Goal: Task Accomplishment & Management: Use online tool/utility

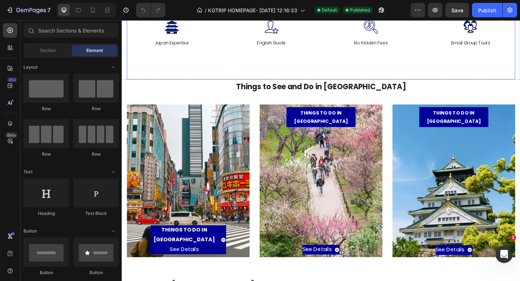
scroll to position [116, 0]
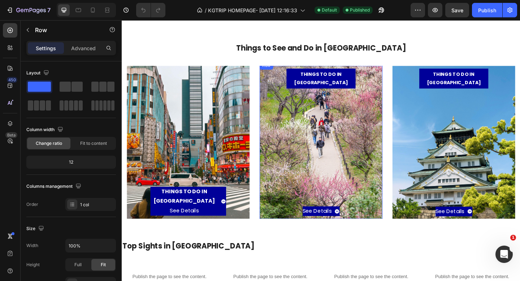
click at [323, 146] on div "See Details Button" at bounding box center [338, 164] width 118 height 139
click at [337, 223] on p "See Details" at bounding box center [333, 228] width 31 height 10
click at [345, 223] on p "See Details" at bounding box center [333, 228] width 31 height 10
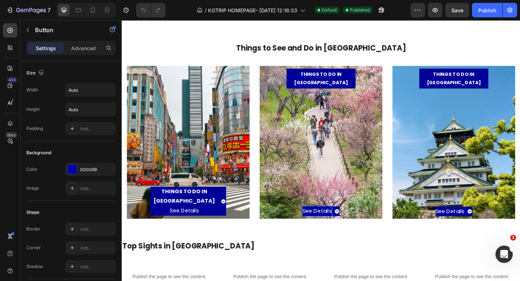
click at [319, 223] on p "See Details" at bounding box center [333, 228] width 31 height 10
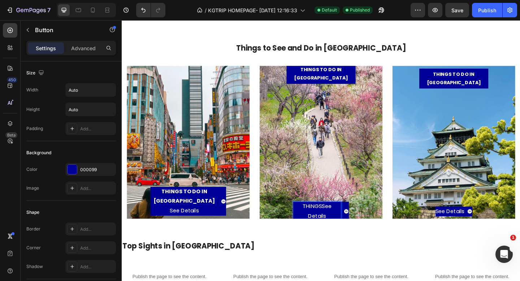
scroll to position [111, 0]
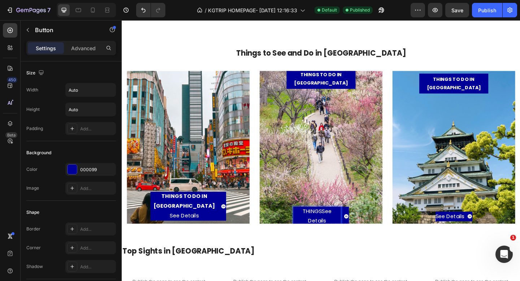
click at [308, 223] on button "THINGSSee Details" at bounding box center [338, 233] width 61 height 21
click at [308, 223] on button "THINGS TO See Details" at bounding box center [338, 233] width 61 height 21
click at [308, 223] on button "THINGS TO DOSee Details" at bounding box center [338, 233] width 61 height 21
click at [308, 223] on button "THINGS TO DO IN See Details" at bounding box center [338, 233] width 61 height 21
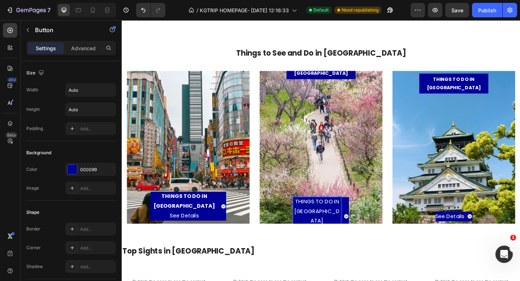
scroll to position [106, 0]
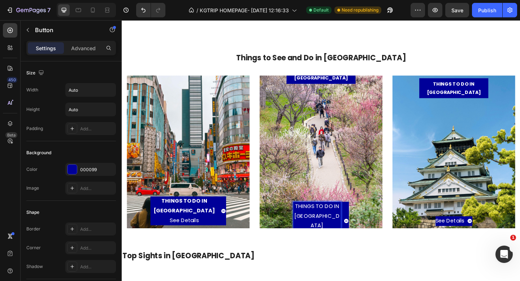
click at [325, 233] on p "THINGS TO DO IN [GEOGRAPHIC_DATA] See Details" at bounding box center [334, 238] width 52 height 41
drag, startPoint x: 343, startPoint y: 237, endPoint x: 294, endPoint y: 215, distance: 53.2
click at [294, 215] on div "THINGS TO DO IN KYOTO See Details Button 0" at bounding box center [338, 174] width 118 height 170
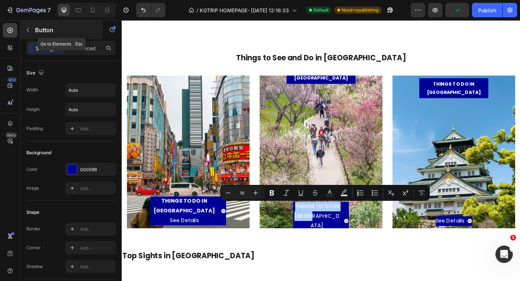
click at [30, 30] on icon "button" at bounding box center [28, 30] width 6 height 6
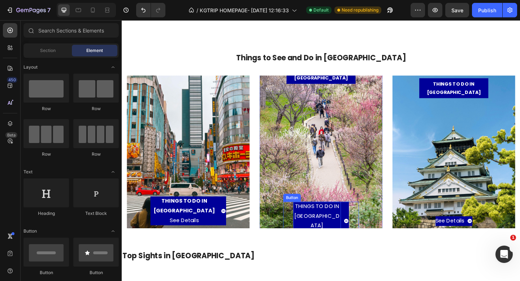
drag, startPoint x: 330, startPoint y: 236, endPoint x: 341, endPoint y: 228, distance: 13.3
click at [330, 236] on p "THINGS TO DO IN [GEOGRAPHIC_DATA] See Details" at bounding box center [334, 238] width 52 height 41
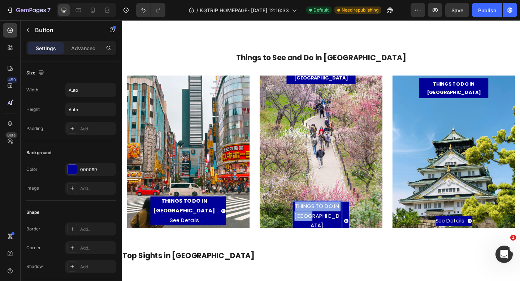
drag, startPoint x: 344, startPoint y: 233, endPoint x: 304, endPoint y: 221, distance: 41.1
click at [304, 221] on div "THINGS TO DO IN KYOTO See Details Button 0" at bounding box center [338, 238] width 82 height 41
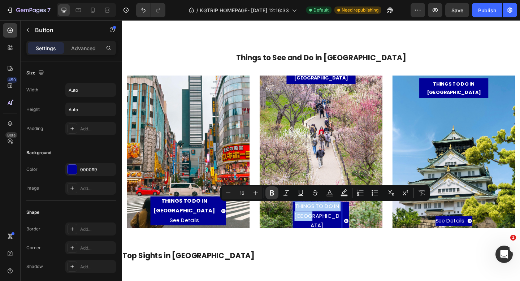
click at [266, 188] on button "Bold" at bounding box center [271, 192] width 13 height 13
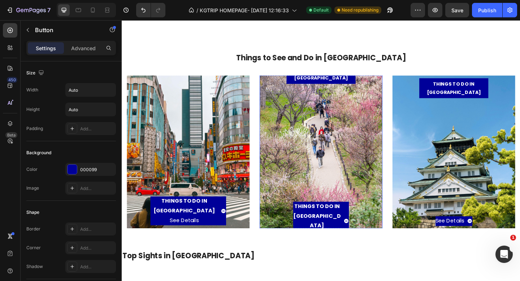
click at [284, 206] on div "THINGS TO DO IN KYOTO See Details Button 0" at bounding box center [338, 174] width 118 height 170
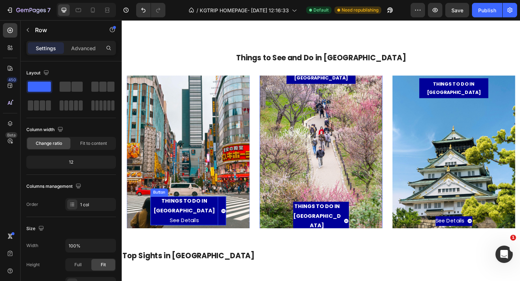
click at [218, 221] on strong "THINGS TO DO IN [GEOGRAPHIC_DATA]" at bounding box center [189, 221] width 67 height 19
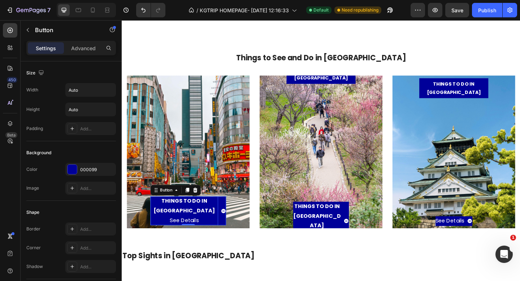
click at [218, 221] on strong "THINGS TO DO IN [GEOGRAPHIC_DATA]" at bounding box center [189, 221] width 67 height 19
click at [218, 221] on strong "THINGS TO DO IN [GEOGRAPHIC_DATA]" at bounding box center [188, 221] width 67 height 19
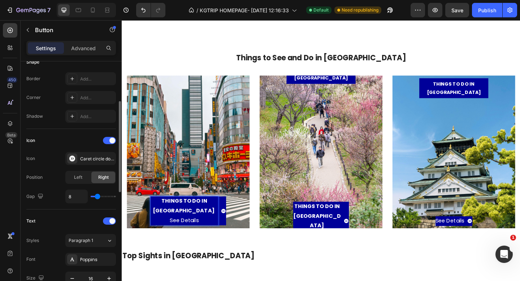
scroll to position [200, 0]
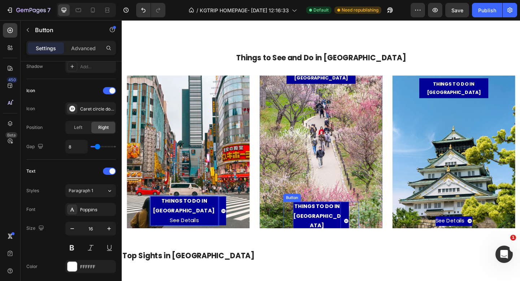
click at [334, 229] on p "THINGS TO DO IN [GEOGRAPHIC_DATA] See Details" at bounding box center [334, 238] width 52 height 41
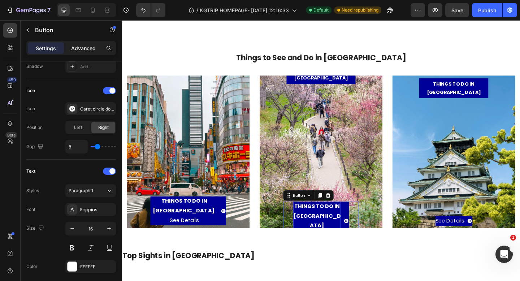
click at [89, 47] on p "Advanced" at bounding box center [83, 48] width 25 height 8
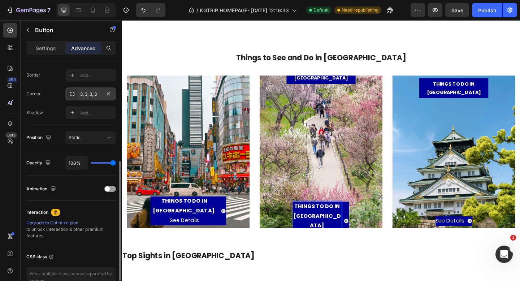
click at [83, 95] on div "3, 3, 3, 3" at bounding box center [90, 94] width 21 height 6
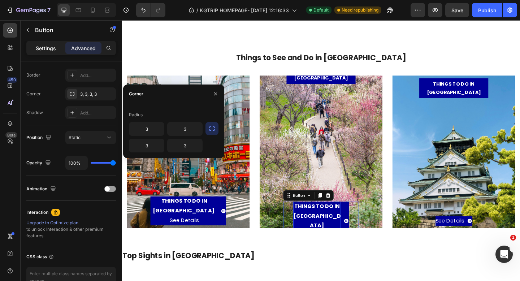
click at [51, 46] on p "Settings" at bounding box center [46, 48] width 20 height 8
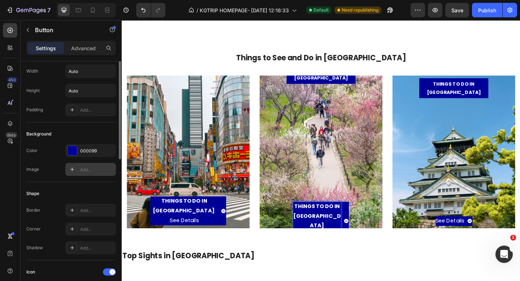
scroll to position [0, 0]
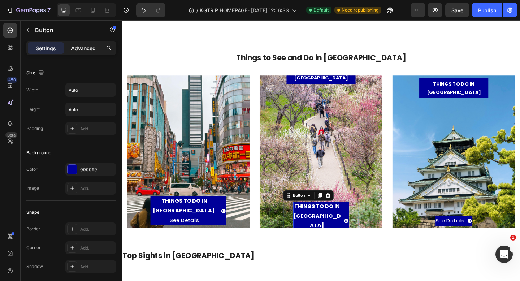
click at [83, 49] on p "Advanced" at bounding box center [83, 48] width 25 height 8
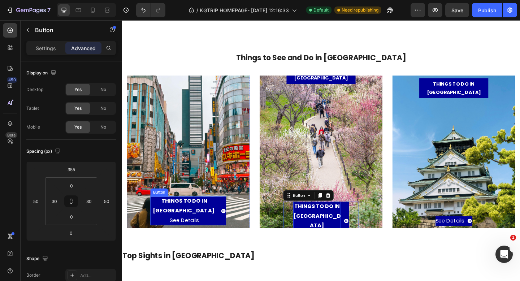
click at [161, 229] on p "THINGS TO DO IN TOKYO See Details" at bounding box center [190, 227] width 74 height 31
click at [319, 236] on p "THINGS TO DO IN [GEOGRAPHIC_DATA] See Details" at bounding box center [334, 238] width 52 height 41
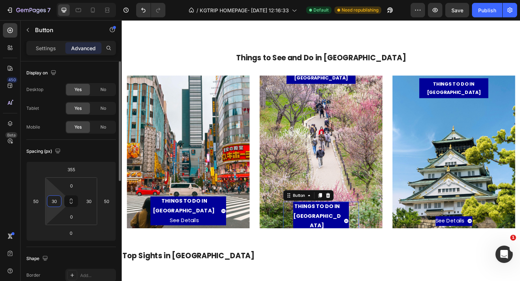
click at [58, 200] on input "30" at bounding box center [54, 201] width 11 height 11
type input "0"
click at [91, 200] on input "30" at bounding box center [88, 201] width 11 height 11
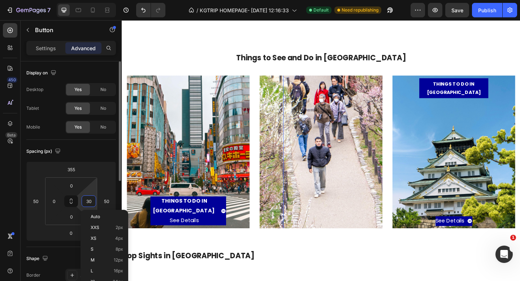
type input "300"
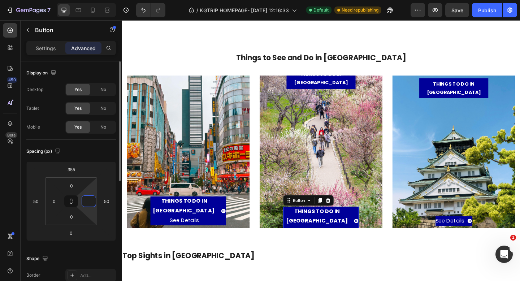
type input "0"
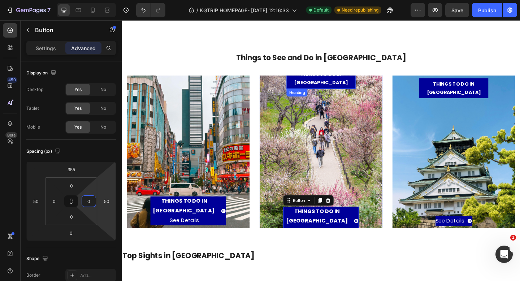
click at [341, 92] on h3 "THINGS TO DO IN KYOTO" at bounding box center [338, 84] width 75 height 22
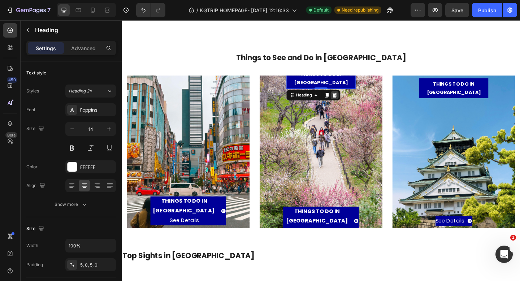
click at [353, 102] on icon at bounding box center [353, 101] width 5 height 5
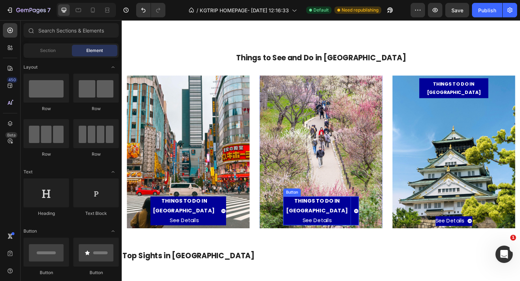
click at [310, 223] on strong "THINGS TO DO IN KYOTO" at bounding box center [333, 221] width 67 height 19
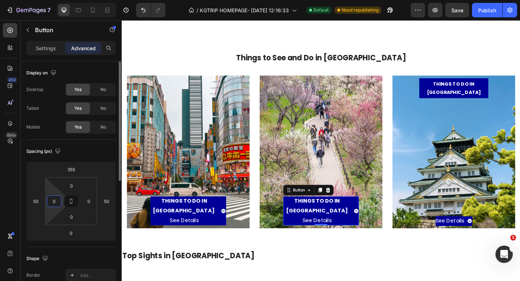
click at [56, 199] on input "0" at bounding box center [54, 201] width 11 height 11
type input "5"
type input "10"
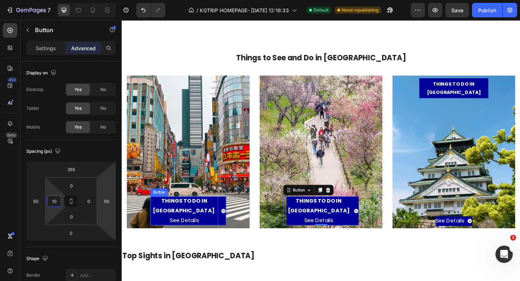
click at [181, 223] on strong "THINGS TO DO IN TOKYO" at bounding box center [188, 221] width 67 height 19
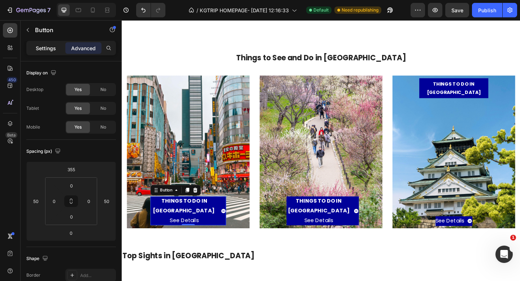
click at [54, 48] on p "Settings" at bounding box center [46, 48] width 20 height 8
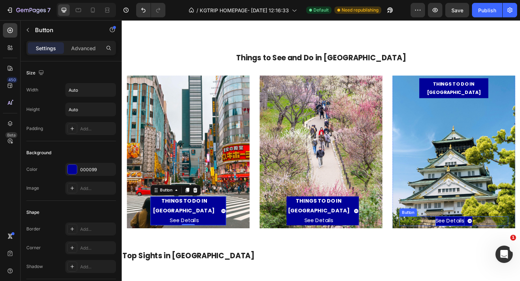
click at [474, 233] on p "See Details" at bounding box center [478, 238] width 31 height 10
click at [463, 233] on p "See Details" at bounding box center [478, 238] width 31 height 10
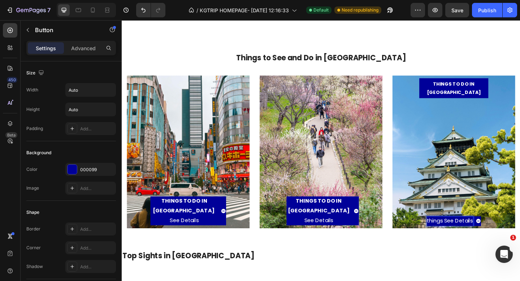
click at [453, 233] on button "things See Details" at bounding box center [482, 238] width 59 height 10
click at [449, 233] on button "things to See Details" at bounding box center [482, 238] width 66 height 10
click at [452, 233] on button "THINGSSee Details" at bounding box center [482, 238] width 61 height 10
click at [446, 233] on button "THINGS TO See Details" at bounding box center [482, 238] width 72 height 10
click at [444, 233] on button "THINGS TO DSee Details" at bounding box center [482, 238] width 76 height 10
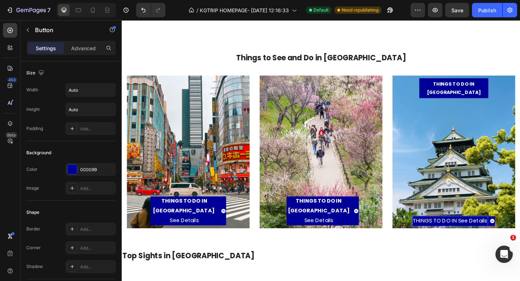
click at [438, 233] on button "THINGS TO DO IN See Details" at bounding box center [482, 238] width 89 height 10
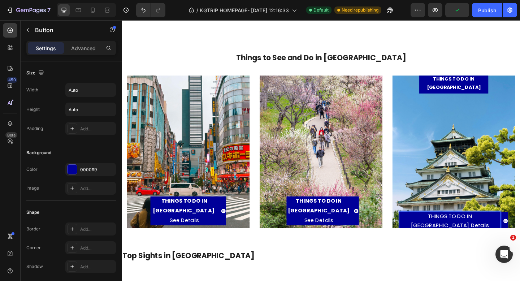
scroll to position [100, 0]
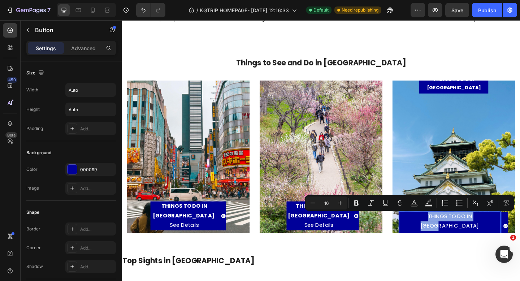
drag, startPoint x: 510, startPoint y: 235, endPoint x: 431, endPoint y: 232, distance: 79.4
click at [431, 232] on div "THINGS TO DO IN OSAKA See Details Button 0" at bounding box center [482, 243] width 118 height 31
click at [355, 201] on icon "Editor contextual toolbar" at bounding box center [356, 202] width 4 height 5
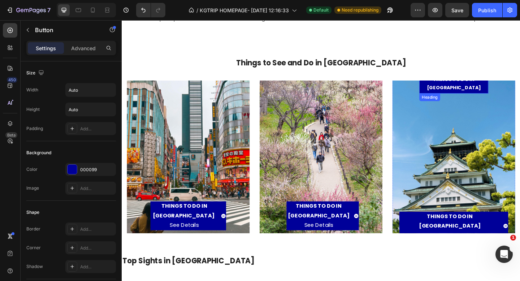
click at [499, 94] on h3 "THINGS TO DO IN [GEOGRAPHIC_DATA]" at bounding box center [482, 89] width 75 height 22
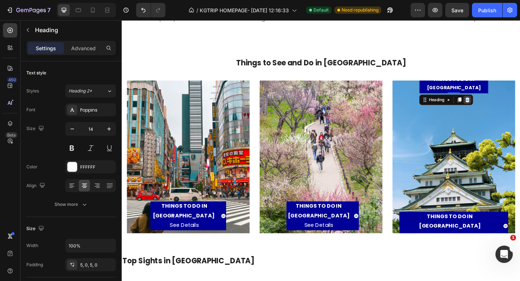
click at [499, 108] on icon at bounding box center [497, 106] width 5 height 5
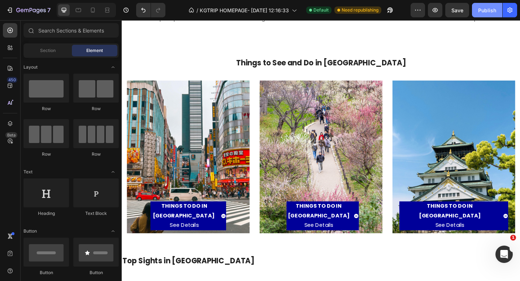
click at [481, 12] on div "Publish" at bounding box center [487, 10] width 18 height 8
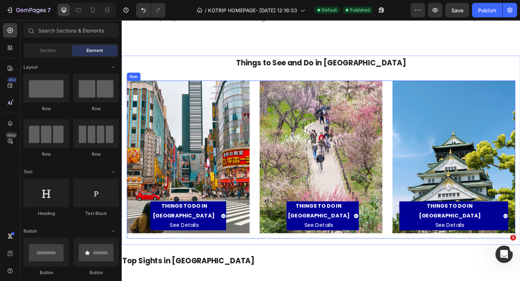
click at [436, 141] on div "THINGS TO DO IN [GEOGRAPHIC_DATA] See Details Button" at bounding box center [482, 168] width 118 height 159
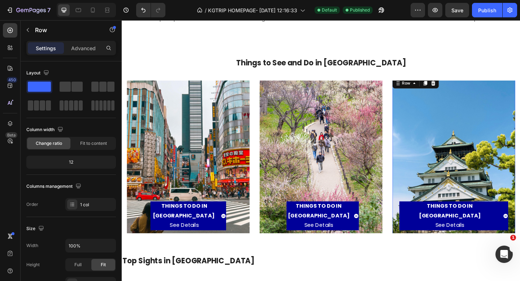
click at [436, 141] on div "THINGS TO DO IN [GEOGRAPHIC_DATA] See Details Button" at bounding box center [482, 168] width 118 height 159
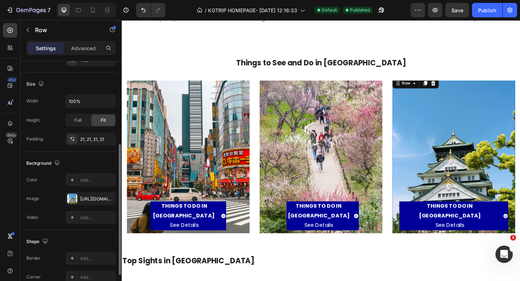
scroll to position [147, 0]
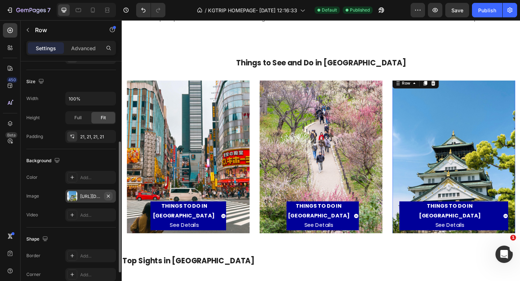
click at [107, 196] on icon "button" at bounding box center [108, 196] width 6 height 6
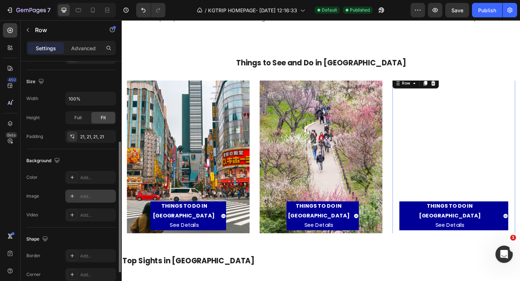
click at [78, 194] on div "Add..." at bounding box center [90, 195] width 51 height 13
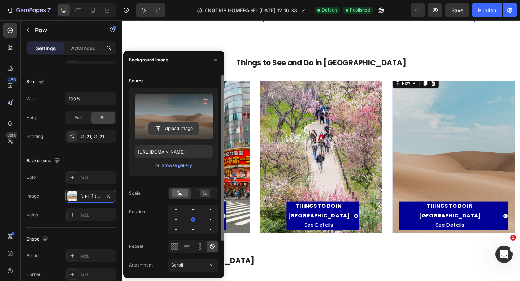
click at [169, 127] on input "file" at bounding box center [174, 128] width 50 height 12
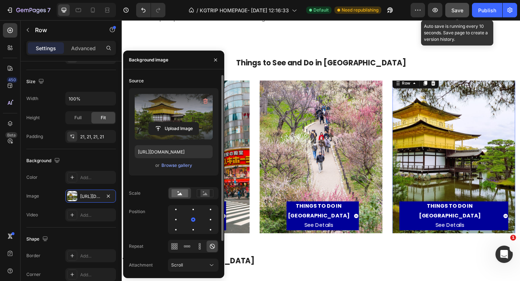
click at [463, 12] on span "Save" at bounding box center [457, 10] width 12 height 6
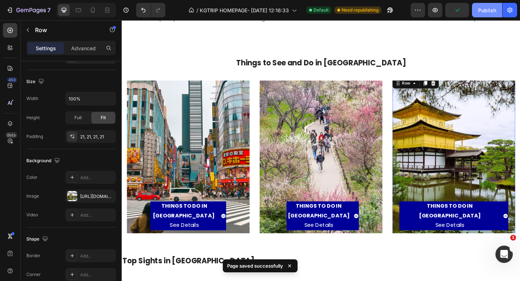
click at [483, 12] on div "Publish" at bounding box center [487, 10] width 18 height 8
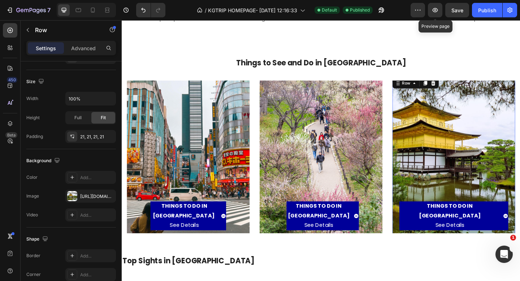
click at [477, 195] on div "THINGS TO DO IN [GEOGRAPHIC_DATA] See Details Button" at bounding box center [482, 168] width 118 height 159
click at [71, 195] on div at bounding box center [72, 196] width 10 height 10
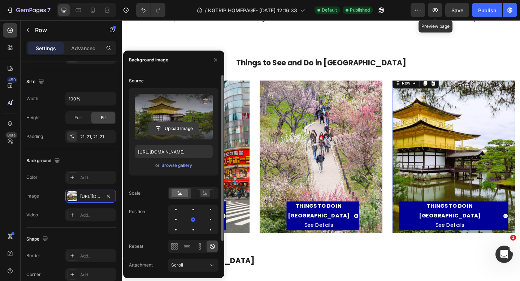
click at [165, 125] on input "file" at bounding box center [174, 128] width 50 height 12
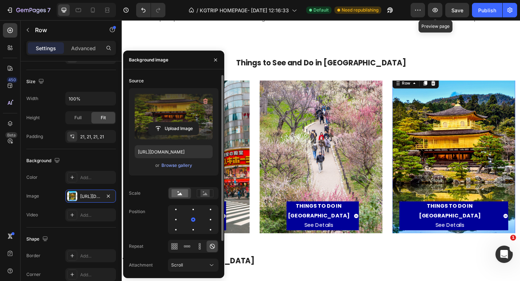
click at [463, 172] on div "THINGS TO DO IN [GEOGRAPHIC_DATA] See Details Button" at bounding box center [482, 168] width 118 height 159
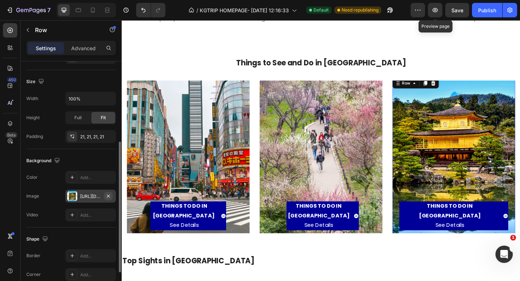
click at [105, 194] on icon "button" at bounding box center [108, 196] width 6 height 6
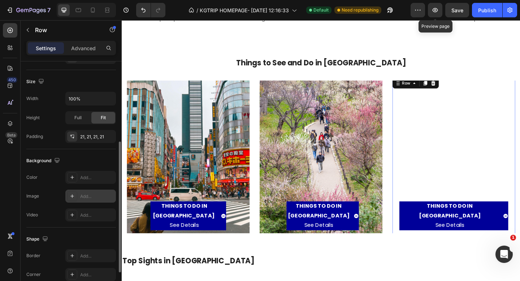
click at [78, 194] on div "Add..." at bounding box center [90, 195] width 51 height 13
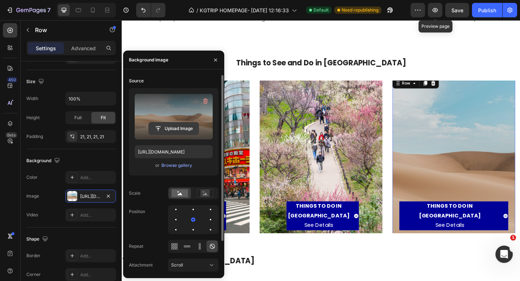
click at [163, 126] on input "file" at bounding box center [174, 128] width 50 height 12
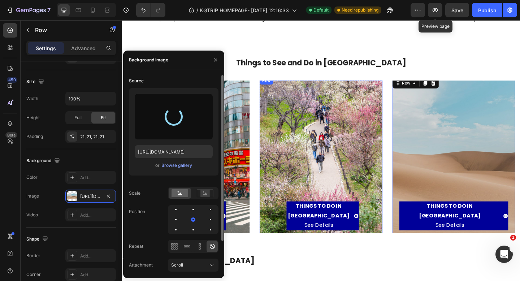
type input "https://cdn.shopify.com/s/files/1/0676/5353/3890/files/gempages_570564447404295…"
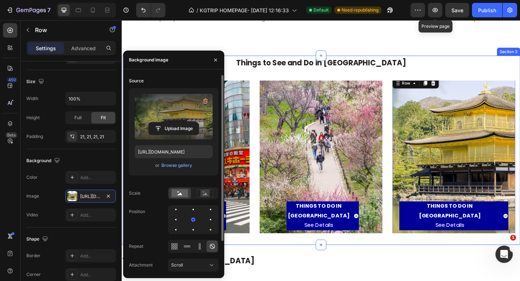
click at [470, 76] on div "Things to See and Do in Japan Text block Row THINGS TO DO IN TOKYO See Details …" at bounding box center [338, 161] width 422 height 205
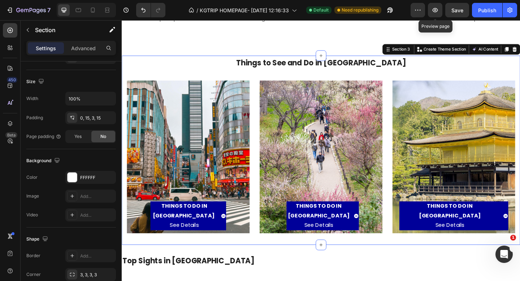
scroll to position [0, 0]
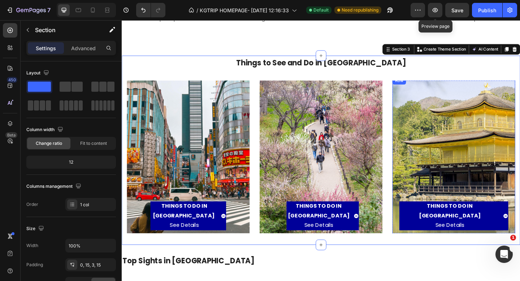
click at [474, 102] on div "THINGS TO DO IN [GEOGRAPHIC_DATA] See Details Button" at bounding box center [482, 168] width 118 height 159
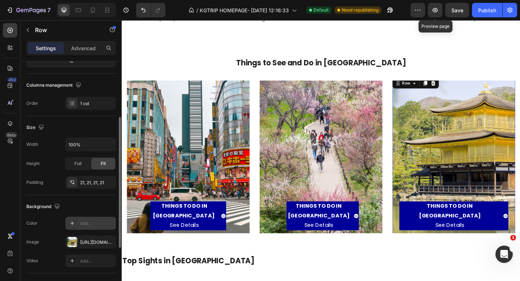
scroll to position [101, 0]
click at [76, 241] on div at bounding box center [72, 241] width 10 height 10
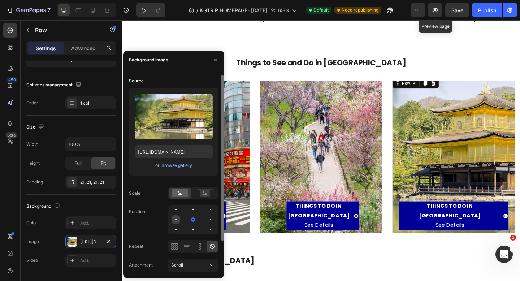
click at [189, 218] on div at bounding box center [193, 219] width 9 height 9
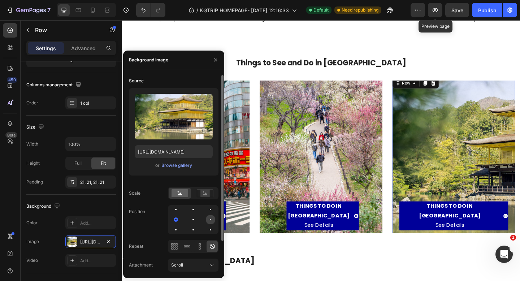
click at [180, 225] on div at bounding box center [175, 229] width 9 height 9
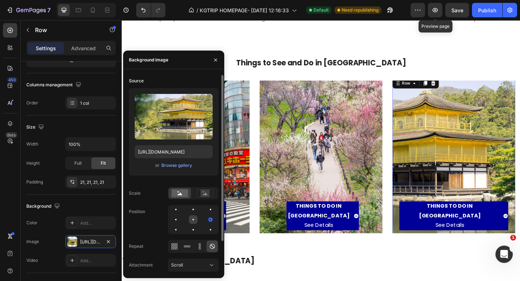
click at [206, 219] on div at bounding box center [210, 219] width 9 height 9
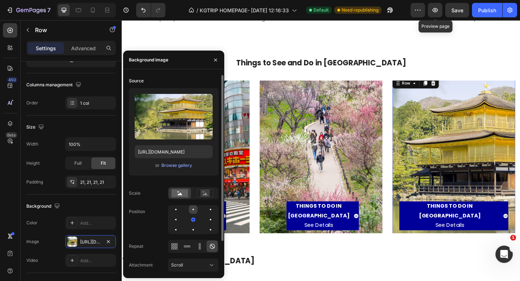
click at [206, 210] on div at bounding box center [210, 209] width 9 height 9
click at [192, 210] on div at bounding box center [193, 209] width 4 height 4
click at [206, 231] on div at bounding box center [210, 229] width 9 height 9
click at [192, 230] on div at bounding box center [193, 229] width 4 height 4
click at [206, 218] on div at bounding box center [210, 219] width 9 height 9
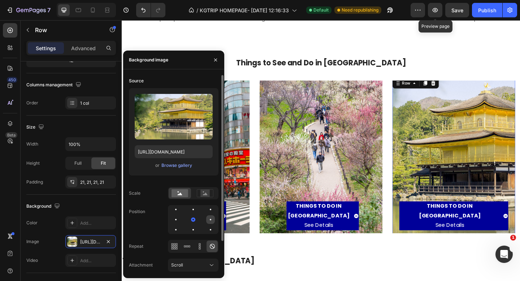
click at [210, 219] on div at bounding box center [210, 219] width 1 height 1
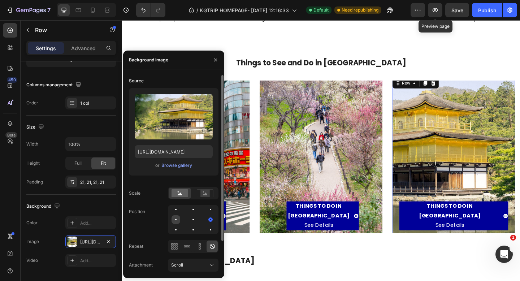
click at [189, 220] on div at bounding box center [193, 219] width 9 height 9
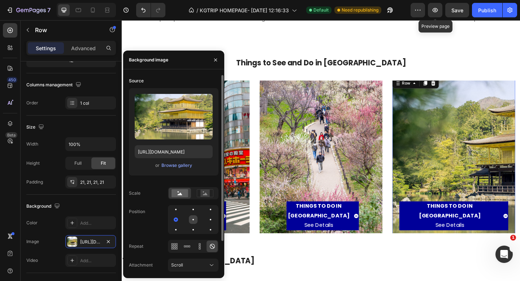
click at [206, 220] on div at bounding box center [210, 219] width 9 height 9
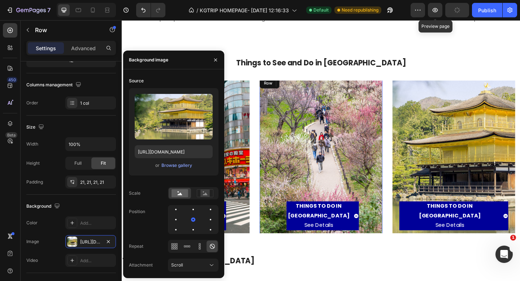
click at [319, 195] on div "THINGS TO DO IN KYOTO See Details Button" at bounding box center [338, 168] width 118 height 159
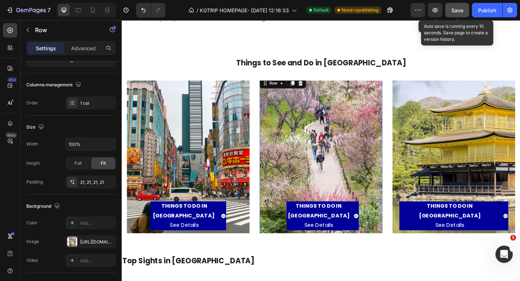
click at [459, 13] on span "Save" at bounding box center [457, 10] width 12 height 6
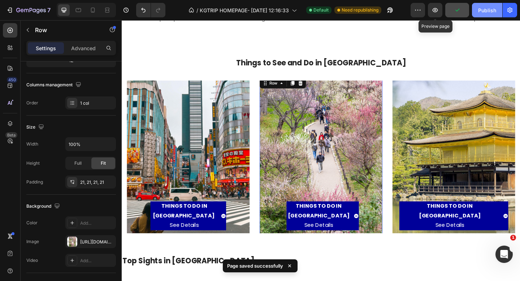
click at [479, 9] on div "Publish" at bounding box center [487, 10] width 18 height 8
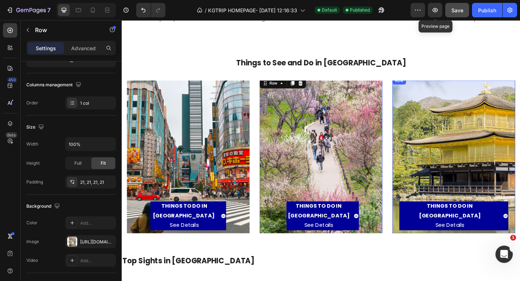
click at [462, 183] on div "THINGS TO DO IN [GEOGRAPHIC_DATA] See Details Button" at bounding box center [482, 168] width 118 height 159
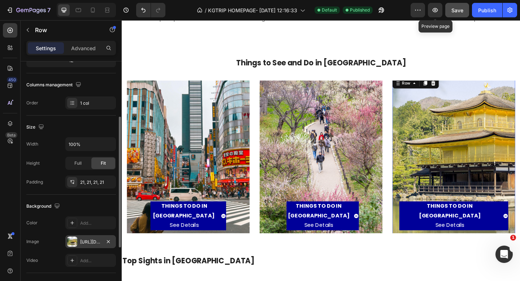
click at [80, 242] on div "https://cdn.shopify.com/s/files/1/0676/5353/3890/files/gempages_570564447404295…" at bounding box center [90, 241] width 21 height 6
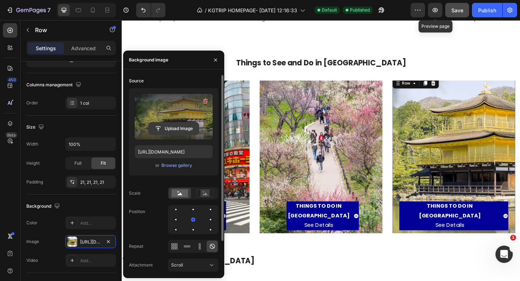
click at [162, 130] on input "file" at bounding box center [174, 128] width 50 height 12
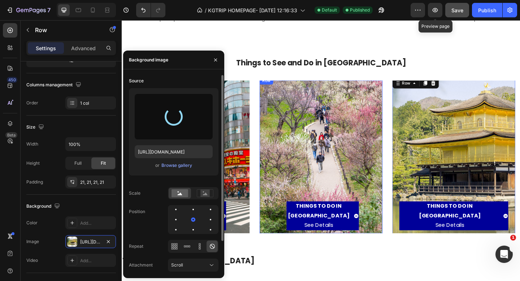
type input "[URL][DOMAIN_NAME]"
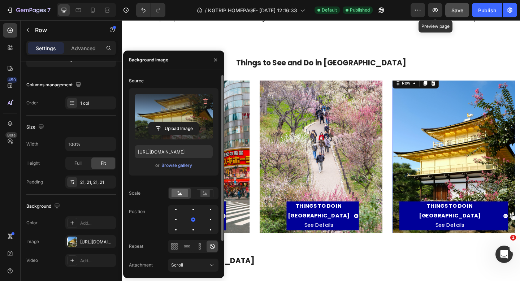
click at [464, 142] on div "THINGS TO DO IN [GEOGRAPHIC_DATA] See Details Button" at bounding box center [482, 168] width 118 height 159
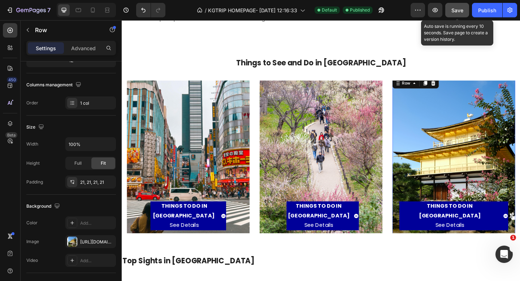
click at [447, 15] on button "Save" at bounding box center [457, 10] width 24 height 14
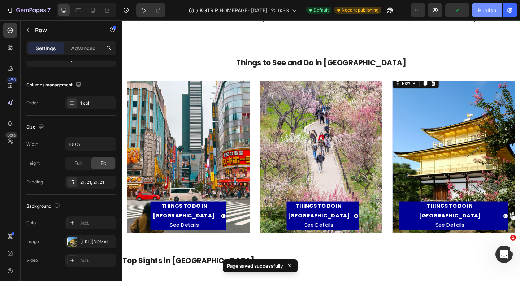
click at [479, 14] on button "Publish" at bounding box center [487, 10] width 30 height 14
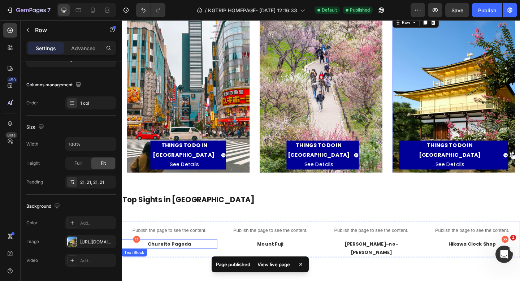
scroll to position [325, 0]
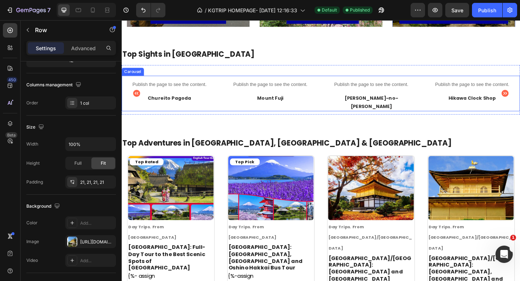
click at [137, 96] on icon "Carousel Back Arrow" at bounding box center [138, 100] width 8 height 8
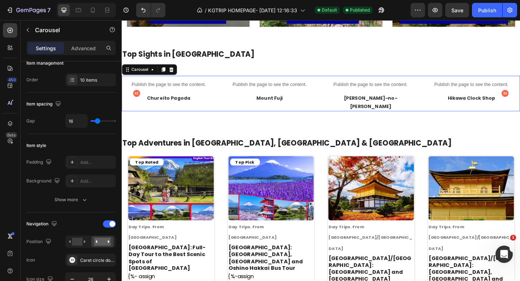
scroll to position [0, 0]
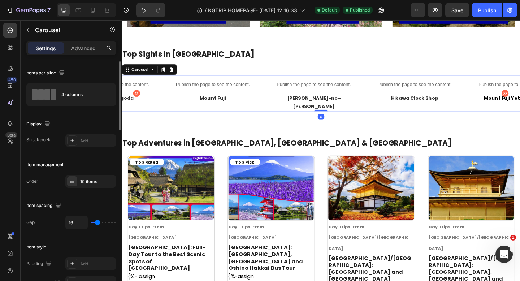
click at [137, 96] on icon "Carousel Back Arrow" at bounding box center [138, 100] width 8 height 8
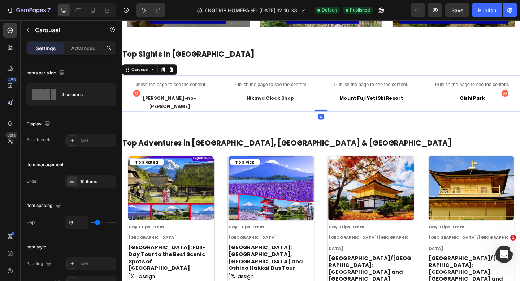
click at [137, 96] on icon "Carousel Back Arrow" at bounding box center [138, 100] width 8 height 8
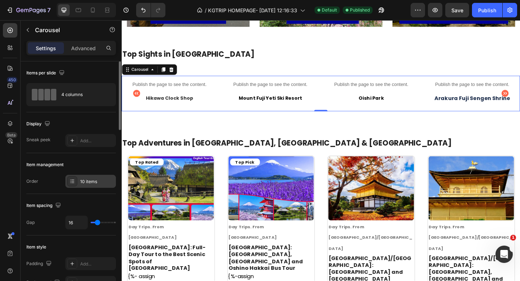
click at [87, 181] on div "10 items" at bounding box center [97, 181] width 34 height 6
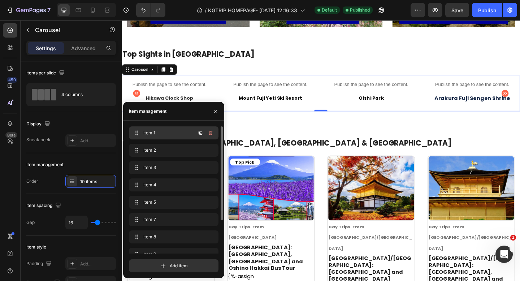
click at [148, 133] on span "Item 1" at bounding box center [163, 133] width 41 height 6
click at [148, 134] on span "Item 1" at bounding box center [163, 133] width 41 height 6
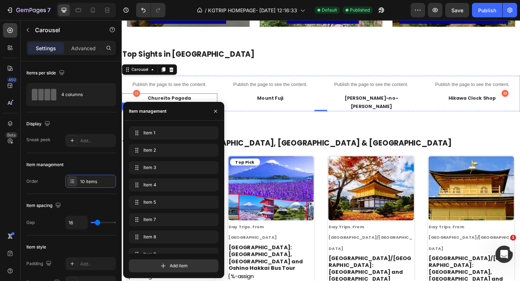
click at [165, 104] on p "Chureito Pagoda" at bounding box center [173, 105] width 102 height 9
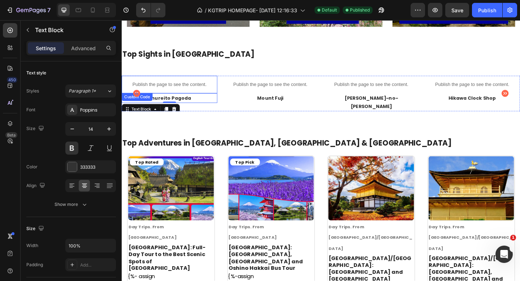
click at [166, 89] on p "Publish the page to see the content." at bounding box center [174, 91] width 104 height 8
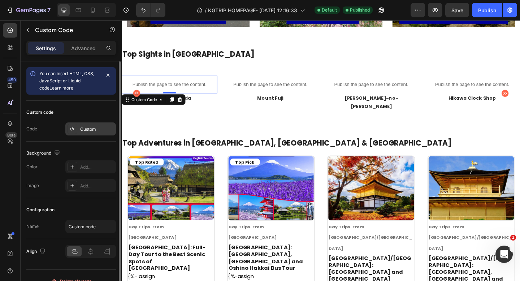
click at [83, 130] on div "Custom" at bounding box center [97, 129] width 34 height 6
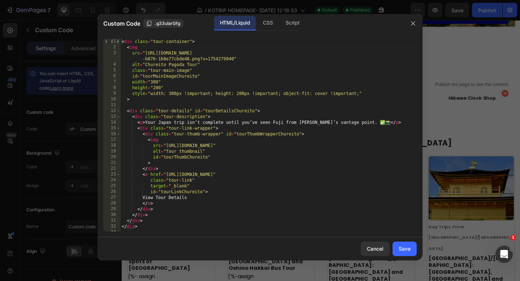
click at [121, 42] on div "< div class = "tour-container" > < img src = "https://cdn.shopify.com/s/files/1…" at bounding box center [268, 141] width 296 height 204
type textarea "</script>"
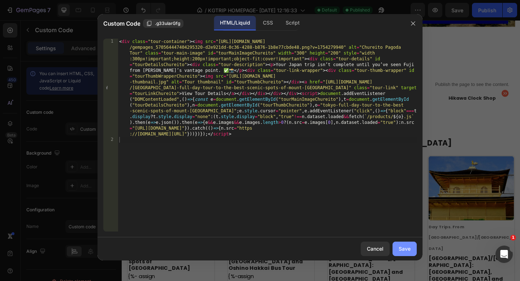
click at [407, 254] on button "Save" at bounding box center [404, 248] width 24 height 14
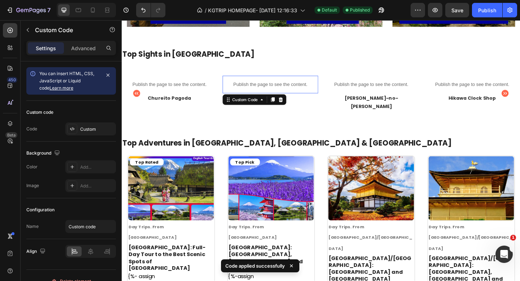
click at [288, 89] on p "Publish the page to see the content." at bounding box center [283, 91] width 104 height 8
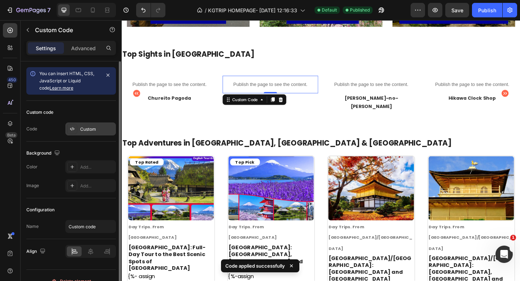
click at [90, 131] on div "Custom" at bounding box center [97, 129] width 34 height 6
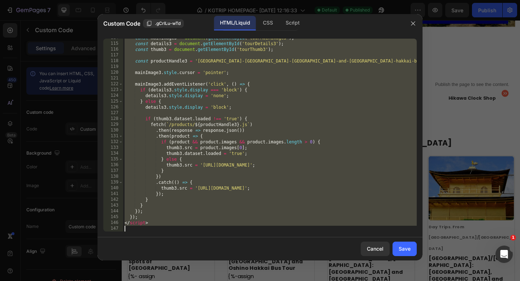
scroll to position [656, 0]
drag, startPoint x: 124, startPoint y: 44, endPoint x: 210, endPoint y: 264, distance: 236.0
click at [210, 264] on div "Custom Code .gCrlLu-wTd HTML/Liquid CSS Script <style> 114 115 116 117 118 119 …" at bounding box center [259, 140] width 325 height 253
type textarea "</script>"
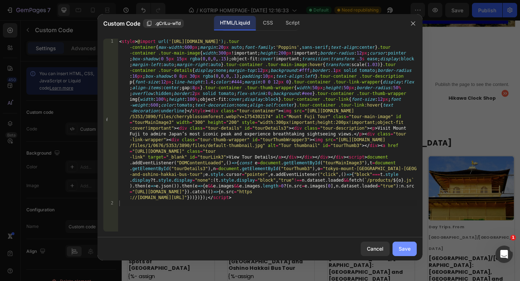
click at [410, 254] on button "Save" at bounding box center [404, 248] width 24 height 14
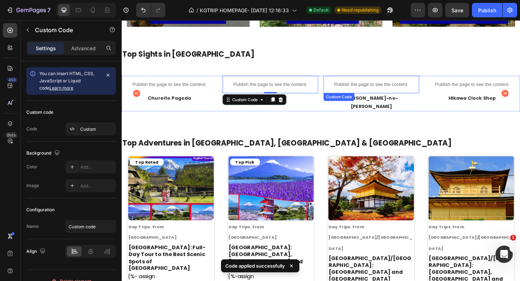
click at [363, 88] on p "Publish the page to see the content." at bounding box center [393, 91] width 104 height 8
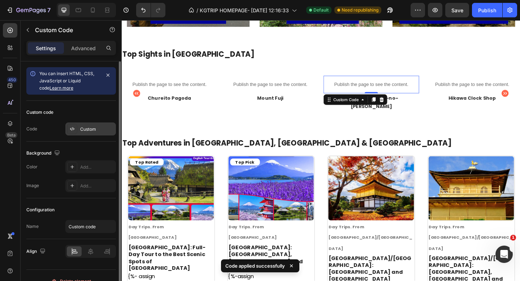
click at [93, 130] on div "Custom" at bounding box center [97, 129] width 34 height 6
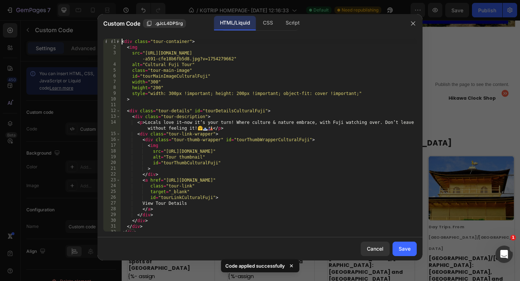
click at [122, 40] on div "< div class = "tour-container" > < img src = "https://cdn.shopify.com/s/files/1…" at bounding box center [268, 141] width 296 height 204
type textarea "</script>"
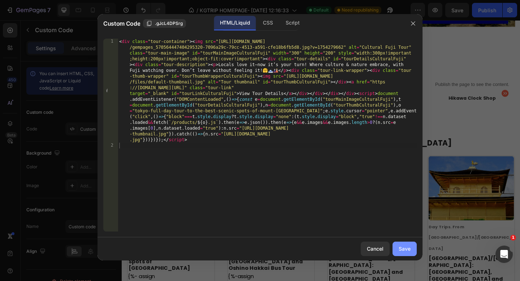
click at [399, 248] on div "Save" at bounding box center [404, 249] width 12 height 8
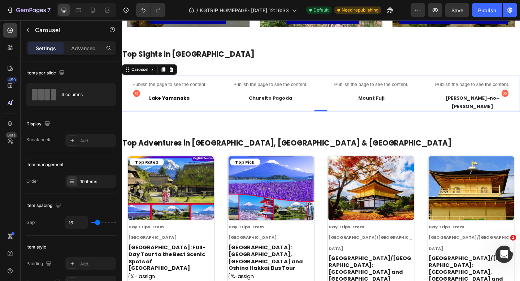
click at [137, 95] on icon "Carousel Back Arrow" at bounding box center [137, 99] width 9 height 9
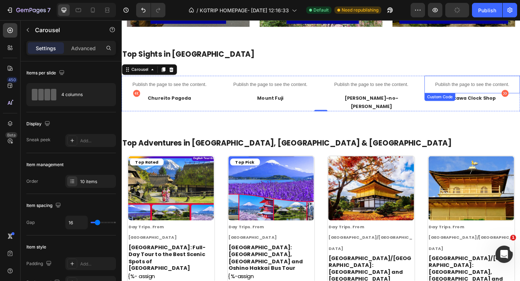
click at [492, 92] on p "Publish the page to see the content." at bounding box center [503, 91] width 104 height 8
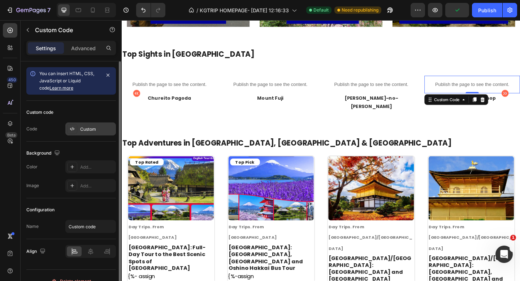
click at [89, 129] on div "Custom" at bounding box center [97, 129] width 34 height 6
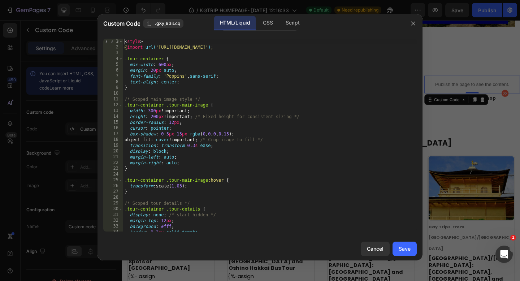
click at [125, 40] on div "< style > @ import url( 'https://fonts.googleapis.com/css2?family=Poppins:wght@…" at bounding box center [269, 141] width 293 height 204
type textarea "</script>"
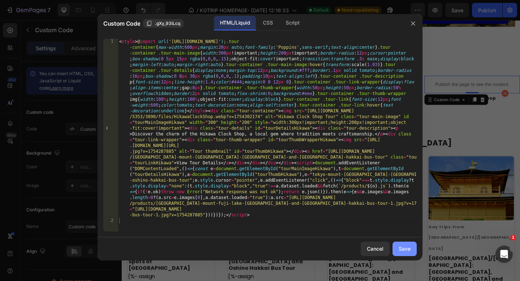
click at [402, 250] on div "Save" at bounding box center [404, 249] width 12 height 8
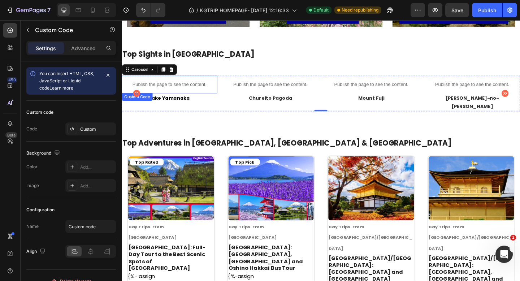
click at [183, 93] on p "Publish the page to see the content." at bounding box center [174, 91] width 104 height 8
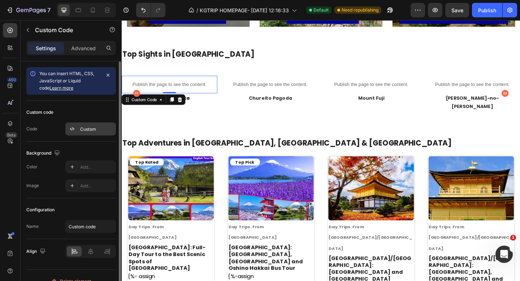
click at [80, 132] on div "Custom" at bounding box center [90, 128] width 51 height 13
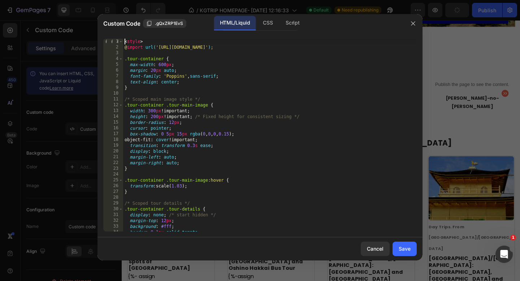
click at [124, 41] on div "< style > @ import url( 'https://fonts.googleapis.com/css2?family=Poppins:wght@…" at bounding box center [269, 141] width 293 height 204
type textarea "</script>"
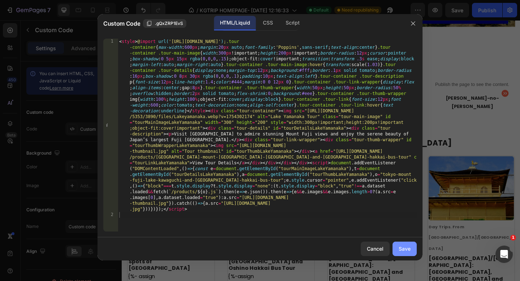
click at [407, 250] on div "Save" at bounding box center [404, 249] width 12 height 8
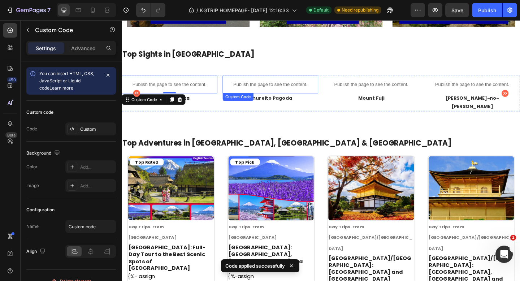
click at [284, 92] on p "Publish the page to see the content." at bounding box center [283, 91] width 104 height 8
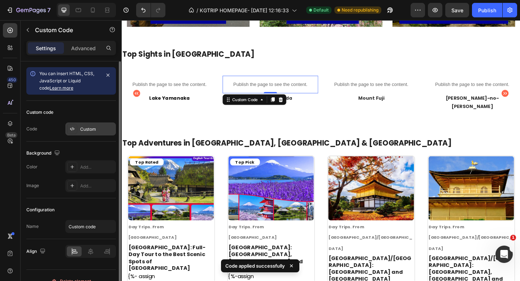
click at [95, 131] on div "Custom" at bounding box center [97, 129] width 34 height 6
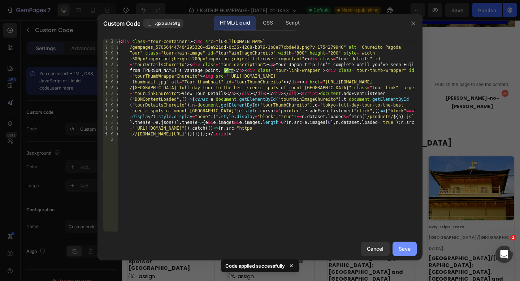
click at [408, 247] on div "Save" at bounding box center [404, 249] width 12 height 8
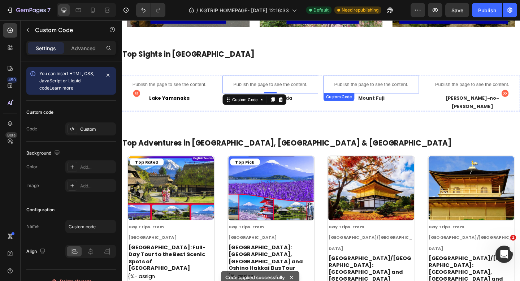
click at [395, 85] on div "Publish the page to see the content." at bounding box center [393, 90] width 104 height 19
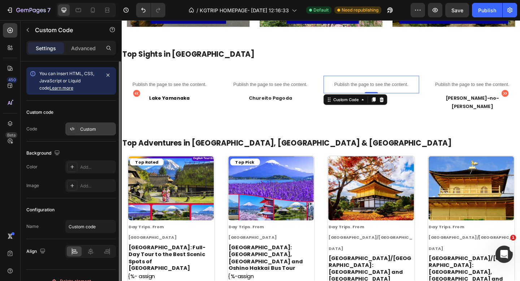
click at [95, 132] on div "Custom" at bounding box center [90, 128] width 51 height 13
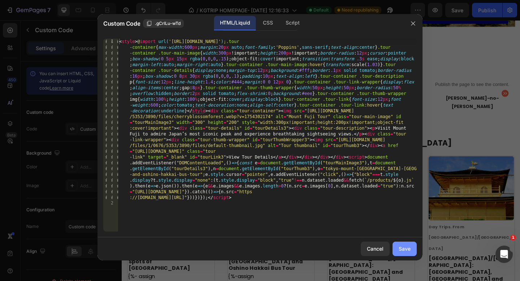
click at [413, 251] on button "Save" at bounding box center [404, 248] width 24 height 14
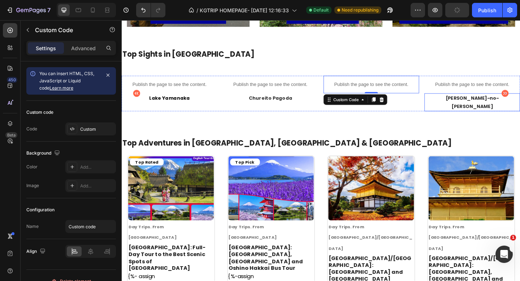
click at [490, 92] on p "Publish the page to see the content." at bounding box center [503, 91] width 104 height 8
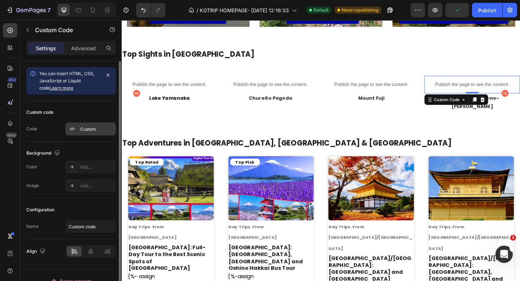
click at [83, 132] on div "Custom" at bounding box center [90, 128] width 51 height 13
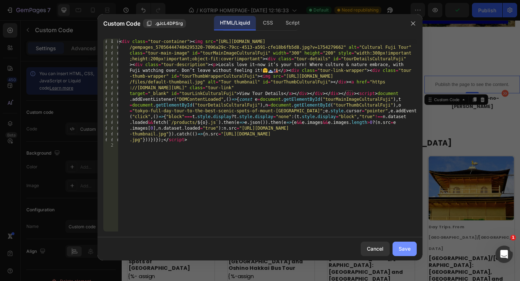
click at [411, 251] on button "Save" at bounding box center [404, 248] width 24 height 14
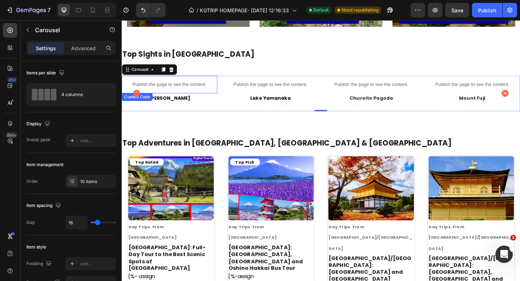
click at [186, 90] on p "Publish the page to see the content." at bounding box center [174, 91] width 104 height 8
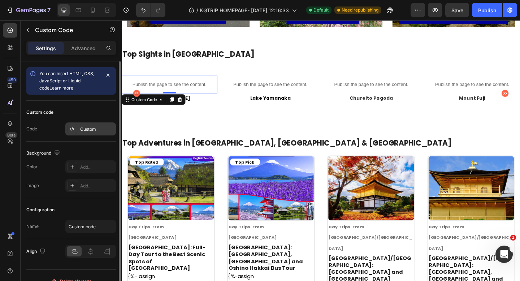
click at [76, 130] on div at bounding box center [72, 129] width 10 height 10
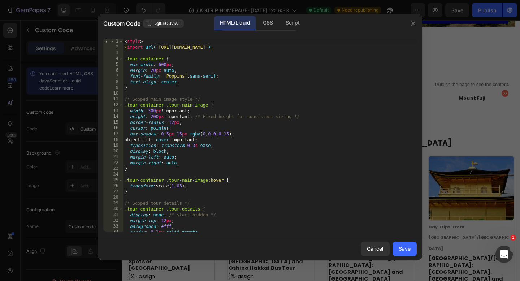
click at [125, 44] on div "< style > @ import url( 'https://fonts.googleapis.com/css2?family=Poppins:wght@…" at bounding box center [269, 141] width 293 height 204
type textarea "</script>"
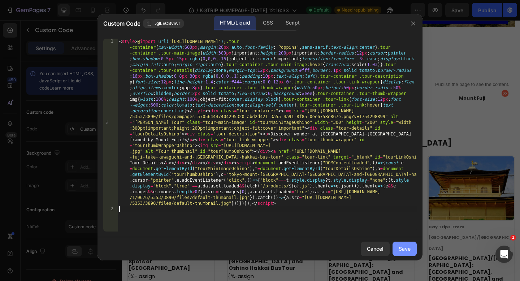
click at [397, 244] on button "Save" at bounding box center [404, 248] width 24 height 14
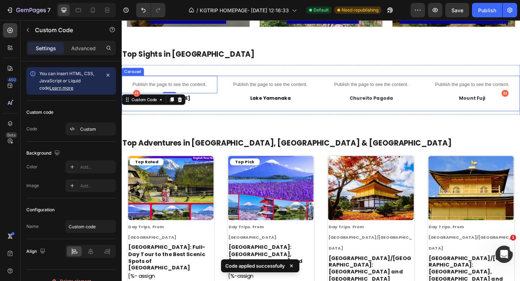
click at [136, 96] on icon "Carousel Back Arrow" at bounding box center [138, 100] width 8 height 8
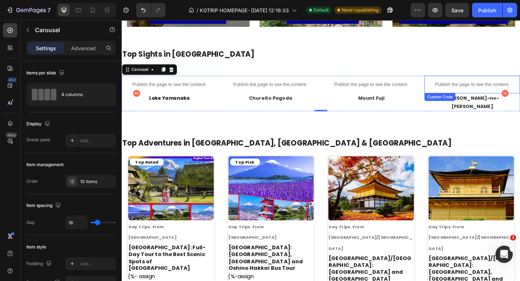
click at [486, 89] on p "Publish the page to see the content." at bounding box center [503, 91] width 104 height 8
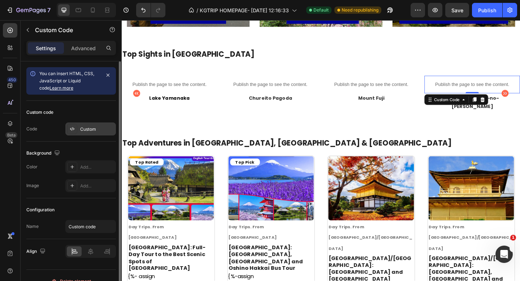
click at [80, 127] on div "Custom" at bounding box center [97, 129] width 34 height 6
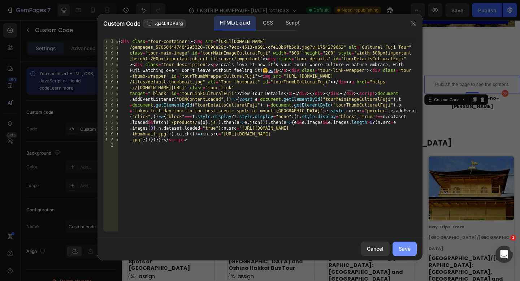
click at [401, 249] on div "Save" at bounding box center [404, 249] width 12 height 8
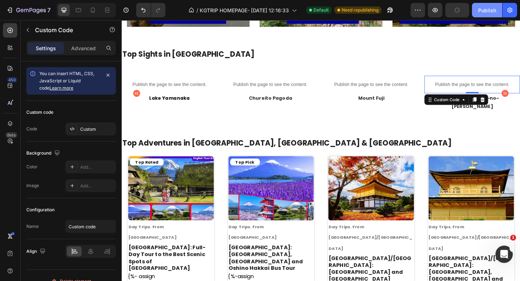
click at [478, 13] on div "Publish" at bounding box center [487, 10] width 18 height 8
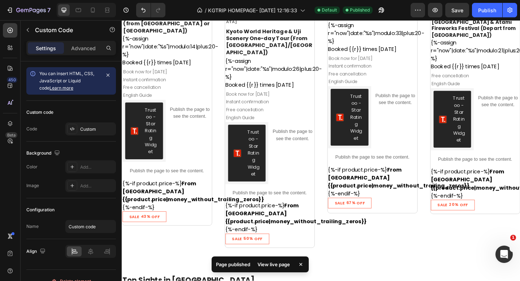
scroll to position [951, 0]
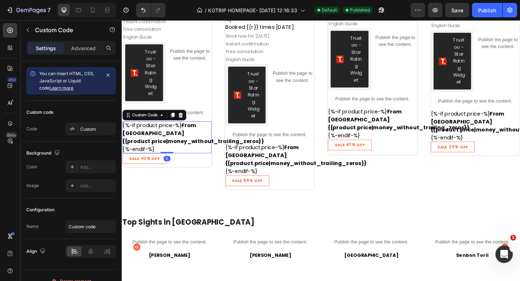
click at [195, 136] on span "From [GEOGRAPHIC_DATA]{{product.price|money_without_trailing_zeros}}" at bounding box center [199, 143] width 154 height 26
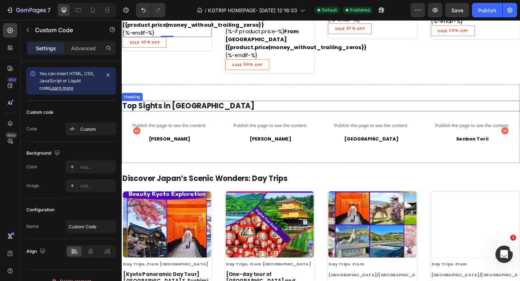
scroll to position [1069, 0]
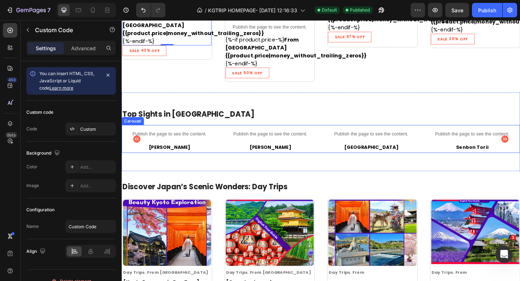
click at [137, 145] on icon "Carousel Back Arrow" at bounding box center [138, 149] width 8 height 8
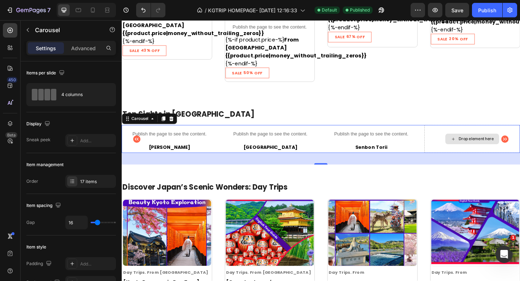
click at [494, 134] on div "Drop element here" at bounding box center [503, 149] width 104 height 30
click at [460, 134] on div "Drop element here" at bounding box center [503, 149] width 104 height 30
click at [74, 181] on icon at bounding box center [72, 181] width 6 height 6
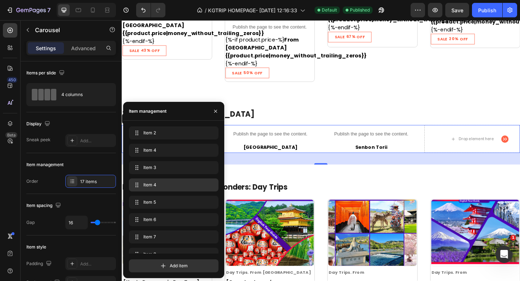
scroll to position [166, 0]
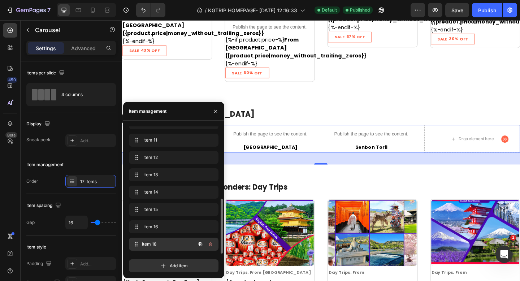
click at [149, 243] on span "Item 18" at bounding box center [168, 244] width 53 height 6
click at [150, 229] on span "Item 16" at bounding box center [168, 226] width 53 height 6
click at [151, 245] on span "Item 18" at bounding box center [163, 244] width 41 height 6
click at [150, 243] on span "Item 18" at bounding box center [163, 244] width 41 height 6
click at [150, 243] on span "Item 18" at bounding box center [168, 244] width 53 height 6
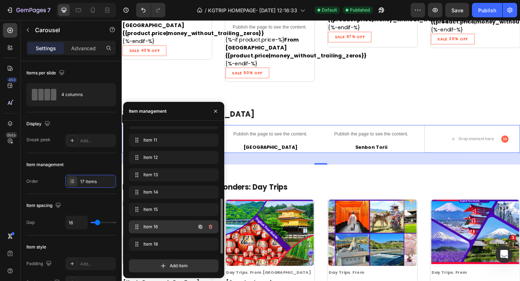
click at [150, 230] on div "Item 16 Item 16" at bounding box center [163, 227] width 63 height 10
click at [144, 225] on span "Item 16" at bounding box center [168, 226] width 53 height 6
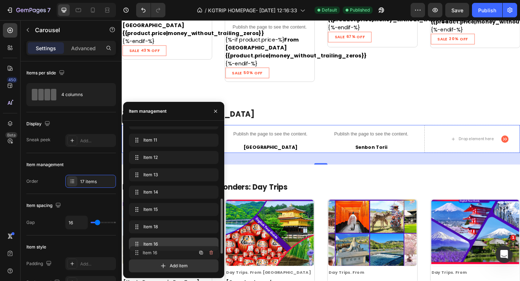
drag, startPoint x: 139, startPoint y: 226, endPoint x: 140, endPoint y: 252, distance: 26.0
click at [148, 245] on span "Item 16" at bounding box center [163, 244] width 41 height 6
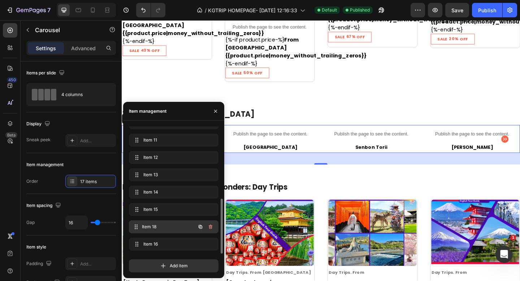
click at [146, 229] on span "Item 18" at bounding box center [168, 226] width 53 height 6
click at [211, 224] on icon "button" at bounding box center [210, 227] width 6 height 6
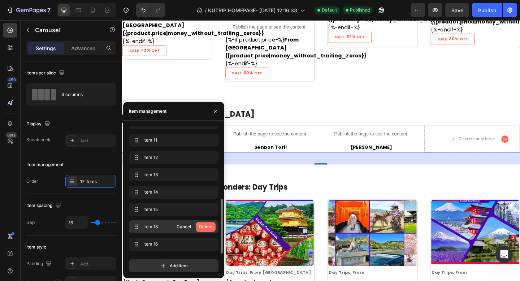
click at [211, 223] on div "Delete" at bounding box center [205, 226] width 13 height 6
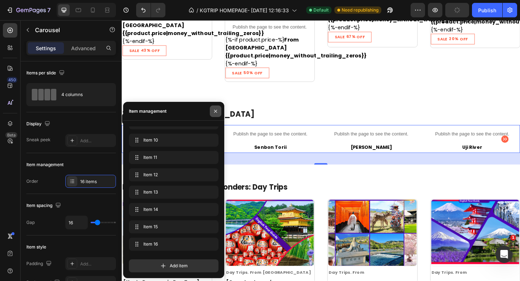
click at [216, 113] on icon "button" at bounding box center [215, 111] width 6 height 6
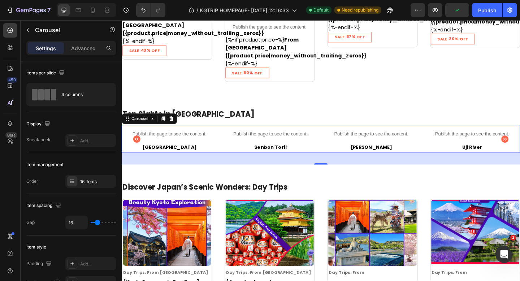
click at [137, 145] on icon "Carousel Back Arrow" at bounding box center [138, 149] width 8 height 8
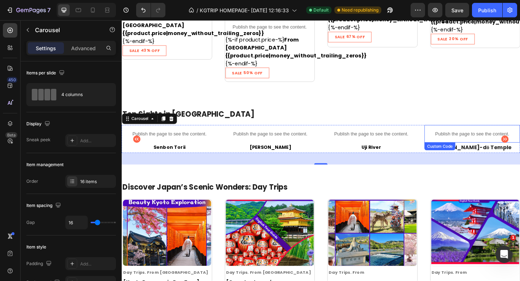
click at [475, 140] on p "Publish the page to see the content." at bounding box center [503, 144] width 104 height 8
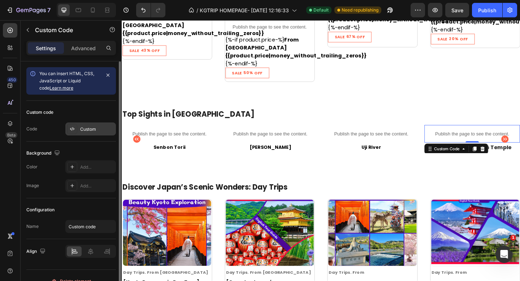
click at [84, 130] on div "Custom" at bounding box center [97, 129] width 34 height 6
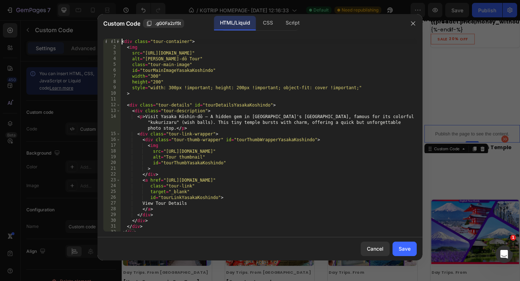
click at [122, 43] on div "< div class = "tour-container" > < img src = "https://cdn.shopify.com/s/files/1…" at bounding box center [268, 141] width 296 height 204
type textarea "</script>"
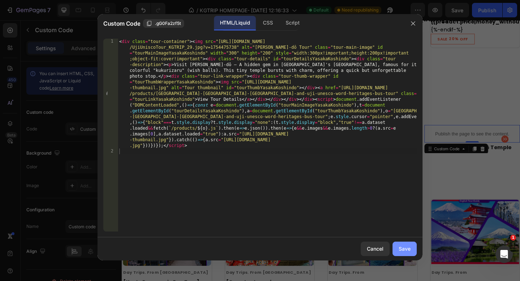
click at [403, 250] on div "Save" at bounding box center [404, 249] width 12 height 8
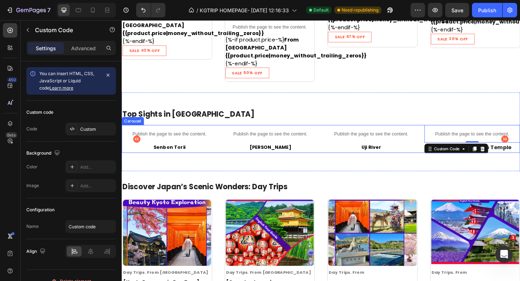
click at [339, 134] on div "Publish the page to see the content. Custom Code Senbon Torii Text Block Publis…" at bounding box center [338, 149] width 433 height 30
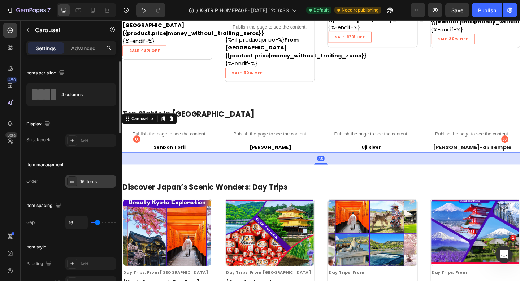
click at [76, 183] on div at bounding box center [72, 181] width 10 height 10
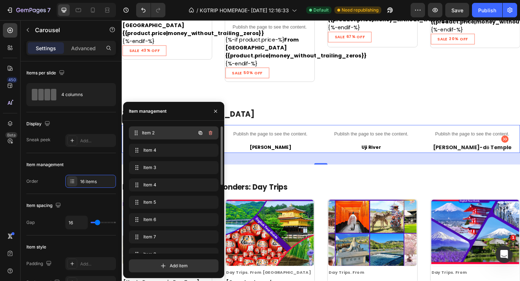
click at [143, 132] on span "Item 2" at bounding box center [168, 133] width 53 height 6
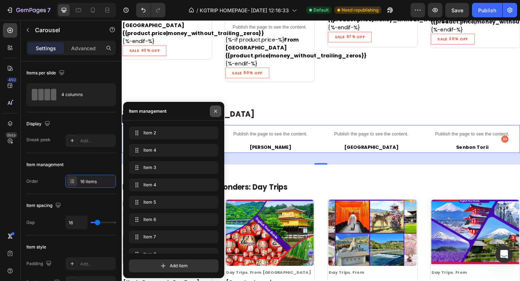
click at [217, 113] on icon "button" at bounding box center [215, 111] width 6 height 6
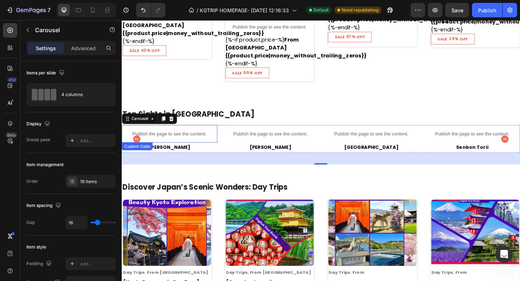
click at [179, 140] on p "Publish the page to see the content." at bounding box center [174, 144] width 104 height 8
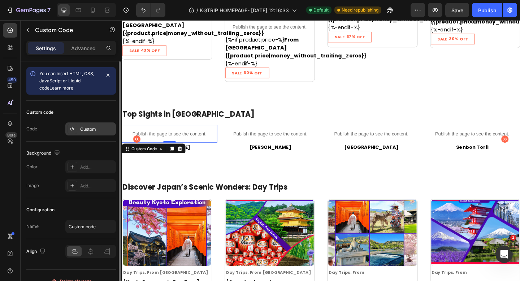
click at [80, 133] on div "Custom" at bounding box center [90, 128] width 51 height 13
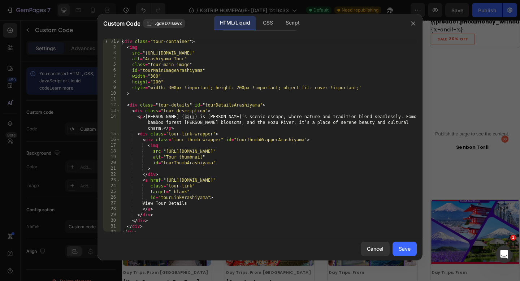
click at [122, 43] on div "< div class = "tour-container" > < img src = "https://cdn.shopify.com/s/files/1…" at bounding box center [268, 141] width 296 height 204
type textarea "</script>"
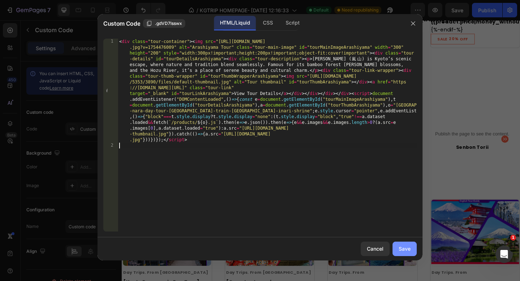
click at [405, 245] on div "Save" at bounding box center [404, 249] width 12 height 8
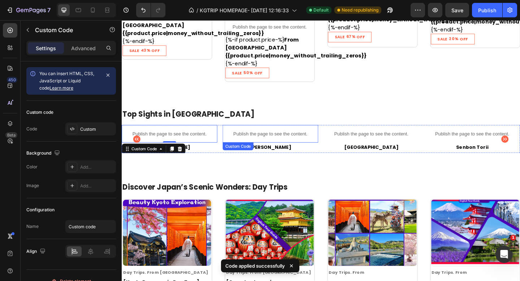
click at [257, 140] on p "Publish the page to see the content." at bounding box center [283, 144] width 104 height 8
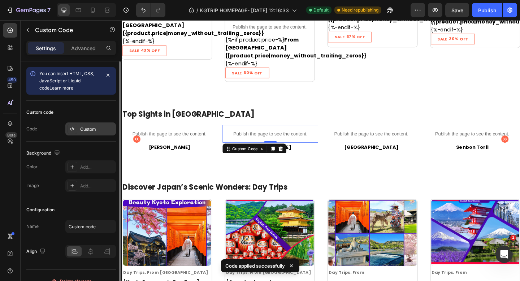
click at [97, 131] on div "Custom" at bounding box center [97, 129] width 34 height 6
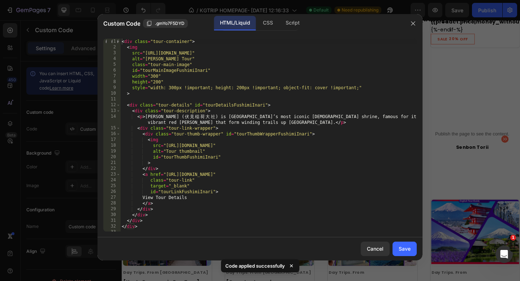
click at [121, 38] on div "1 2 3 4 5 6 7 8 9 10 11 12 13 14 15 16 17 18 19 20 21 22 23 24 25 26 27 28 29 3…" at bounding box center [259, 135] width 325 height 204
click at [122, 42] on div "< div class = "tour-container" > < img src = "https://cdn.shopify.com/s/files/1…" at bounding box center [268, 141] width 296 height 204
type textarea "</script>"
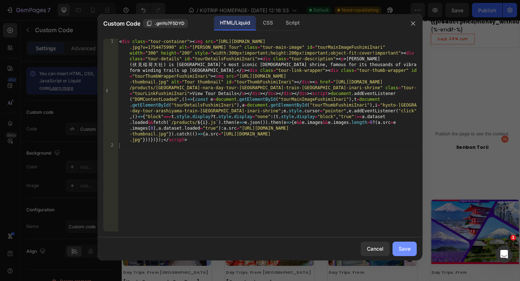
click at [409, 249] on div "Save" at bounding box center [404, 249] width 12 height 8
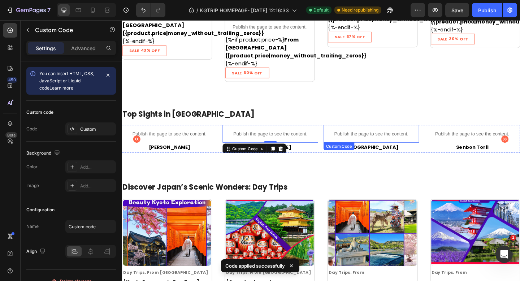
click at [370, 140] on p "Publish the page to see the content." at bounding box center [393, 144] width 104 height 8
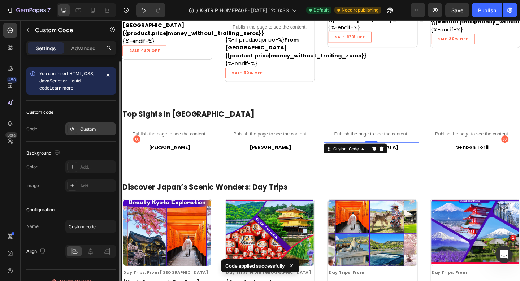
click at [82, 130] on div "Custom" at bounding box center [97, 129] width 34 height 6
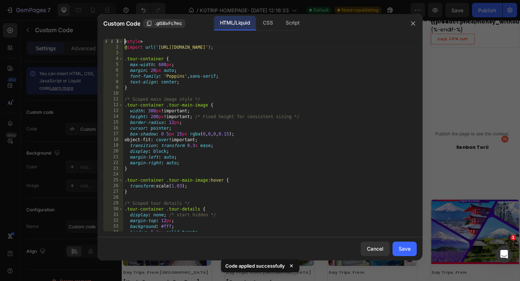
click at [124, 42] on div "< style > @ import url( 'https://fonts.googleapis.com/css2?family=Poppins:wght@…" at bounding box center [269, 141] width 293 height 204
type textarea "</script>"
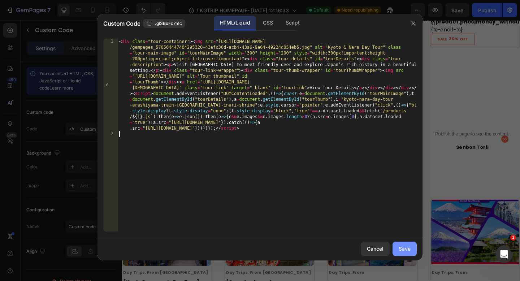
click at [404, 249] on div "Save" at bounding box center [404, 249] width 12 height 8
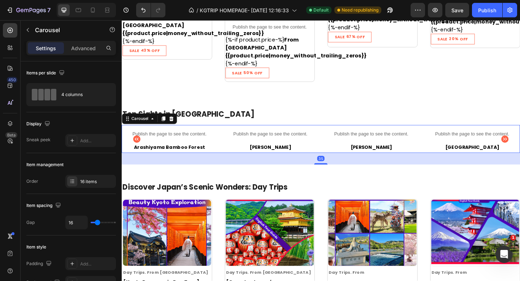
click at [138, 145] on icon "Carousel Back Arrow" at bounding box center [138, 149] width 8 height 8
click at [472, 140] on p "Publish the page to see the content." at bounding box center [503, 144] width 104 height 8
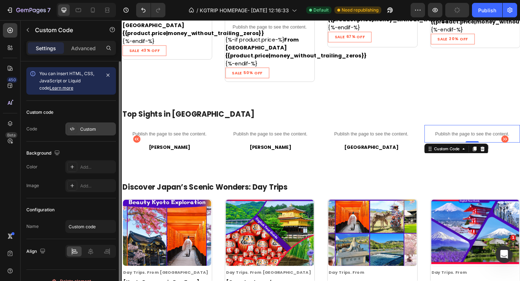
click at [84, 130] on div "Custom" at bounding box center [97, 129] width 34 height 6
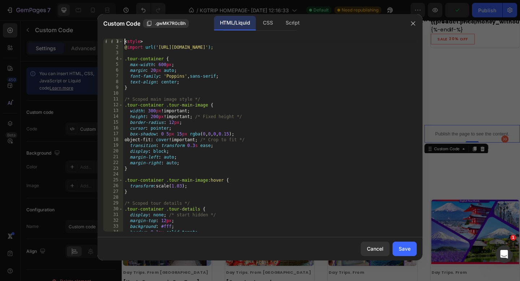
click at [124, 42] on div "< style > @ import url( 'https://fonts.googleapis.com/css2?family=Poppins:wght@…" at bounding box center [269, 141] width 293 height 204
type textarea "</script>"
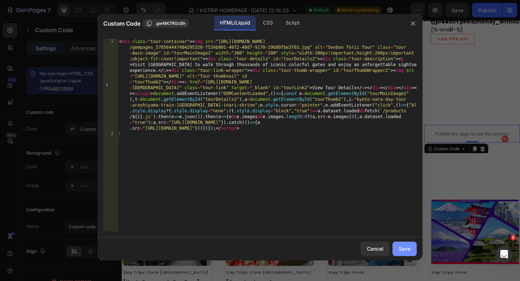
click at [400, 248] on div "Save" at bounding box center [404, 249] width 12 height 8
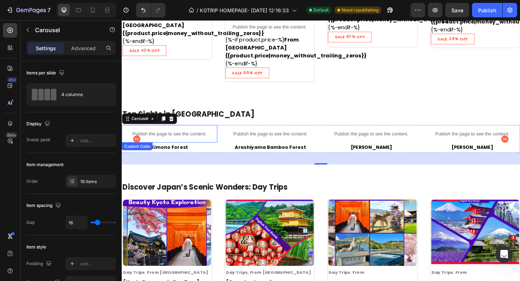
click at [165, 140] on p "Publish the page to see the content." at bounding box center [174, 144] width 104 height 8
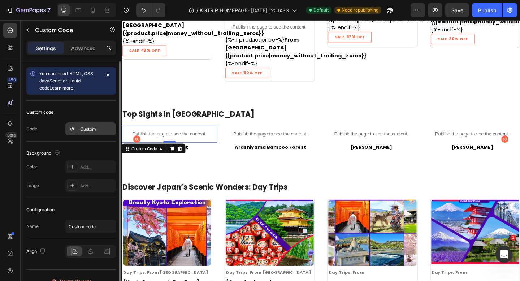
click at [82, 130] on div "Custom" at bounding box center [97, 129] width 34 height 6
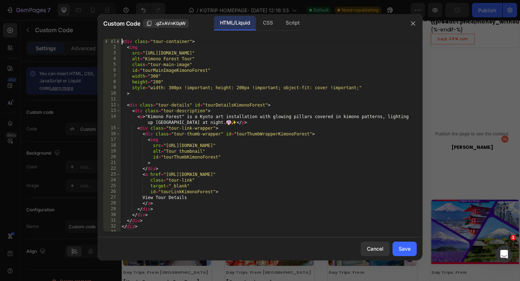
click at [122, 43] on div "< div class = "tour-container" > < img src = "https://cdn.shopify.com/s/files/1…" at bounding box center [268, 141] width 296 height 204
type textarea "</script>"
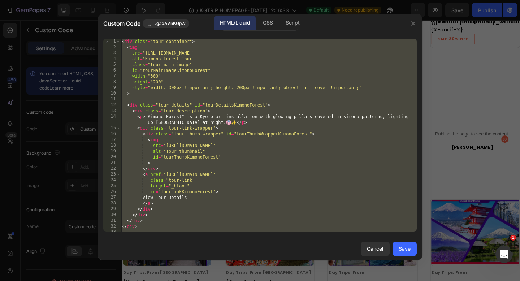
scroll to position [1069, 0]
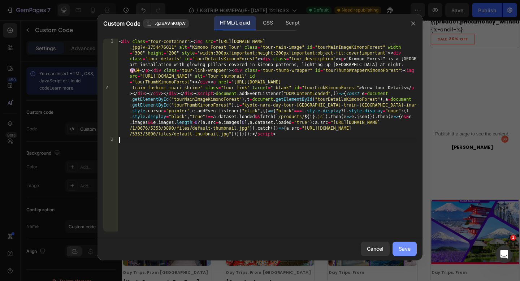
click at [403, 246] on div "Save" at bounding box center [404, 249] width 12 height 8
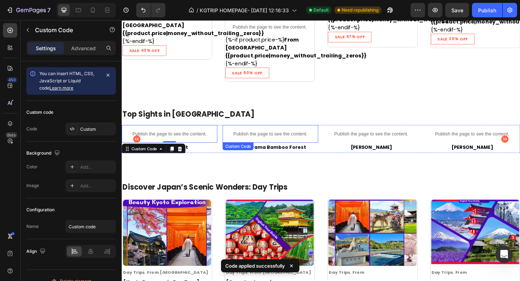
click at [260, 140] on p "Publish the page to see the content." at bounding box center [283, 144] width 104 height 8
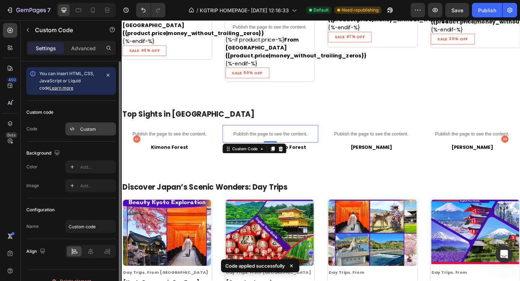
click at [98, 133] on div "Custom" at bounding box center [90, 128] width 51 height 13
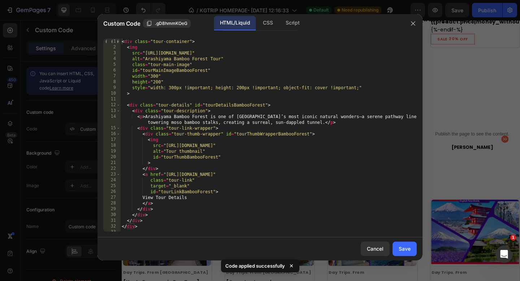
click at [122, 42] on div "< div class = "tour-container" > < img src = "https://cdn.shopify.com/s/files/1…" at bounding box center [268, 141] width 296 height 204
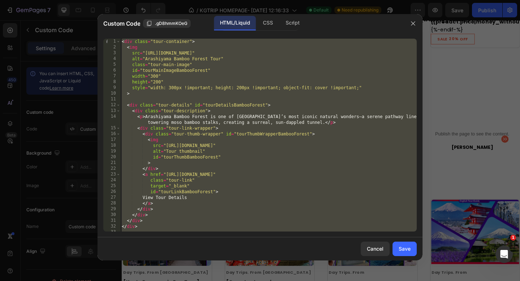
type textarea "ç"
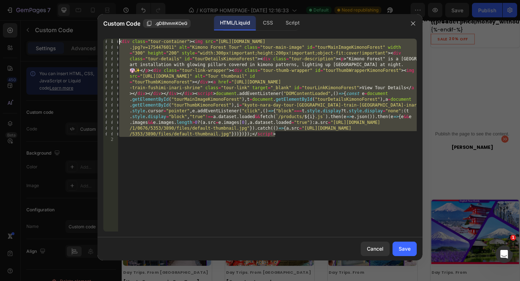
drag, startPoint x: 276, startPoint y: 135, endPoint x: 118, endPoint y: 41, distance: 183.9
click at [118, 41] on div "< div class = "tour-container" > < img src = "https://cdn.shopify.com/s/files/1…" at bounding box center [267, 187] width 299 height 297
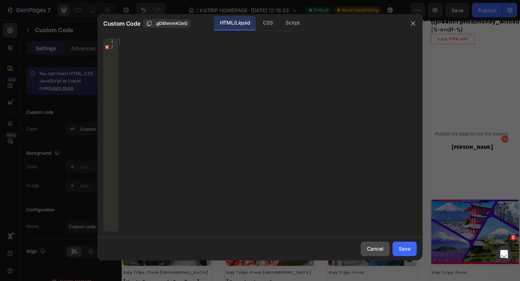
click at [371, 249] on div "Cancel" at bounding box center [375, 249] width 17 height 8
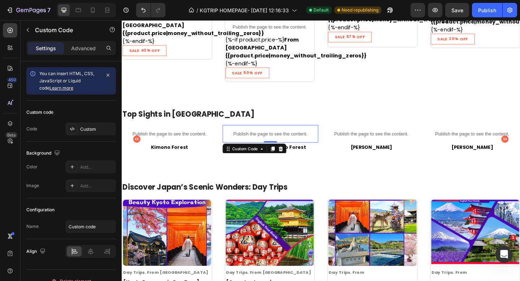
click at [281, 140] on p "Publish the page to see the content." at bounding box center [283, 144] width 104 height 8
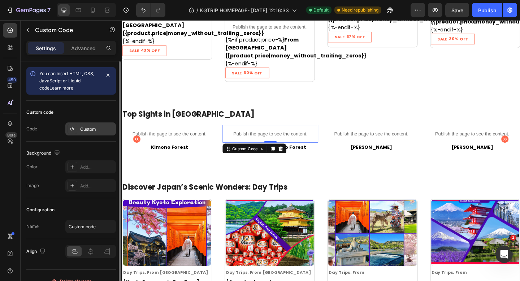
click at [104, 127] on div "Custom" at bounding box center [97, 129] width 34 height 6
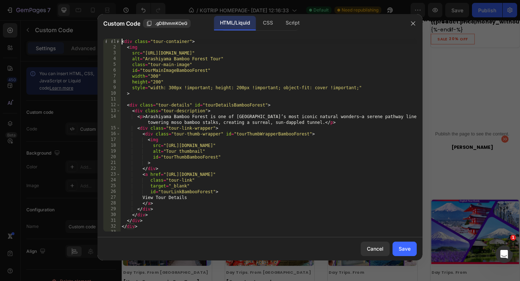
click at [122, 44] on div "< div class = "tour-container" > < img src = "https://cdn.shopify.com/s/files/1…" at bounding box center [268, 141] width 296 height 204
type textarea "</script>"
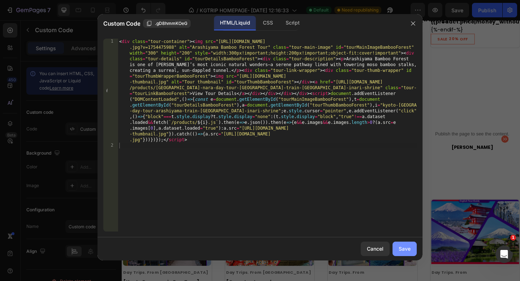
click at [398, 246] on button "Save" at bounding box center [404, 248] width 24 height 14
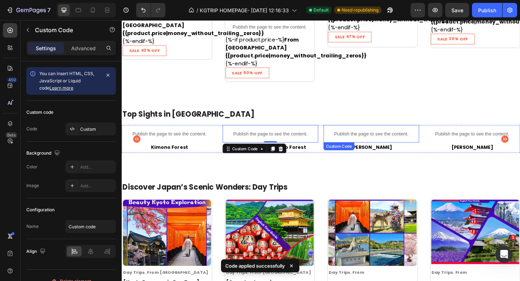
click at [383, 140] on p "Publish the page to see the content." at bounding box center [393, 144] width 104 height 8
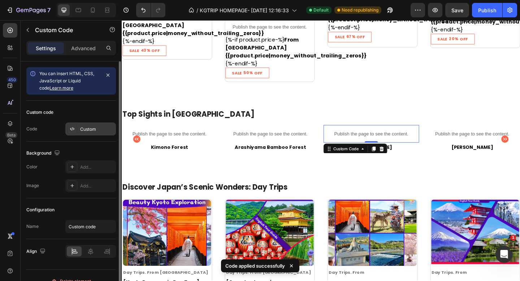
click at [85, 127] on div "Custom" at bounding box center [97, 129] width 34 height 6
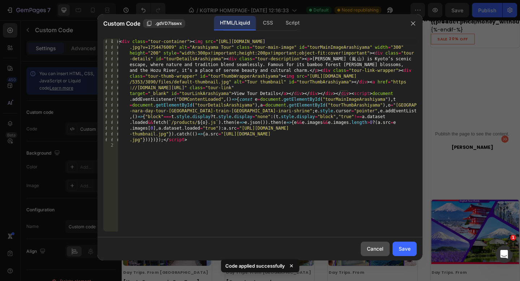
click at [367, 249] on div "Cancel" at bounding box center [375, 249] width 17 height 8
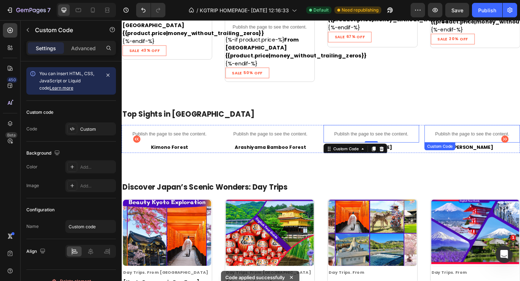
click at [466, 140] on p "Publish the page to see the content." at bounding box center [503, 144] width 104 height 8
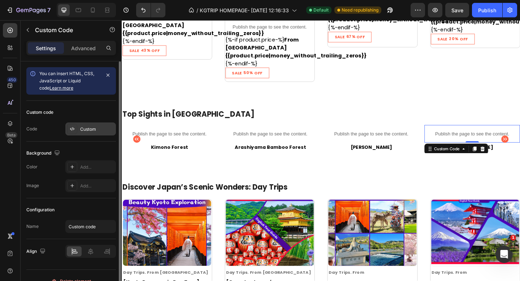
click at [82, 128] on div "Custom" at bounding box center [97, 129] width 34 height 6
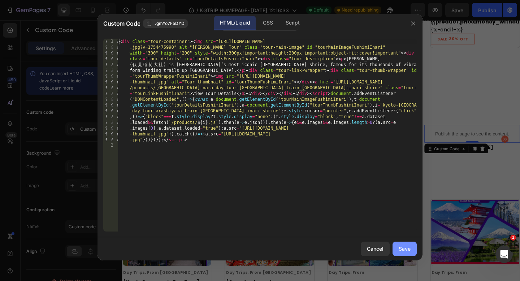
click at [398, 245] on button "Save" at bounding box center [404, 248] width 24 height 14
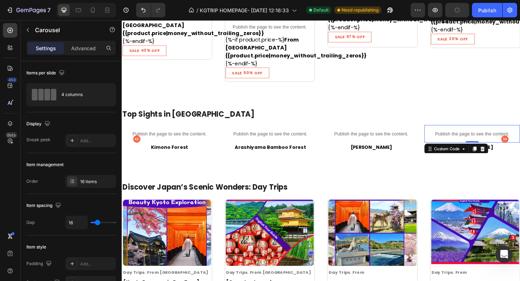
click at [136, 145] on icon "Carousel Back Arrow" at bounding box center [138, 149] width 8 height 8
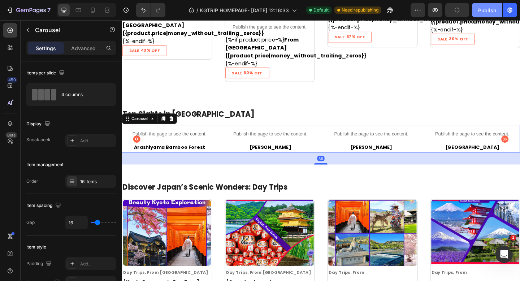
click at [481, 10] on div "Publish" at bounding box center [487, 10] width 18 height 8
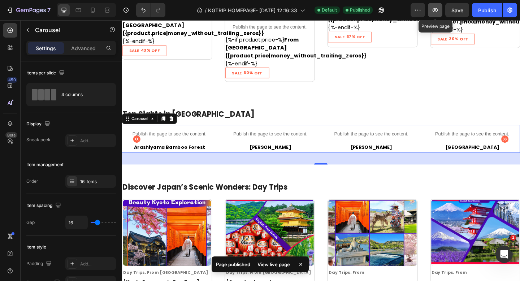
click at [432, 16] on button "button" at bounding box center [435, 10] width 14 height 14
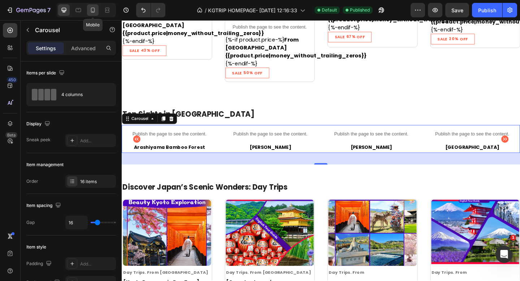
click at [93, 11] on icon at bounding box center [92, 9] width 7 height 7
type input "100%"
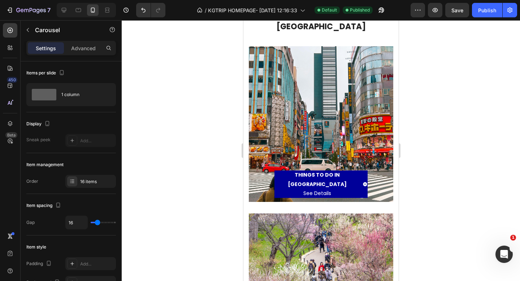
scroll to position [130, 0]
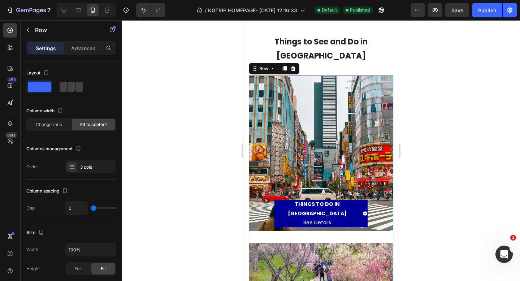
click at [302, 219] on div "THINGS TO DO IN TOKYO See Details Button Row Hero Banner" at bounding box center [320, 158] width 144 height 167
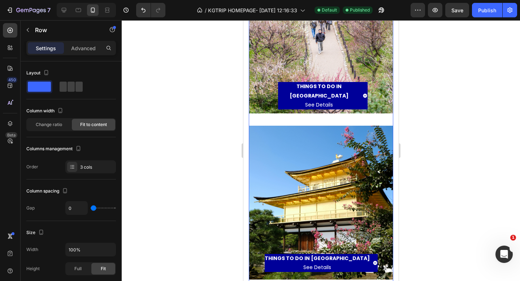
scroll to position [528, 0]
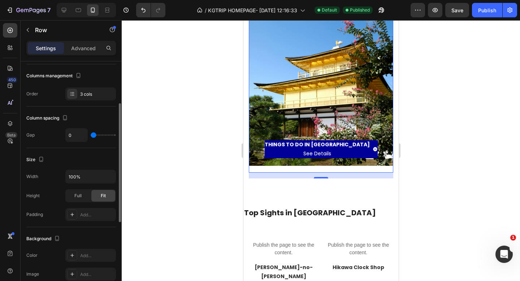
scroll to position [71, 0]
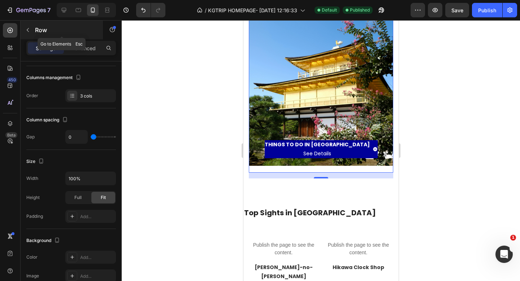
click at [31, 34] on button "button" at bounding box center [28, 30] width 12 height 12
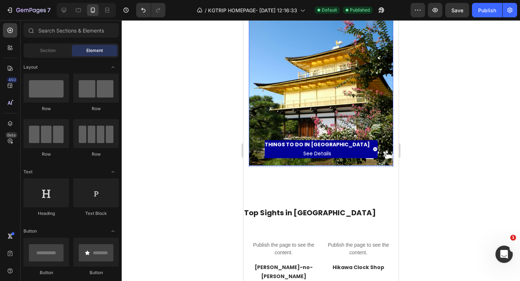
click at [287, 151] on div "THINGS TO DO IN OSAKA See Details Button Row" at bounding box center [320, 89] width 144 height 154
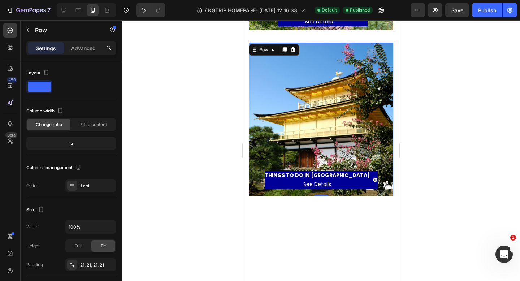
scroll to position [403, 0]
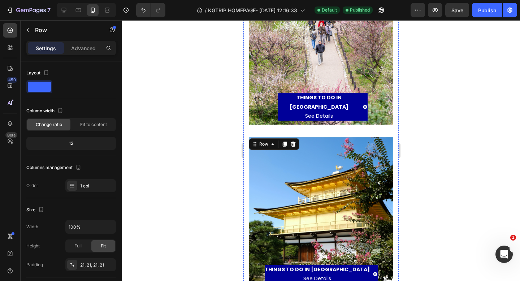
click at [306, 115] on div "THINGS TO DO IN KYOTO See Details Button Row Hero Banner" at bounding box center [320, 52] width 144 height 167
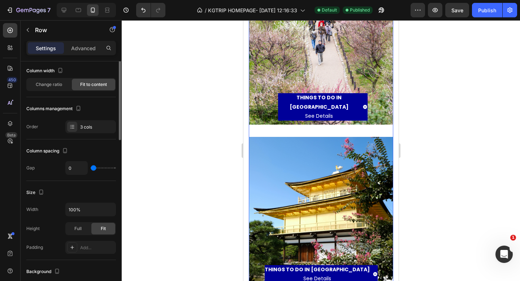
scroll to position [0, 0]
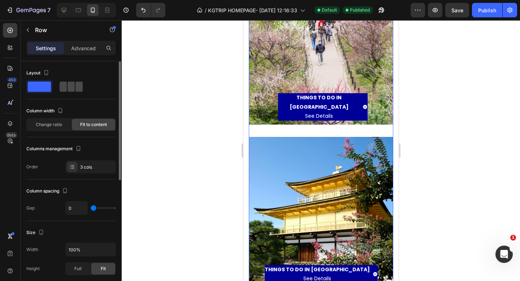
click at [75, 89] on span at bounding box center [78, 87] width 7 height 10
type input "30"
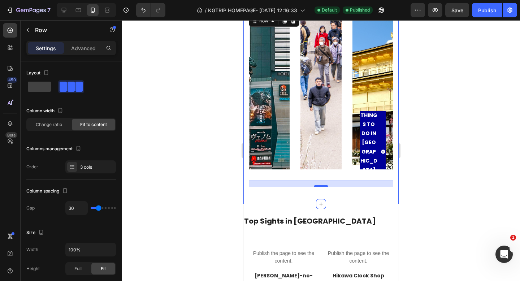
scroll to position [158, 0]
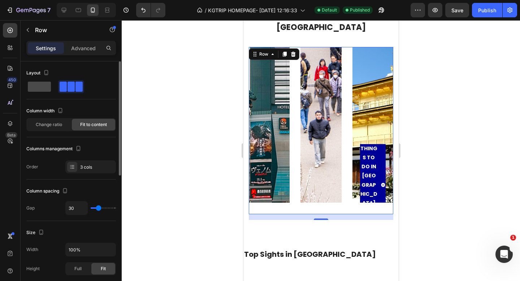
click at [41, 86] on span at bounding box center [39, 87] width 23 height 10
type input "0"
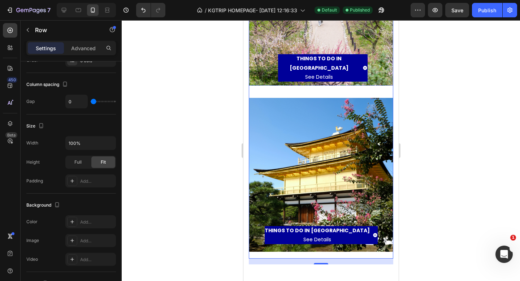
scroll to position [529, 0]
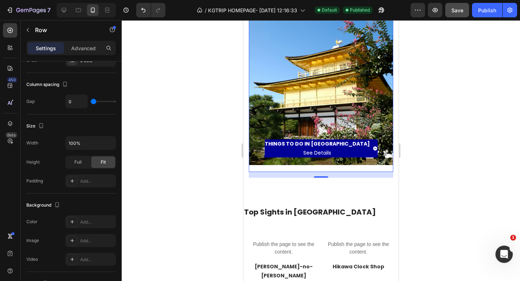
click at [457, 9] on span "Save" at bounding box center [457, 10] width 12 height 6
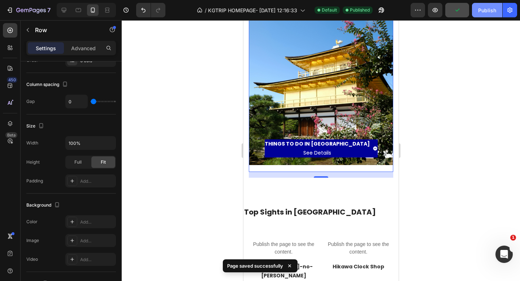
click at [478, 9] on div "Publish" at bounding box center [487, 10] width 18 height 8
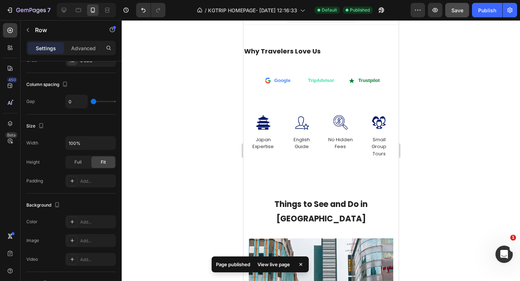
scroll to position [0, 0]
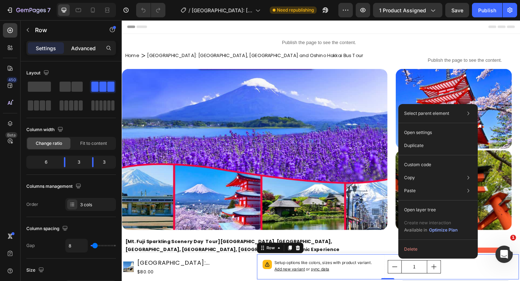
click at [86, 49] on p "Advanced" at bounding box center [83, 48] width 25 height 8
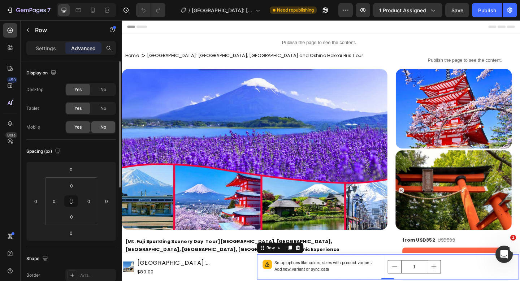
click at [102, 124] on span "No" at bounding box center [103, 127] width 6 height 6
click at [80, 130] on span "Yes" at bounding box center [77, 127] width 7 height 6
click at [102, 106] on span "No" at bounding box center [103, 108] width 6 height 6
click at [102, 91] on span "No" at bounding box center [103, 89] width 6 height 6
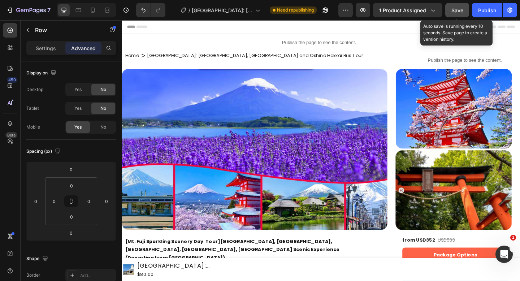
click at [447, 7] on button "Save" at bounding box center [457, 10] width 24 height 14
click at [477, 13] on button "Publish" at bounding box center [487, 10] width 30 height 14
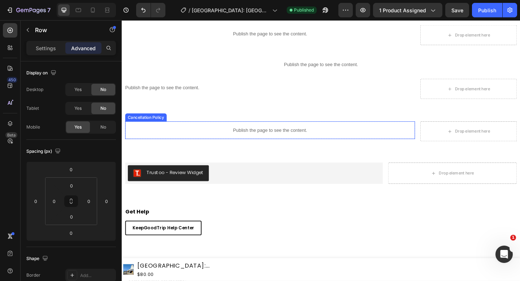
scroll to position [701, 0]
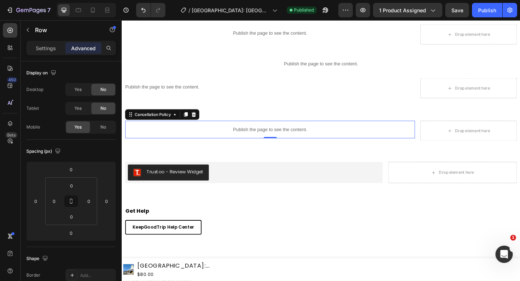
click at [263, 141] on p "Publish the page to see the content." at bounding box center [282, 139] width 315 height 8
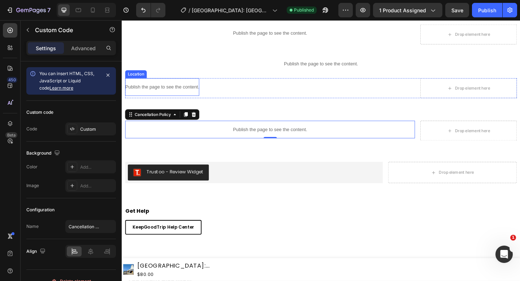
click at [199, 94] on p "Publish the page to see the content." at bounding box center [165, 93] width 80 height 8
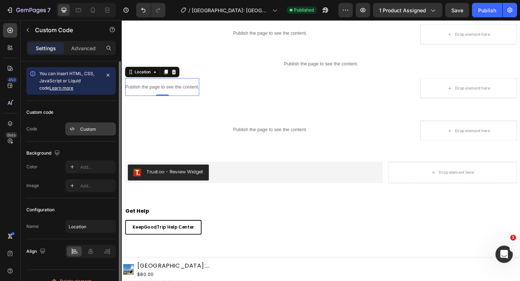
click at [93, 132] on div "Custom" at bounding box center [97, 129] width 34 height 6
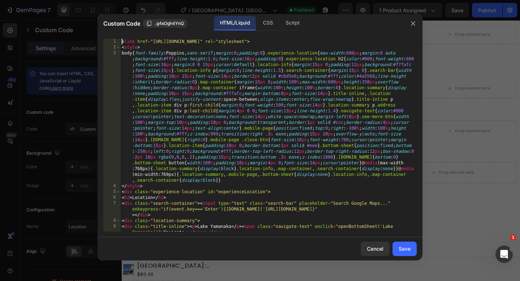
click at [122, 42] on div "< link href = "https://fonts.googleapis.com/css2?family=Poppins:wght@400;500;60…" at bounding box center [268, 141] width 296 height 204
type textarea "</script>"
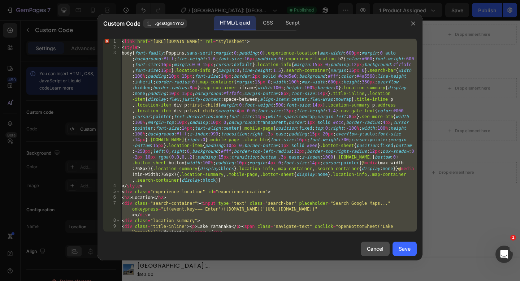
click at [371, 247] on div "Cancel" at bounding box center [375, 249] width 17 height 8
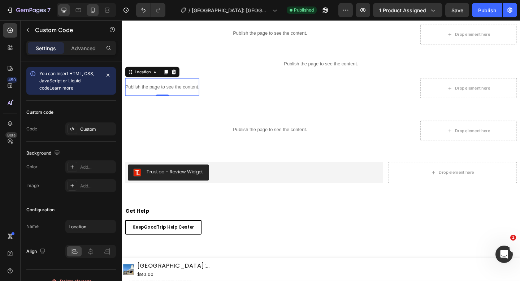
click at [98, 9] on div at bounding box center [93, 10] width 12 height 12
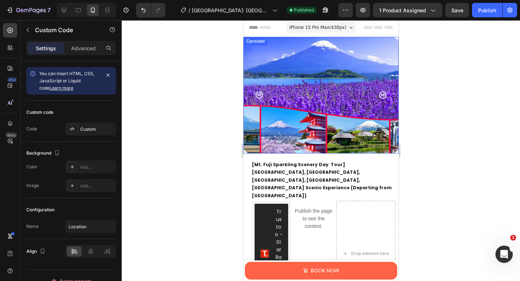
click at [382, 93] on icon "Carousel Next Arrow" at bounding box center [381, 94] width 7 height 7
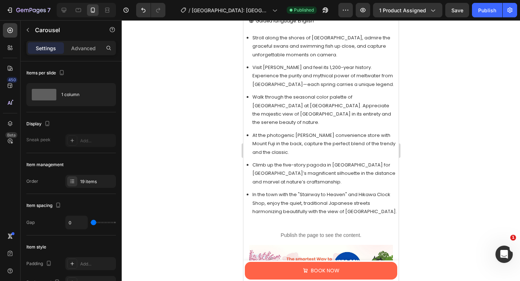
scroll to position [339, 0]
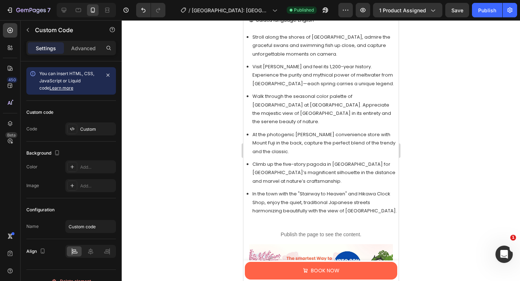
click at [329, 145] on li "At the photogenic Lawson convenience store with Mount Fuji in the back, capture…" at bounding box center [324, 142] width 144 height 25
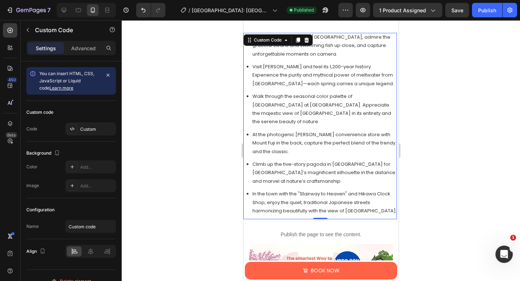
scroll to position [459, 0]
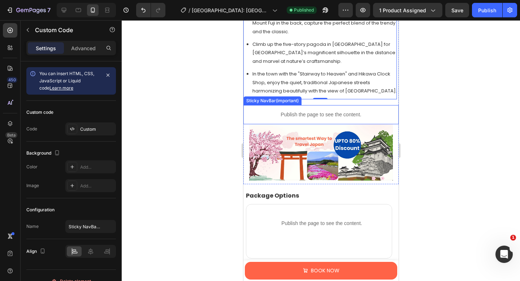
click at [318, 111] on p "Publish the page to see the content." at bounding box center [320, 115] width 155 height 8
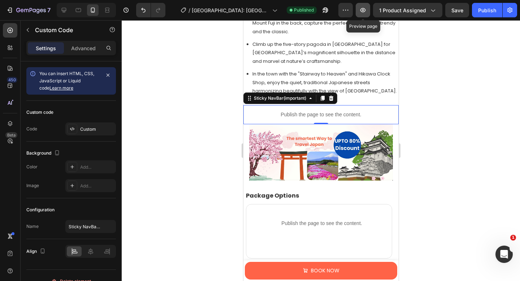
click at [361, 7] on icon "button" at bounding box center [362, 9] width 7 height 7
click at [334, 111] on p "Publish the page to see the content." at bounding box center [320, 115] width 155 height 8
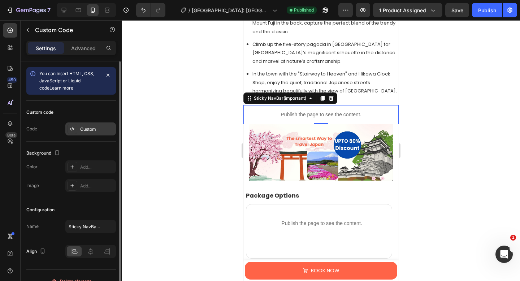
click at [93, 126] on div "Custom" at bounding box center [97, 129] width 34 height 6
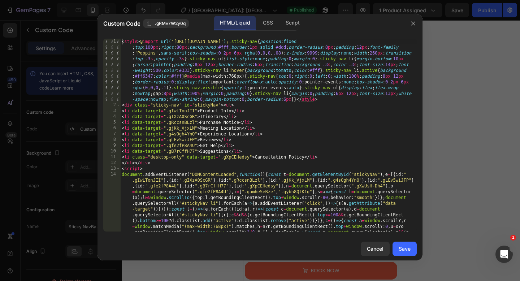
click at [120, 42] on div "< style > @ import url( 'https://fonts.googleapis.com/css2?family=Poppins&displ…" at bounding box center [268, 207] width 296 height 337
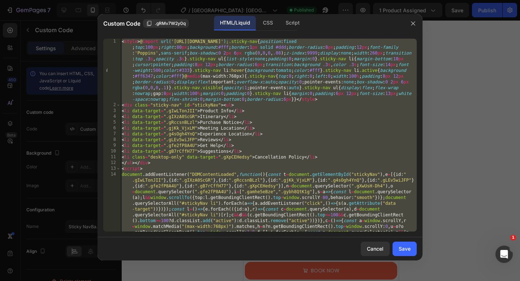
scroll to position [0, 0]
click at [122, 42] on div "< style > @ import url( 'https://fonts.googleapis.com/css2?family=Poppins&displ…" at bounding box center [268, 207] width 296 height 337
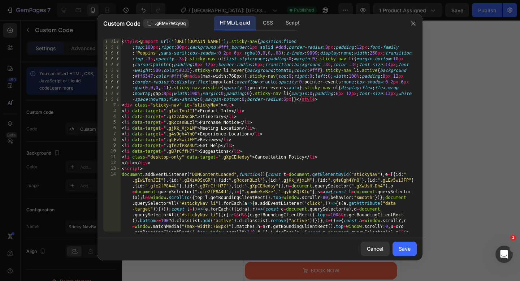
type textarea "</script>"
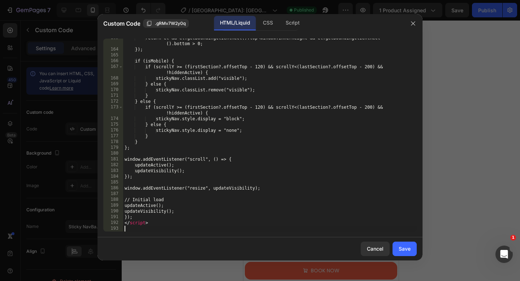
scroll to position [939, 0]
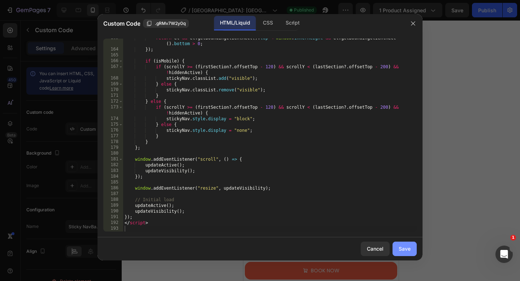
click at [401, 250] on div "Save" at bounding box center [404, 249] width 12 height 8
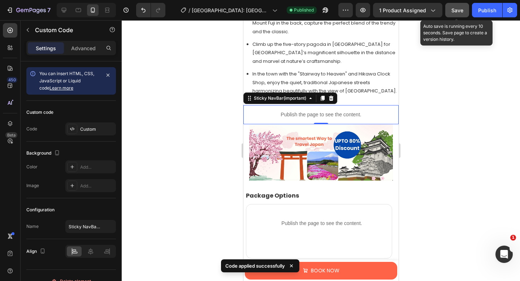
click at [452, 14] on button "Save" at bounding box center [457, 10] width 24 height 14
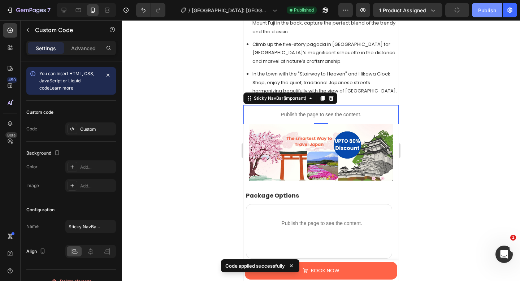
click at [476, 11] on button "Publish" at bounding box center [487, 10] width 30 height 14
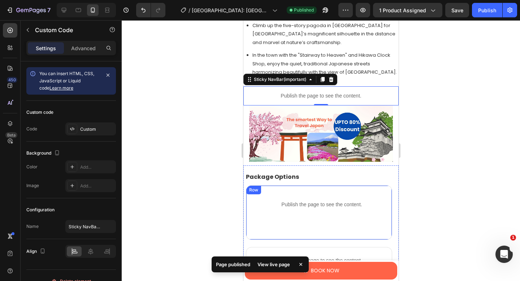
scroll to position [481, 0]
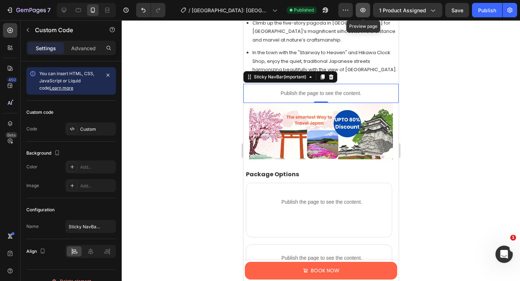
click at [361, 10] on icon "button" at bounding box center [362, 9] width 7 height 7
click at [290, 89] on p "Publish the page to see the content." at bounding box center [320, 93] width 155 height 8
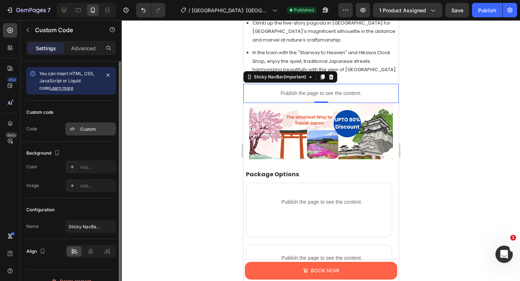
click at [86, 131] on div "Custom" at bounding box center [97, 129] width 34 height 6
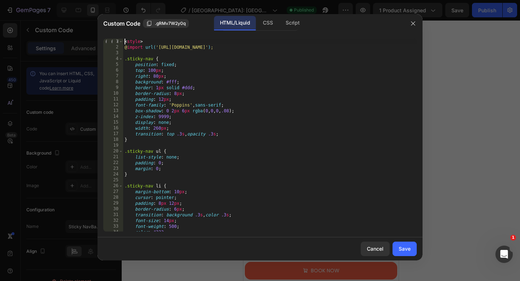
click at [125, 41] on div "< style > @ import url( 'https://fonts.googleapis.com/css2?family=Poppins&displ…" at bounding box center [269, 141] width 293 height 204
type textarea "</script>"
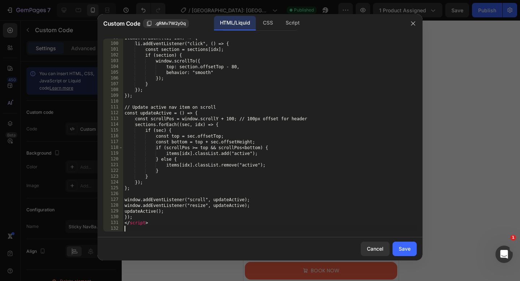
scroll to position [575, 0]
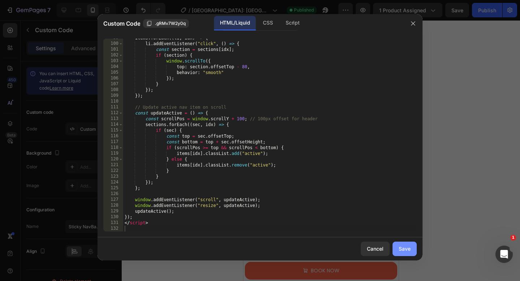
click at [407, 244] on button "Save" at bounding box center [404, 248] width 24 height 14
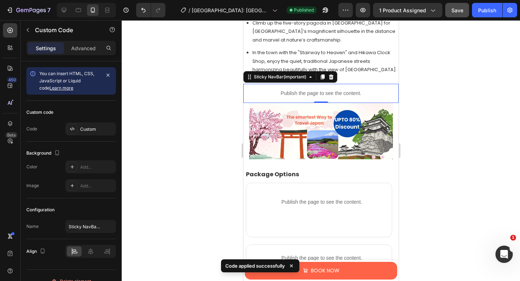
click at [455, 12] on span "Save" at bounding box center [457, 10] width 12 height 6
click at [481, 11] on div "Publish" at bounding box center [487, 10] width 18 height 8
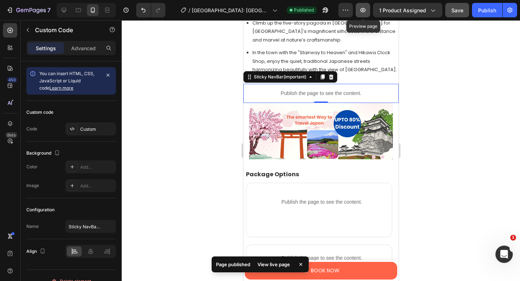
click at [360, 9] on icon "button" at bounding box center [362, 9] width 7 height 7
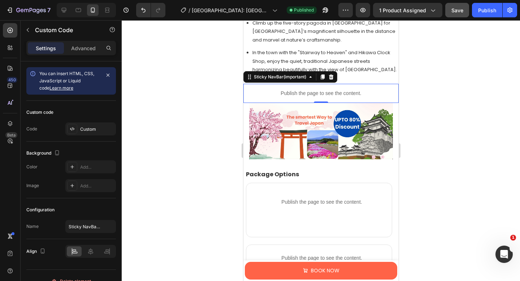
click at [277, 89] on p "Publish the page to see the content." at bounding box center [320, 93] width 155 height 8
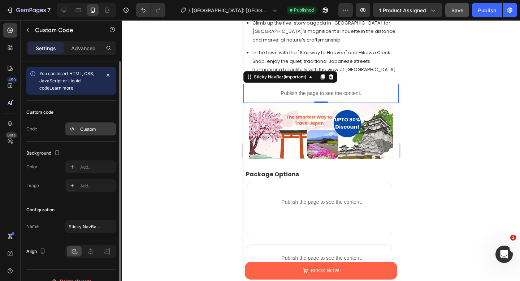
click at [104, 124] on div "Custom" at bounding box center [90, 128] width 51 height 13
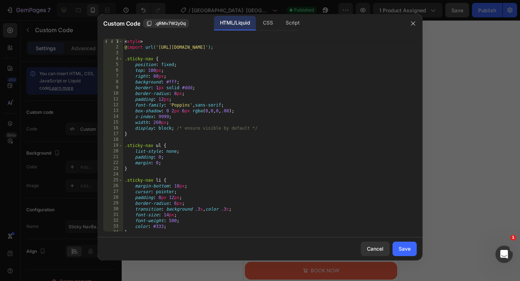
click at [124, 43] on div "< style > @ import url( 'https://fonts.googleapis.com/css2?family=Poppins&displ…" at bounding box center [269, 141] width 293 height 204
type textarea "</script>"
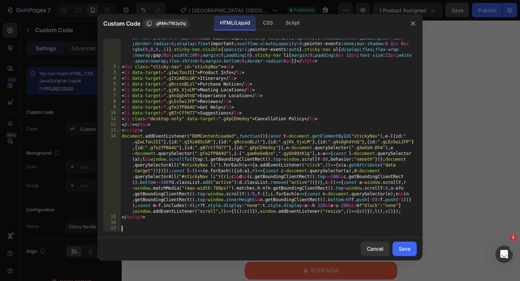
scroll to position [38, 0]
click at [398, 244] on button "Save" at bounding box center [404, 248] width 24 height 14
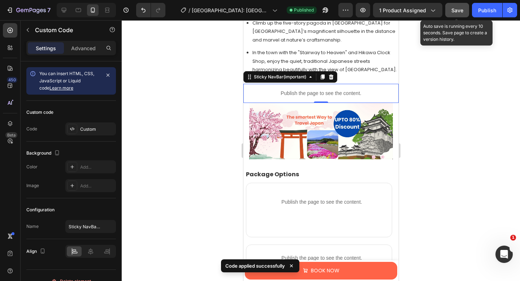
click at [457, 3] on button "Save" at bounding box center [457, 10] width 24 height 14
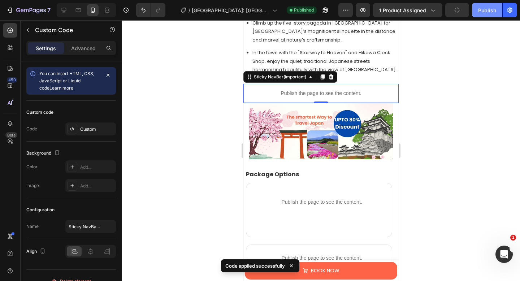
click at [482, 9] on div "Publish" at bounding box center [487, 10] width 18 height 8
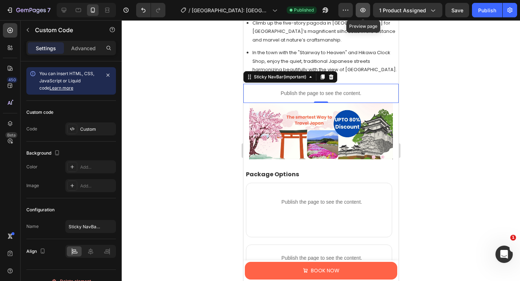
click at [360, 13] on icon "button" at bounding box center [362, 9] width 7 height 7
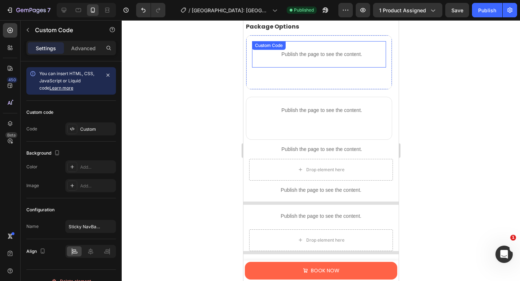
scroll to position [626, 0]
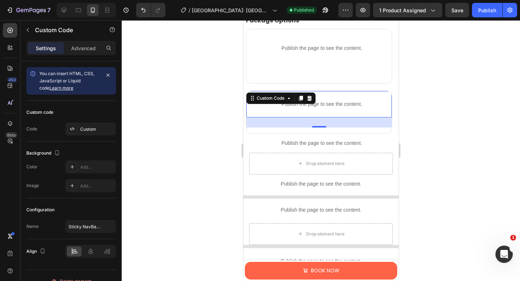
click at [289, 106] on p "Publish the page to see the content." at bounding box center [321, 104] width 140 height 8
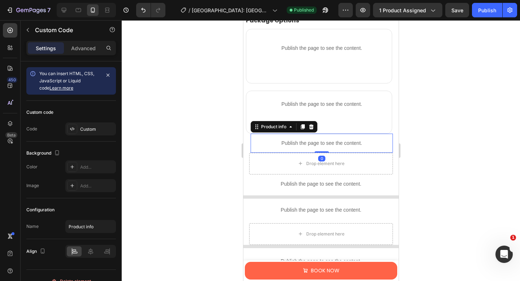
click at [309, 140] on p "Publish the page to see the content." at bounding box center [321, 143] width 142 height 8
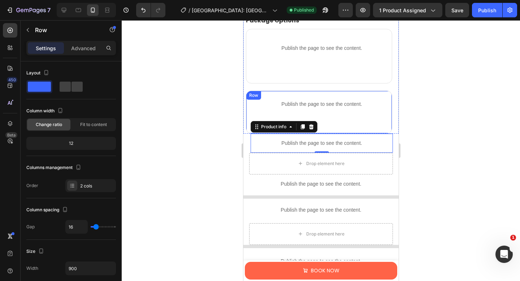
click at [327, 123] on div "Publish the page to see the content. Custom Code" at bounding box center [318, 109] width 145 height 36
click at [317, 143] on p "Publish the page to see the content." at bounding box center [321, 143] width 142 height 8
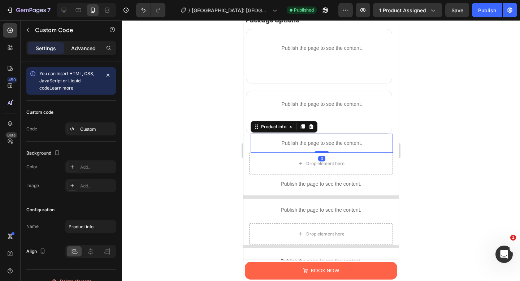
click at [81, 48] on p "Advanced" at bounding box center [83, 48] width 25 height 8
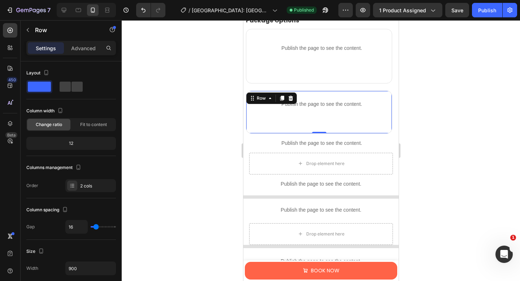
click at [346, 127] on div "Publish the page to see the content. Custom Code" at bounding box center [318, 109] width 145 height 36
click at [86, 50] on p "Advanced" at bounding box center [83, 48] width 25 height 8
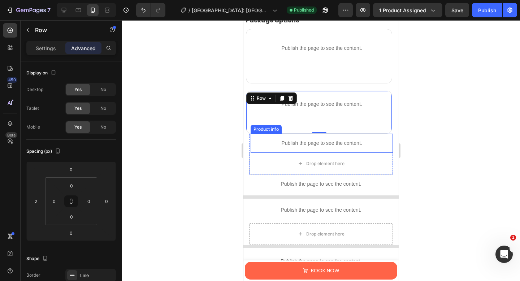
click at [337, 144] on p "Publish the page to see the content." at bounding box center [321, 143] width 142 height 8
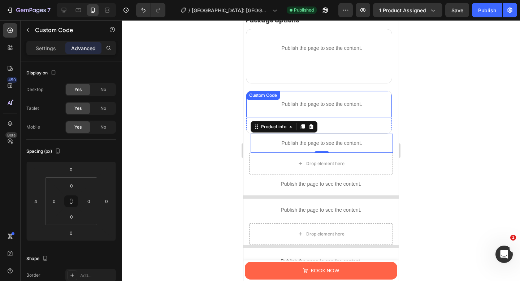
click at [363, 104] on p "Publish the page to see the content." at bounding box center [321, 104] width 140 height 8
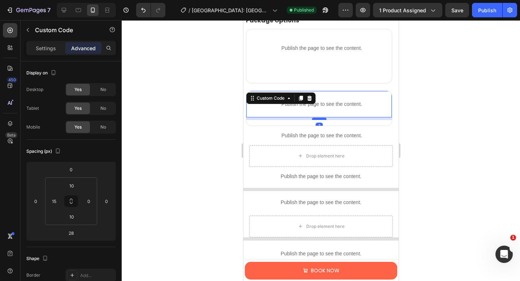
drag, startPoint x: 317, startPoint y: 126, endPoint x: 317, endPoint y: 118, distance: 7.6
click at [317, 118] on div at bounding box center [318, 119] width 14 height 2
type input "7"
click at [362, 105] on p "Publish the page to see the content." at bounding box center [321, 104] width 140 height 8
click at [363, 120] on div "Publish the page to see the content. Custom Code 7 Publish the page to see the …" at bounding box center [318, 108] width 146 height 35
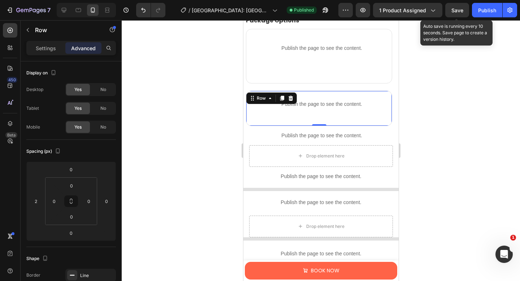
click at [456, 12] on span "Save" at bounding box center [457, 10] width 12 height 6
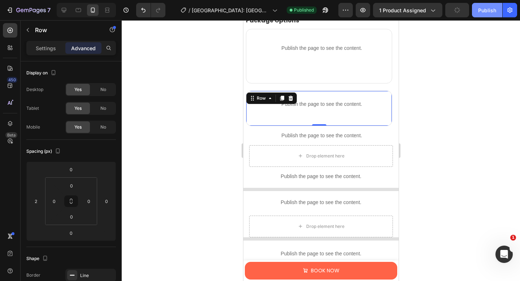
click at [479, 10] on div "Publish" at bounding box center [487, 10] width 18 height 8
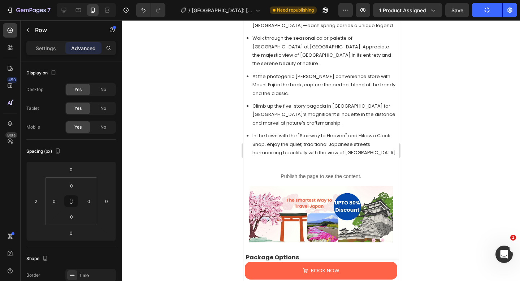
scroll to position [402, 0]
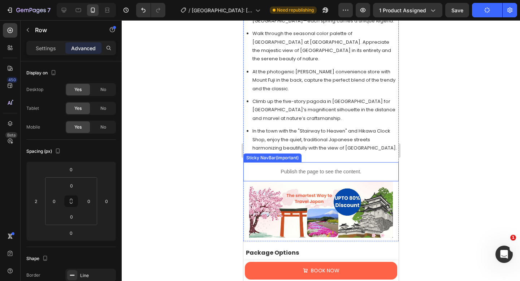
click at [312, 168] on p "Publish the page to see the content." at bounding box center [320, 172] width 155 height 8
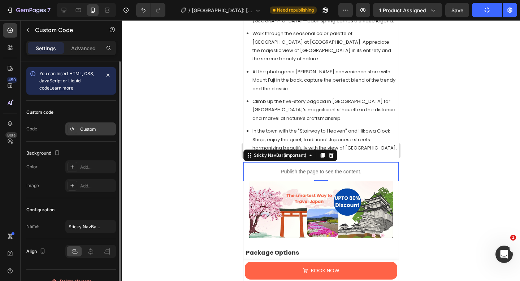
click at [93, 126] on div "Custom" at bounding box center [97, 129] width 34 height 6
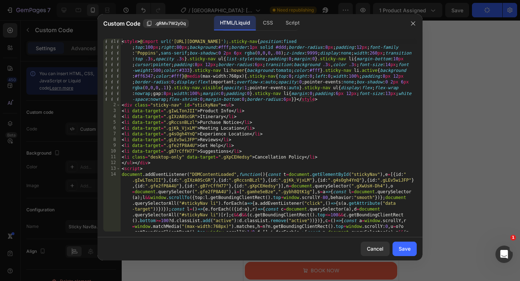
type textarea "<style>@import url('https://fonts.googleapis.com/css2?family=Poppins&display=sw…"
click at [121, 44] on div "< style > @ import url( 'https://fonts.googleapis.com/css2?family=Poppins&displ…" at bounding box center [268, 207] width 296 height 337
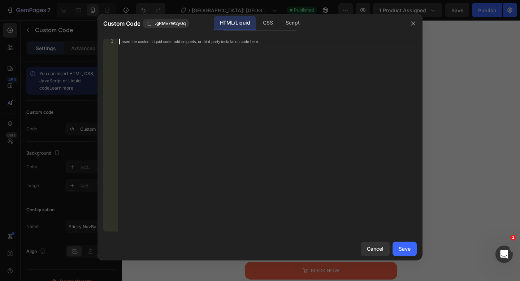
click at [168, 45] on div "Insert the custom Liquid code, add snippets, or third-party installation code h…" at bounding box center [267, 141] width 299 height 204
paste textarea "</html>"
type textarea "</html>"
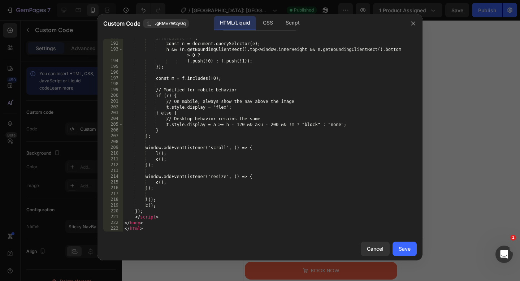
scroll to position [1106, 0]
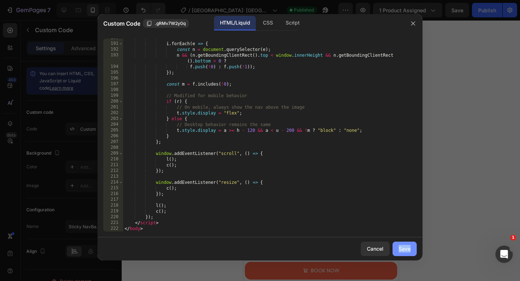
click at [400, 249] on div "Save" at bounding box center [404, 249] width 12 height 8
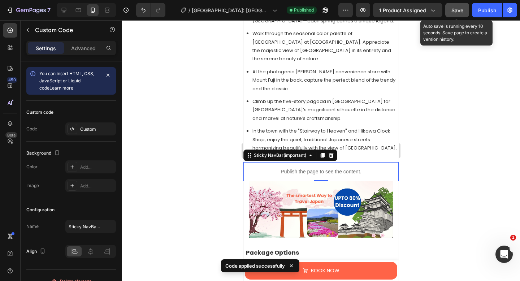
click at [455, 15] on button "Save" at bounding box center [457, 10] width 24 height 14
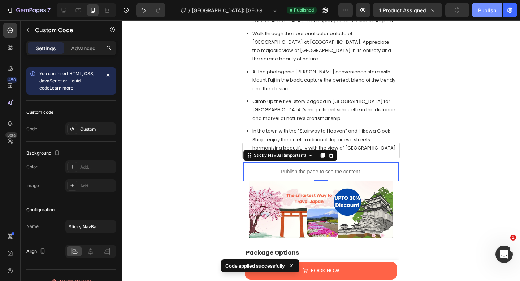
click at [483, 6] on div "Publish" at bounding box center [487, 10] width 18 height 8
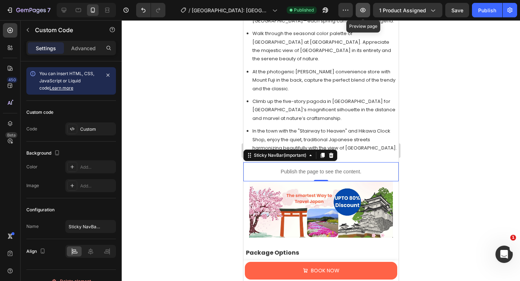
click at [364, 10] on icon "button" at bounding box center [362, 10] width 5 height 4
click at [279, 168] on p "Publish the page to see the content." at bounding box center [320, 172] width 155 height 8
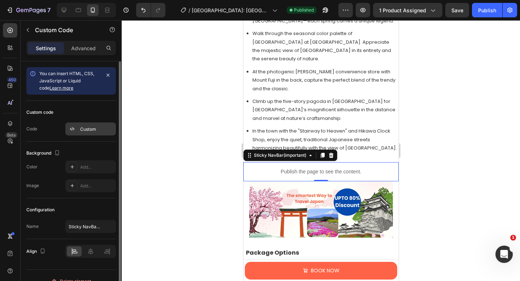
click at [97, 128] on div "Custom" at bounding box center [97, 129] width 34 height 6
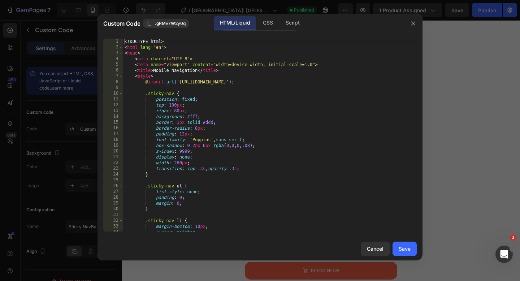
click at [124, 43] on div "<! DOCTYPE html > < html lang = "en" > < head > < meta charset = "UTF-8" > < me…" at bounding box center [269, 141] width 293 height 204
type textarea "</body> </html>"
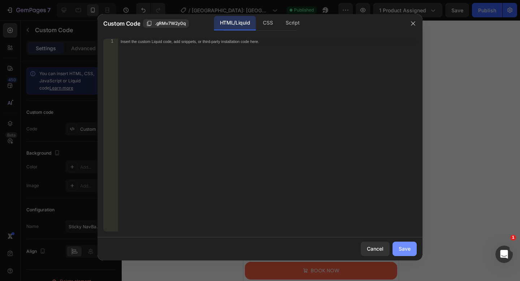
click at [398, 243] on button "Save" at bounding box center [404, 248] width 24 height 14
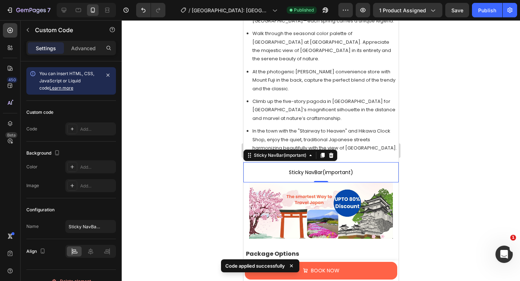
click at [347, 168] on span "Sticky NavBar(important)" at bounding box center [320, 172] width 155 height 9
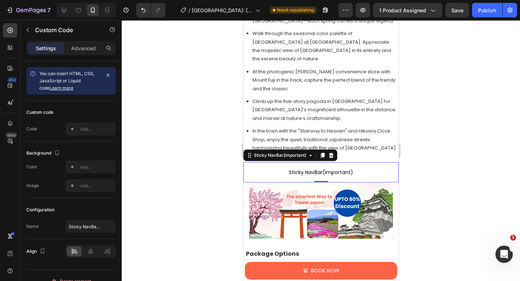
click at [285, 162] on p "Sticky NavBar(important)" at bounding box center [320, 172] width 155 height 20
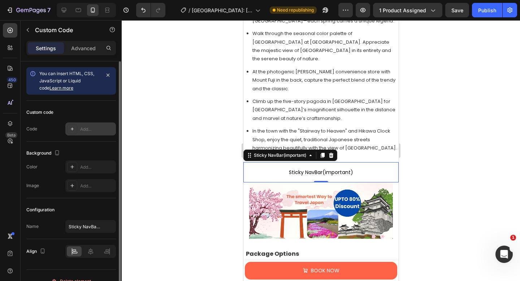
click at [93, 130] on div "Add..." at bounding box center [97, 129] width 34 height 6
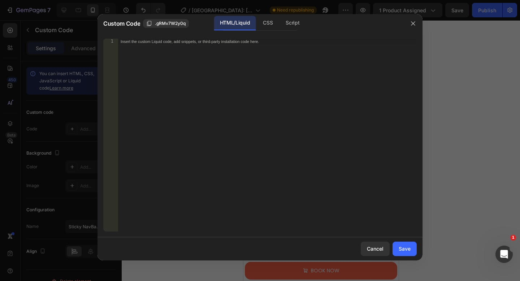
click at [134, 48] on div "Insert the custom Liquid code, add snippets, or third-party installation code h…" at bounding box center [267, 141] width 299 height 204
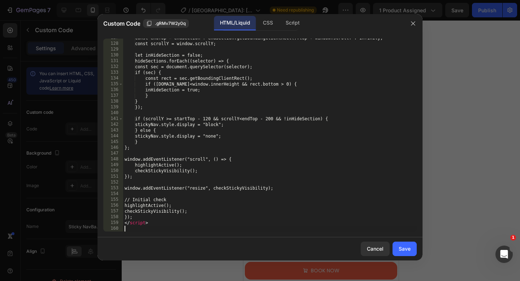
scroll to position [731, 0]
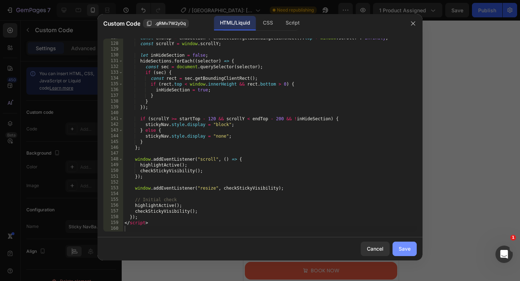
click at [397, 247] on button "Save" at bounding box center [404, 248] width 24 height 14
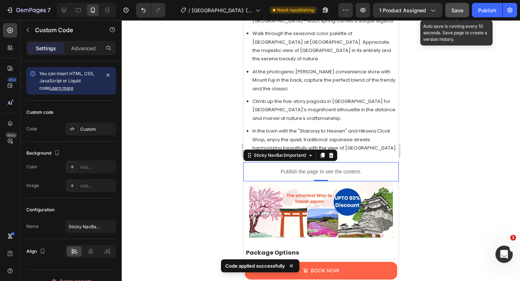
click at [461, 14] on button "Save" at bounding box center [457, 10] width 24 height 14
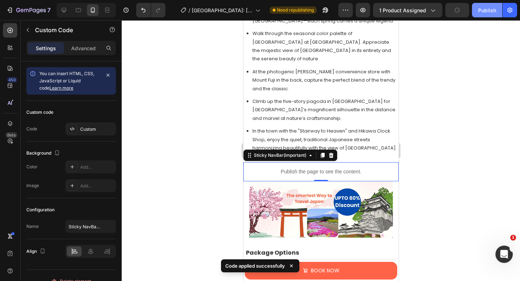
click at [479, 12] on div "Publish" at bounding box center [487, 10] width 18 height 8
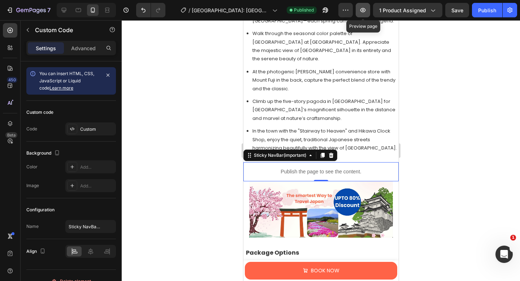
click at [362, 10] on icon "button" at bounding box center [362, 9] width 7 height 7
click at [364, 6] on button "button" at bounding box center [362, 10] width 14 height 14
click at [277, 168] on p "Publish the page to see the content." at bounding box center [320, 172] width 155 height 8
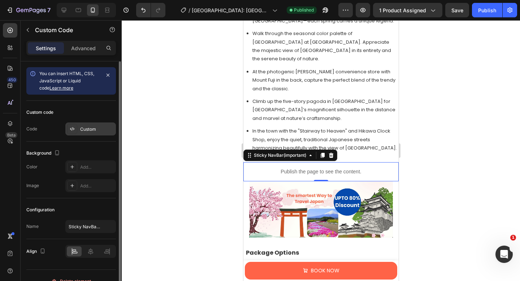
click at [85, 124] on div "Custom" at bounding box center [90, 128] width 51 height 13
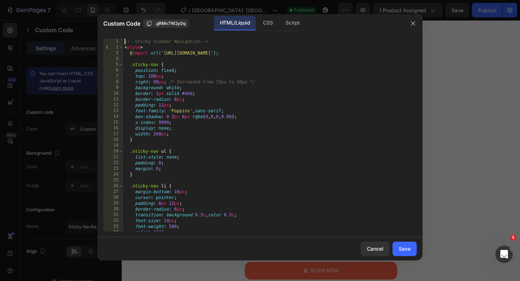
click at [125, 43] on div "<!-- Sticky Sidebar Navigation --> < style > @ import url( 'https://fonts.googl…" at bounding box center [269, 141] width 293 height 204
type textarea "</script>"
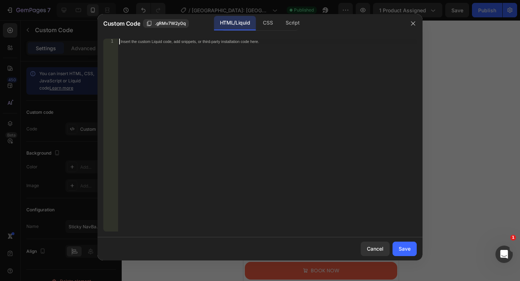
paste textarea "</html>"
type textarea "</html>"
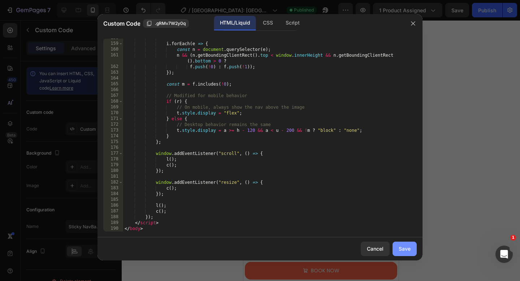
click at [412, 255] on button "Save" at bounding box center [404, 248] width 24 height 14
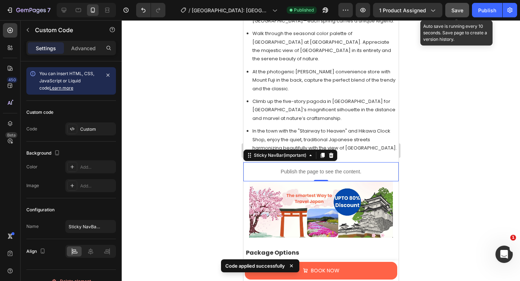
click at [464, 11] on button "Save" at bounding box center [457, 10] width 24 height 14
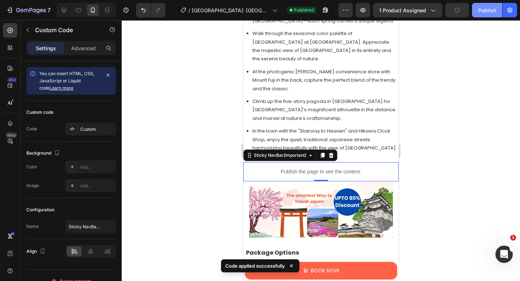
click at [482, 10] on div "Publish" at bounding box center [487, 10] width 18 height 8
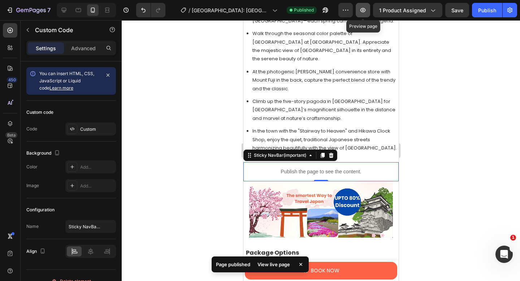
click at [366, 12] on icon "button" at bounding box center [362, 9] width 7 height 7
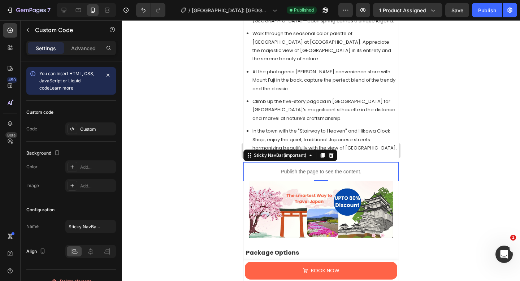
click at [301, 168] on p "Publish the page to see the content." at bounding box center [320, 172] width 155 height 8
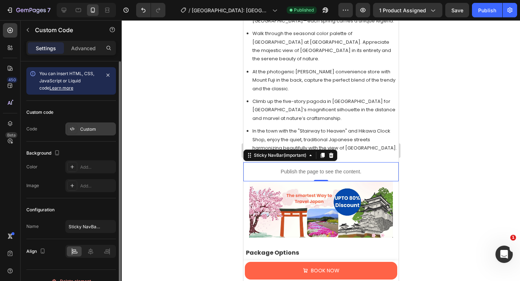
click at [93, 131] on div "Custom" at bounding box center [97, 129] width 34 height 6
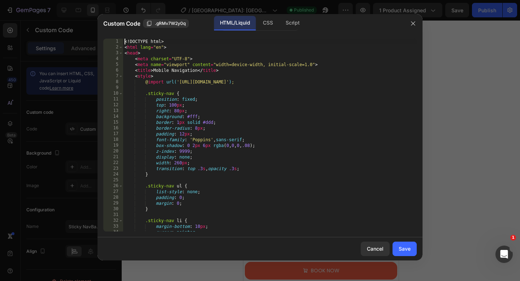
click at [125, 43] on div "<! DOCTYPE html > < html lang = "en" > < head > < meta charset = "UTF-8" > < me…" at bounding box center [269, 141] width 293 height 204
type textarea "</body> </html>"
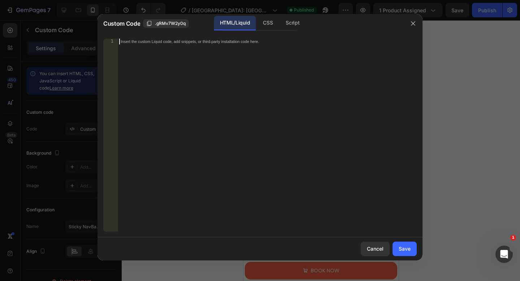
paste textarea "</html>"
type textarea "</html>"
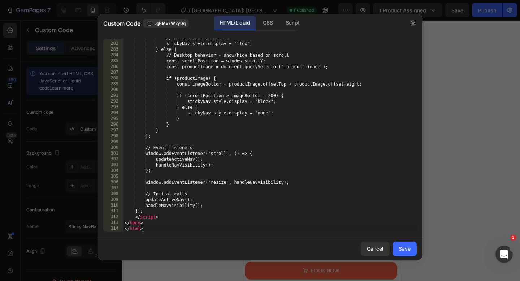
scroll to position [1620, 0]
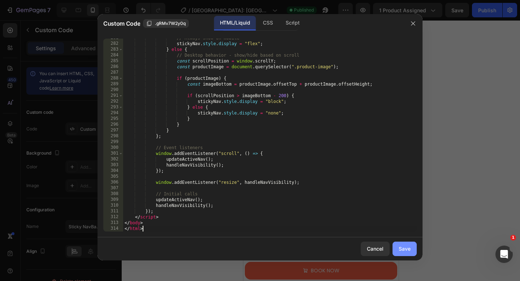
click at [398, 245] on div "Save" at bounding box center [404, 249] width 12 height 8
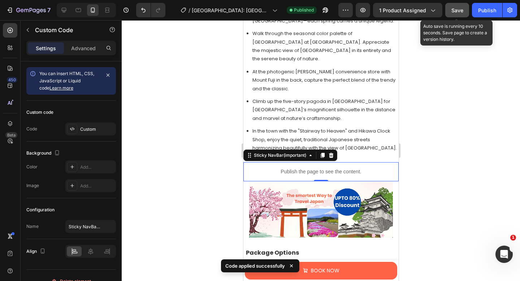
click at [450, 14] on button "Save" at bounding box center [457, 10] width 24 height 14
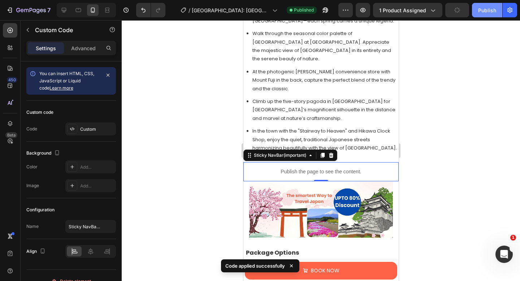
click at [478, 13] on div "Publish" at bounding box center [487, 10] width 18 height 8
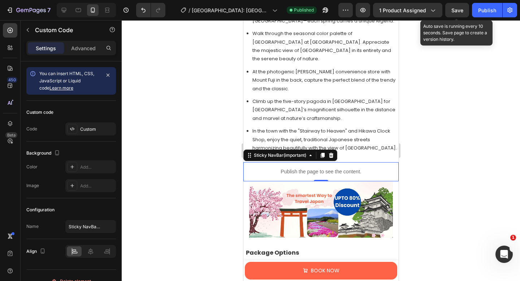
click at [455, 8] on span "Save" at bounding box center [457, 10] width 12 height 6
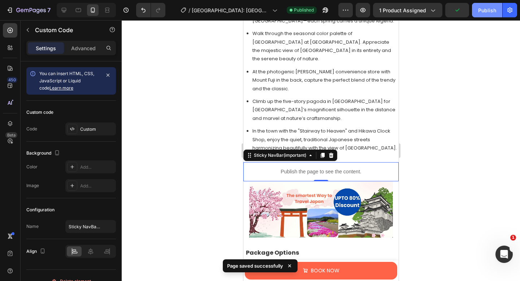
click at [488, 13] on div "Publish" at bounding box center [487, 10] width 18 height 8
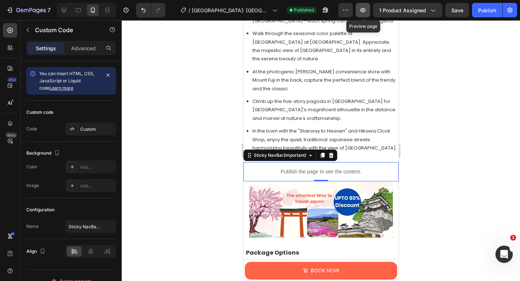
click at [362, 11] on icon "button" at bounding box center [362, 9] width 7 height 7
click at [323, 168] on p "Publish the page to see the content." at bounding box center [320, 172] width 155 height 8
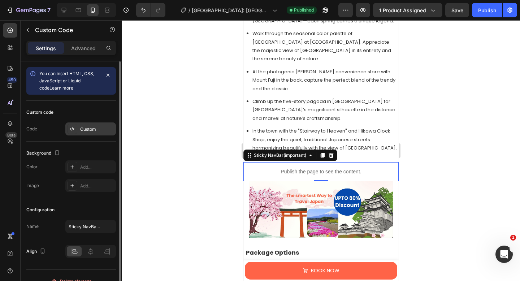
click at [96, 128] on div "Custom" at bounding box center [97, 129] width 34 height 6
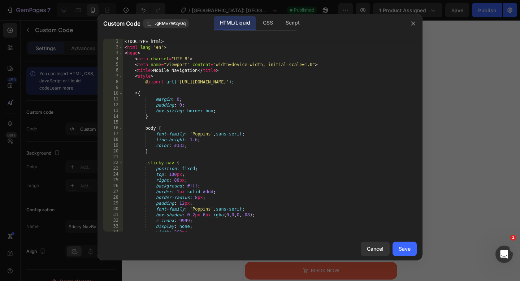
click at [124, 43] on div "<! DOCTYPE html > < html lang = "en" > < head > < meta charset = "UTF-8" > < me…" at bounding box center [269, 141] width 293 height 204
type textarea "</body> </html>"
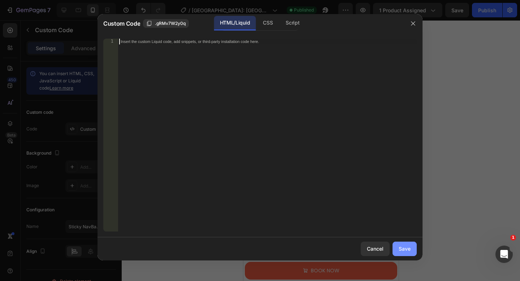
click at [403, 251] on div "Save" at bounding box center [404, 249] width 12 height 8
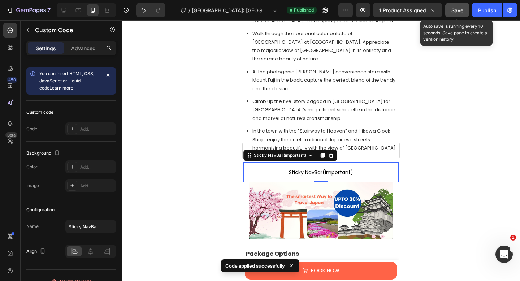
click at [453, 15] on button "Save" at bounding box center [457, 10] width 24 height 14
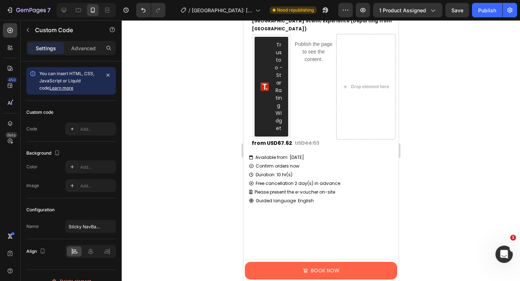
scroll to position [0, 0]
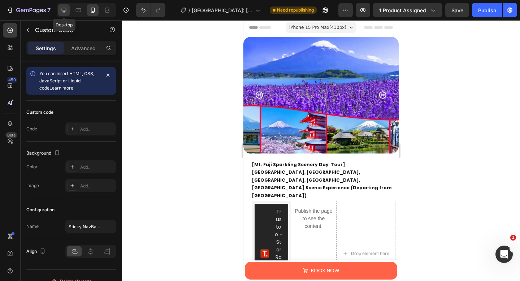
click at [63, 8] on icon at bounding box center [63, 9] width 7 height 7
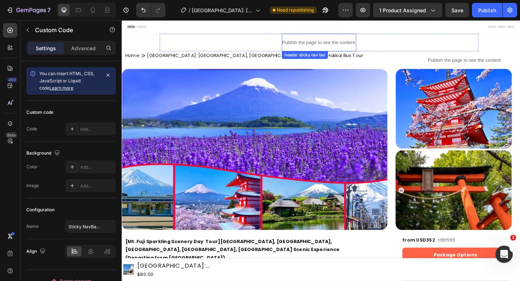
click at [312, 43] on p "Publish the page to see the content." at bounding box center [335, 45] width 80 height 8
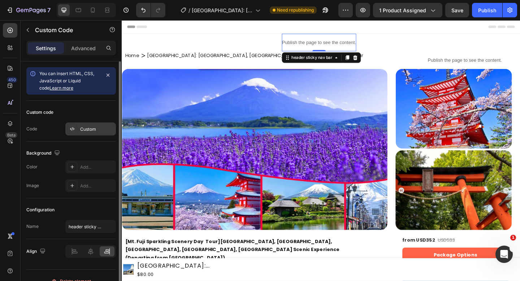
click at [82, 126] on div "Custom" at bounding box center [97, 129] width 34 height 6
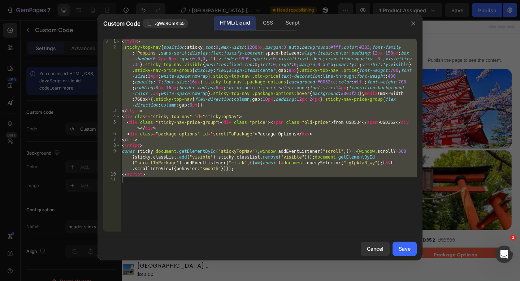
drag, startPoint x: 122, startPoint y: 40, endPoint x: 150, endPoint y: 181, distance: 143.1
click at [150, 181] on div "< style > .sticky-top-nav { position : sticky ; top : 0 ; max-width : 1200 px ;…" at bounding box center [268, 141] width 296 height 204
type textarea "</script>"
click at [369, 246] on div "Cancel" at bounding box center [375, 249] width 17 height 8
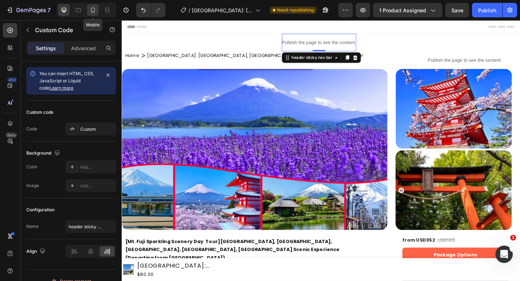
click at [96, 11] on icon at bounding box center [92, 9] width 7 height 7
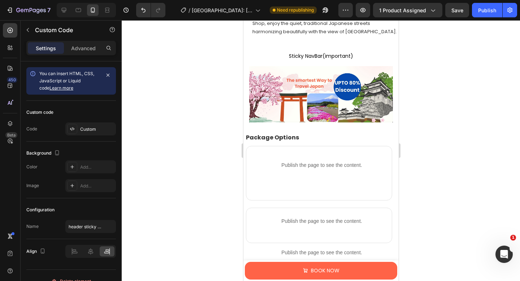
scroll to position [530, 0]
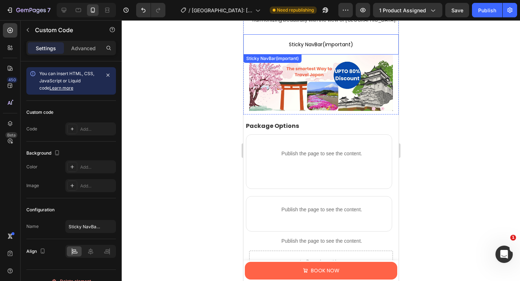
click at [290, 40] on span "Sticky NavBar(important)" at bounding box center [320, 44] width 155 height 9
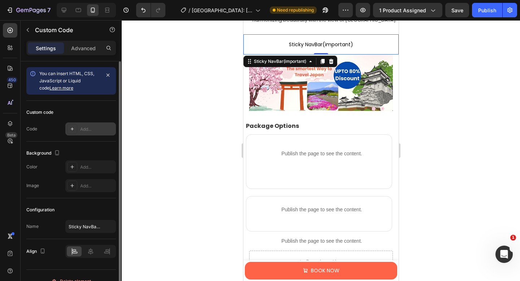
click at [90, 131] on div "Add..." at bounding box center [97, 129] width 34 height 6
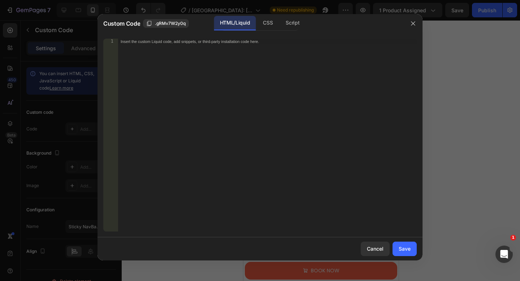
click at [134, 55] on div "Insert the custom Liquid code, add snippets, or third-party installation code h…" at bounding box center [267, 141] width 299 height 204
paste textarea "</html>"
type textarea "</html>"
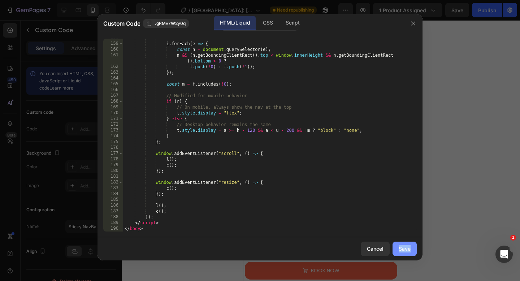
click at [402, 247] on div "Save" at bounding box center [404, 249] width 12 height 8
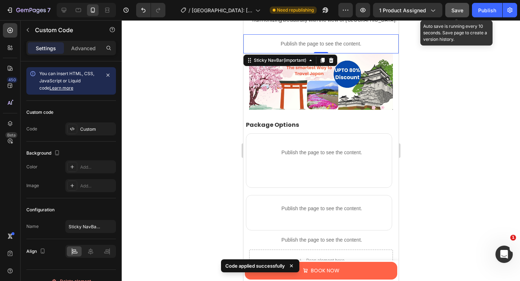
click at [458, 14] on button "Save" at bounding box center [457, 10] width 24 height 14
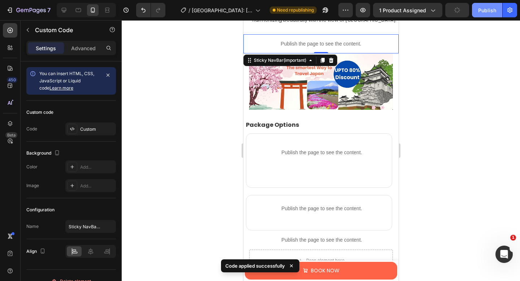
click at [482, 13] on div "Publish" at bounding box center [487, 10] width 18 height 8
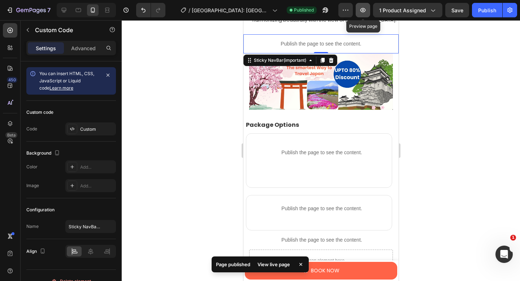
click at [368, 12] on button "button" at bounding box center [362, 10] width 14 height 14
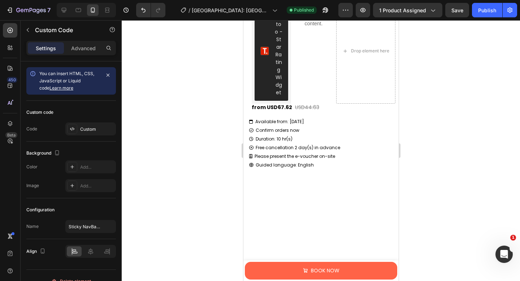
scroll to position [0, 0]
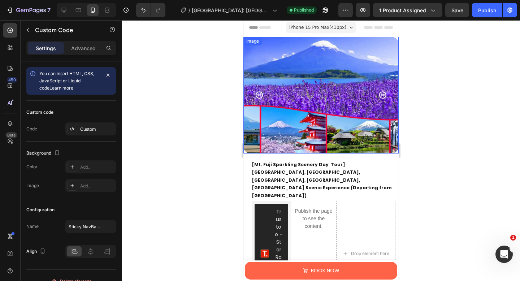
click at [316, 37] on img at bounding box center [320, 95] width 155 height 117
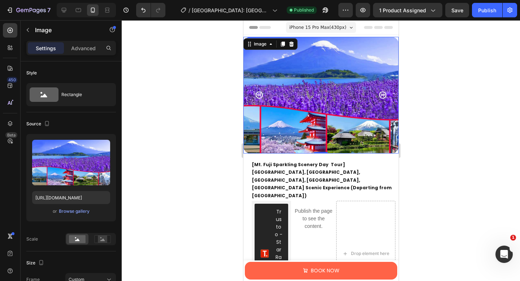
click at [395, 38] on div at bounding box center [320, 95] width 155 height 117
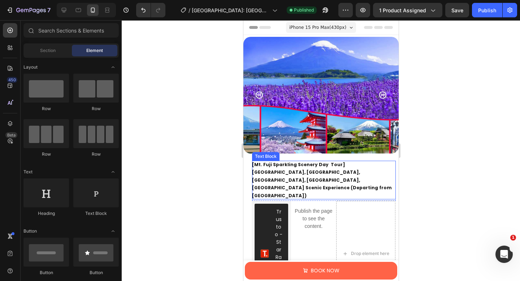
click at [313, 181] on p "[Mt. Fuji Sparkling Scenery Day Tour]Arakurayama Sengen Park, Oshino Hakkai, La…" at bounding box center [323, 180] width 144 height 39
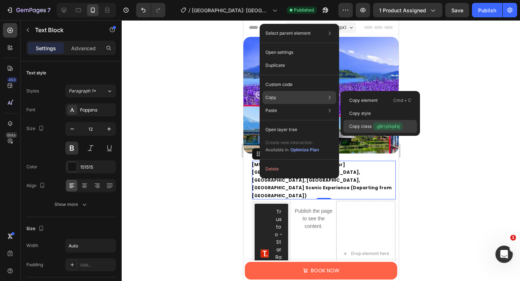
click at [378, 128] on span ".g6rrp0q4sj" at bounding box center [388, 126] width 30 height 8
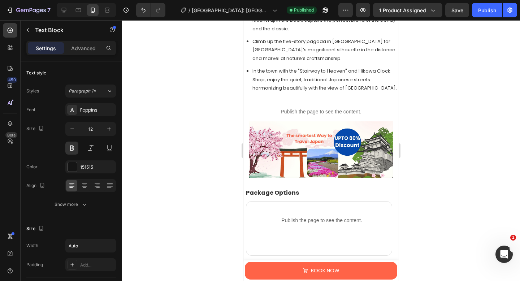
scroll to position [467, 0]
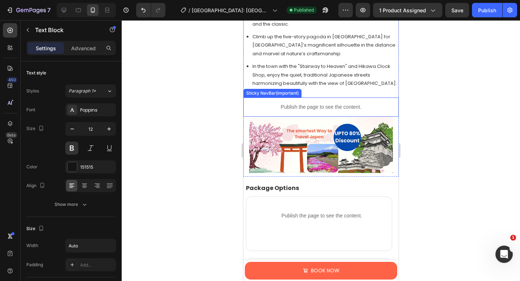
click at [305, 103] on p "Publish the page to see the content." at bounding box center [320, 107] width 155 height 8
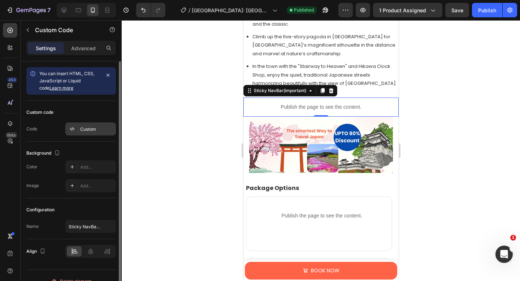
click at [85, 125] on div "Custom" at bounding box center [90, 128] width 51 height 13
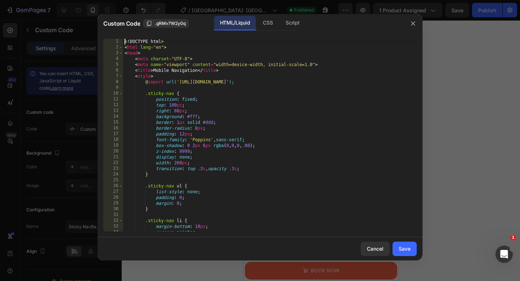
click at [125, 42] on div "<! DOCTYPE html > < html lang = "en" > < head > < meta charset = "UTF-8" > < me…" at bounding box center [269, 141] width 293 height 204
type textarea "</body> </html>"
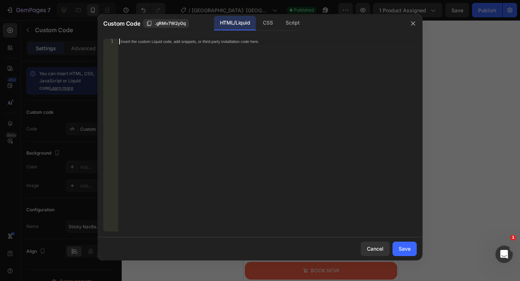
paste textarea "</html>"
type textarea "</html>"
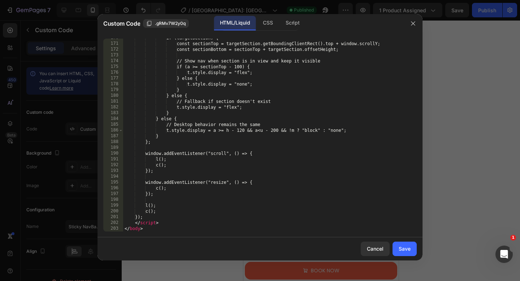
scroll to position [991, 0]
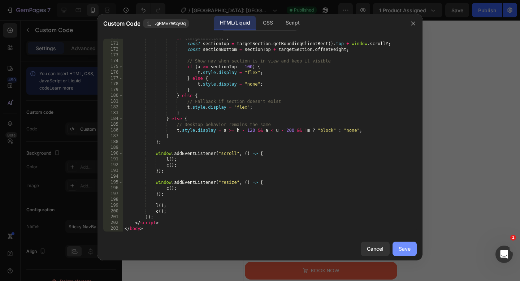
click at [404, 246] on div "Save" at bounding box center [404, 249] width 12 height 8
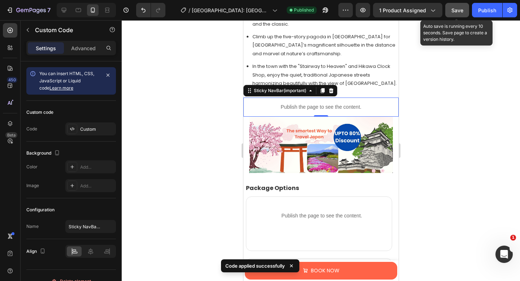
click at [451, 14] on button "Save" at bounding box center [457, 10] width 24 height 14
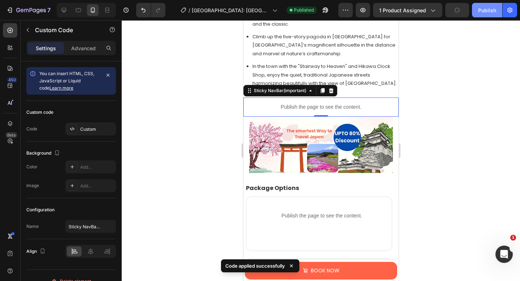
click at [475, 13] on button "Publish" at bounding box center [487, 10] width 30 height 14
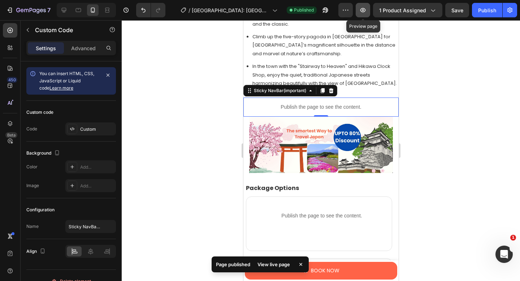
click at [364, 11] on icon "button" at bounding box center [362, 9] width 7 height 7
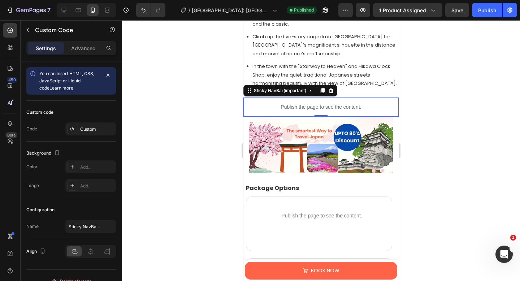
click at [278, 103] on p "Publish the page to see the content." at bounding box center [320, 107] width 155 height 8
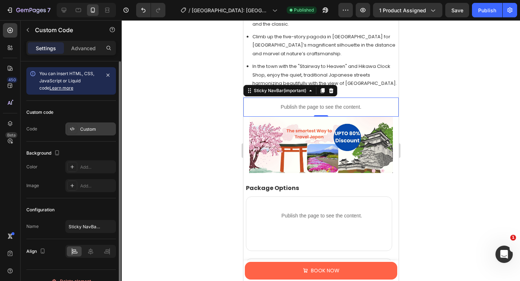
click at [96, 126] on div "Custom" at bounding box center [97, 129] width 34 height 6
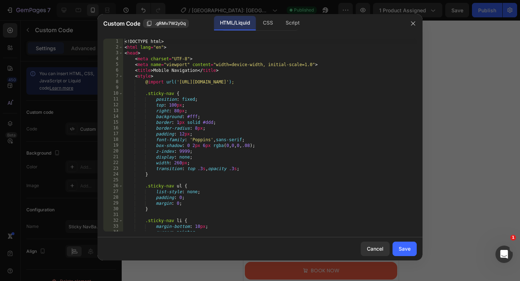
click at [125, 43] on div "<! DOCTYPE html > < html lang = "en" > < head > < meta charset = "UTF-8" > < me…" at bounding box center [269, 141] width 293 height 204
type textarea "</body> </html>"
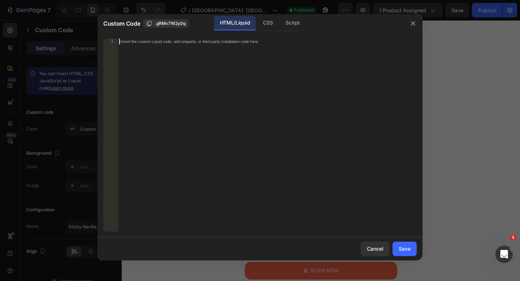
scroll to position [38, 0]
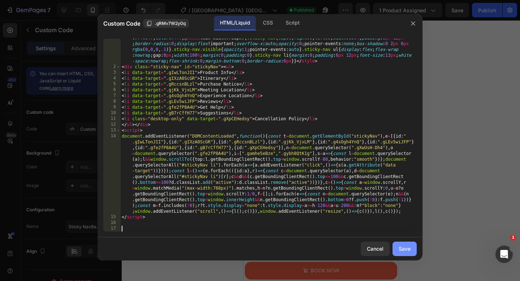
click at [408, 253] on button "Save" at bounding box center [404, 248] width 24 height 14
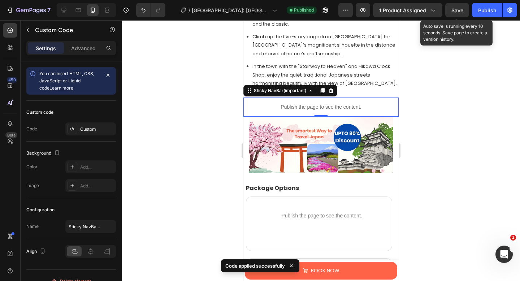
click at [455, 9] on span "Save" at bounding box center [457, 10] width 12 height 6
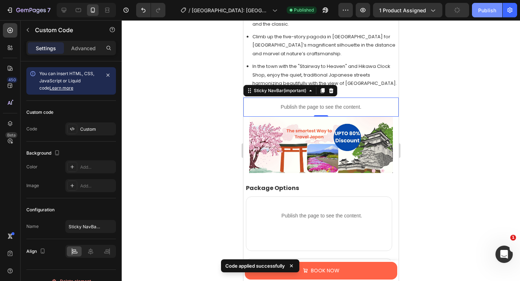
click at [477, 13] on button "Publish" at bounding box center [487, 10] width 30 height 14
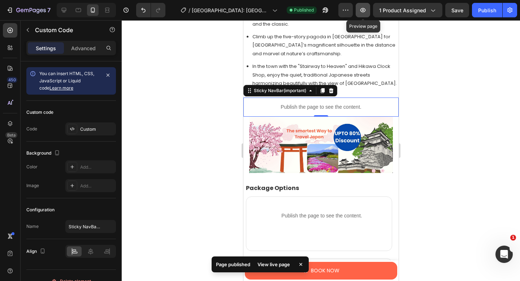
click at [364, 11] on icon "button" at bounding box center [362, 9] width 7 height 7
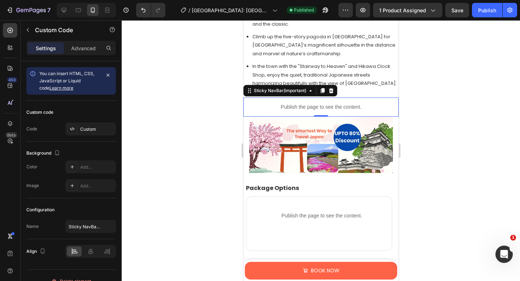
click at [270, 103] on p "Publish the page to see the content." at bounding box center [320, 107] width 155 height 8
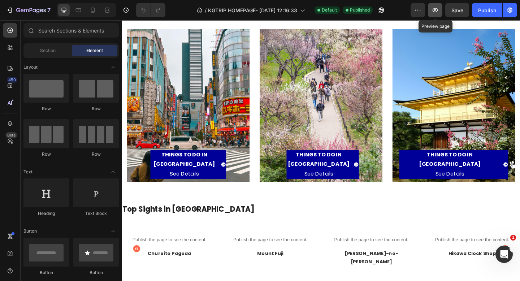
click at [438, 10] on icon "button" at bounding box center [434, 9] width 7 height 7
click at [106, 11] on icon at bounding box center [107, 9] width 7 height 7
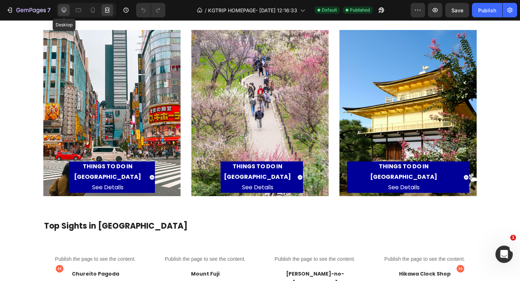
click at [63, 10] on icon at bounding box center [63, 9] width 7 height 7
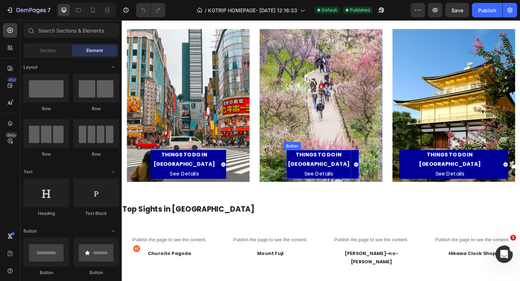
click at [336, 171] on strong "THINGS TO DO IN [GEOGRAPHIC_DATA]" at bounding box center [335, 171] width 67 height 19
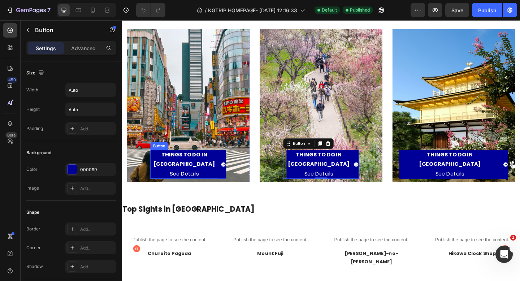
click at [171, 178] on p "THINGS TO DO IN [GEOGRAPHIC_DATA] See Details" at bounding box center [190, 176] width 74 height 31
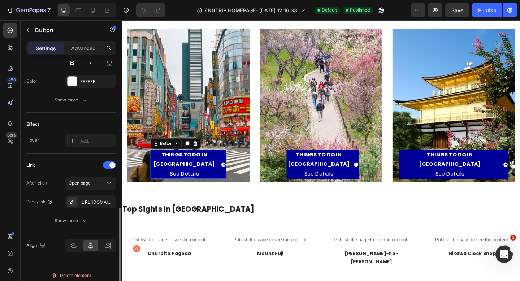
scroll to position [381, 0]
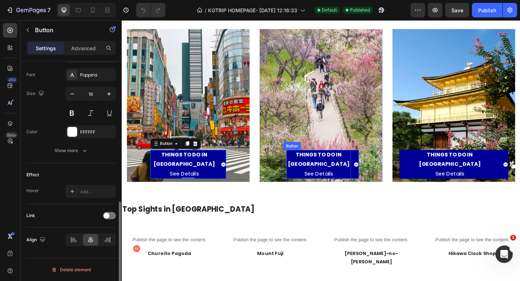
click at [350, 180] on p "THINGS TO DO IN [GEOGRAPHIC_DATA] See Details" at bounding box center [336, 176] width 70 height 31
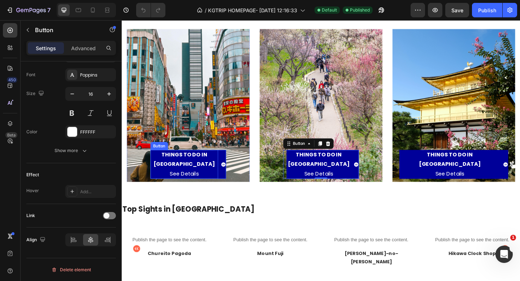
click at [188, 177] on p "THINGS TO DO IN [GEOGRAPHIC_DATA] See Details" at bounding box center [190, 176] width 74 height 31
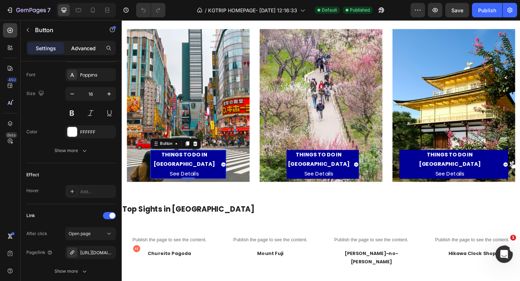
click at [86, 47] on p "Advanced" at bounding box center [83, 48] width 25 height 8
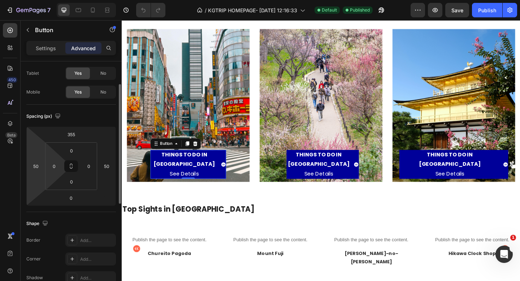
scroll to position [39, 0]
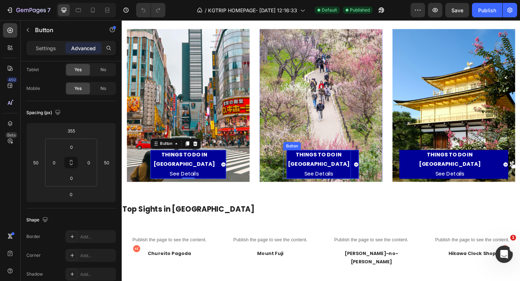
click at [331, 176] on p "THINGS TO DO IN [GEOGRAPHIC_DATA] See Details" at bounding box center [336, 176] width 70 height 31
click at [371, 183] on div "THINGS TO DO IN [GEOGRAPHIC_DATA] See Details" at bounding box center [340, 176] width 79 height 31
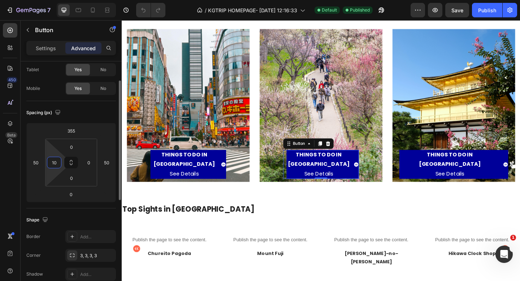
click at [55, 164] on input "10" at bounding box center [54, 162] width 11 height 11
type input "0"
click at [91, 163] on input "0" at bounding box center [88, 162] width 11 height 11
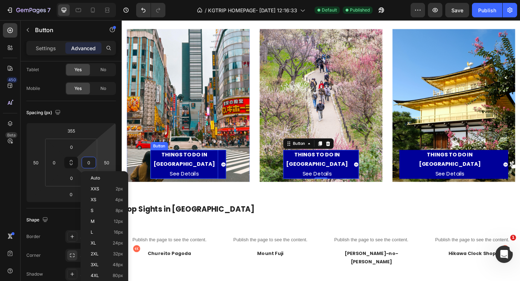
click at [171, 177] on p "THINGS TO DO IN [GEOGRAPHIC_DATA] See Details" at bounding box center [190, 176] width 74 height 31
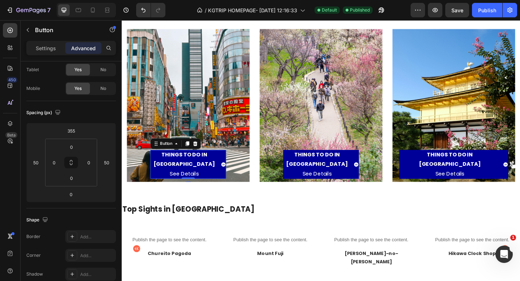
click at [229, 181] on span at bounding box center [232, 176] width 6 height 31
click at [373, 183] on span "<p><strong>THINGS TO DO IN KYOTO</strong><br>See Details</p>" at bounding box center [376, 176] width 6 height 31
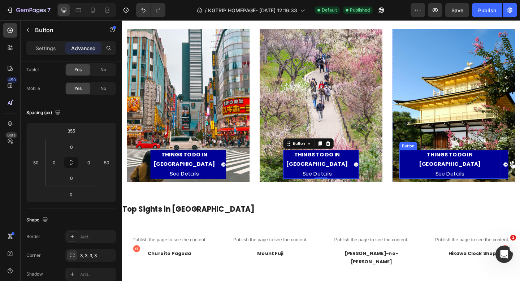
click at [483, 185] on p "THINGS TO DO IN [GEOGRAPHIC_DATA] See Details" at bounding box center [478, 176] width 110 height 31
click at [304, 186] on p "THINGS TO DO IN [GEOGRAPHIC_DATA] See Details" at bounding box center [334, 176] width 74 height 31
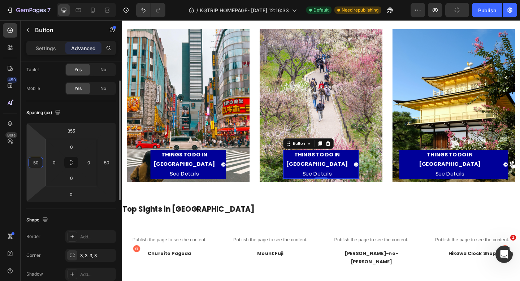
click at [40, 165] on input "50" at bounding box center [35, 162] width 11 height 11
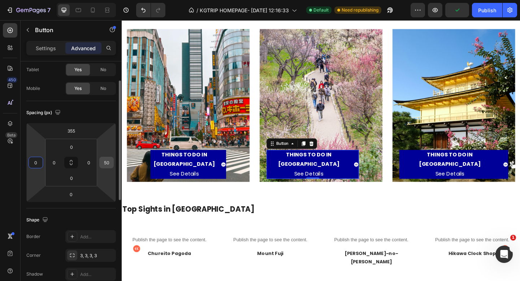
type input "0"
click at [110, 166] on input "50" at bounding box center [106, 162] width 11 height 11
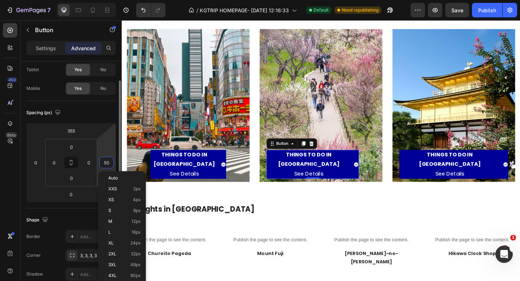
type input "0"
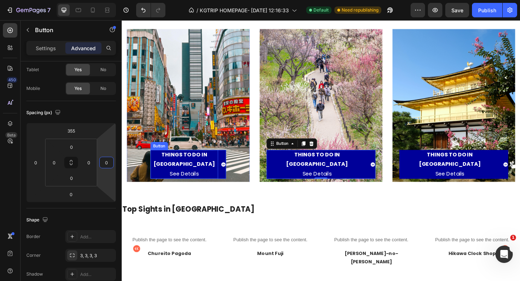
click at [174, 184] on p "THINGS TO DO IN [GEOGRAPHIC_DATA] See Details" at bounding box center [190, 176] width 74 height 31
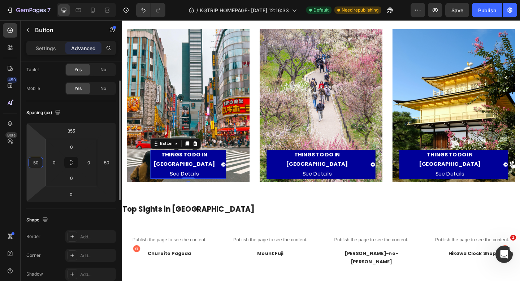
click at [38, 163] on input "50" at bounding box center [35, 162] width 11 height 11
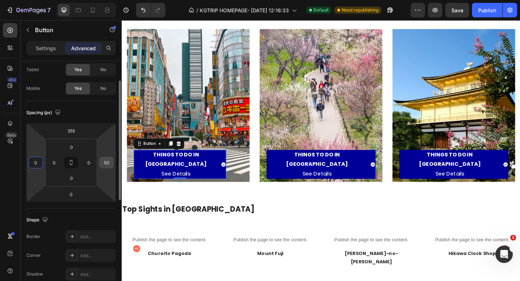
type input "0"
click at [109, 161] on input "50" at bounding box center [106, 162] width 11 height 11
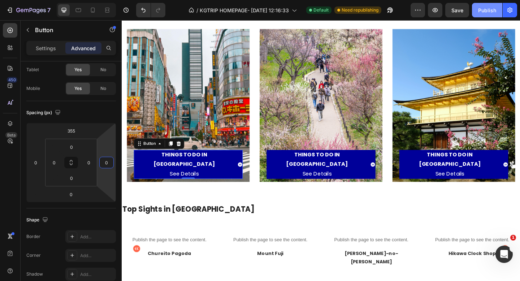
type input "0"
click at [475, 9] on button "Publish" at bounding box center [487, 10] width 30 height 14
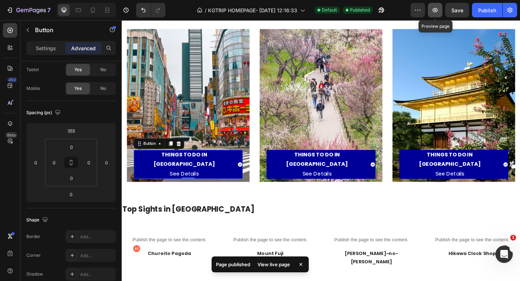
click at [438, 12] on icon "button" at bounding box center [434, 9] width 7 height 7
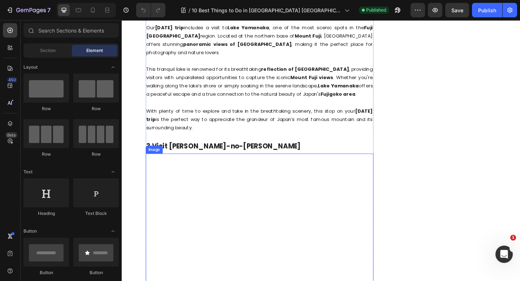
scroll to position [1060, 0]
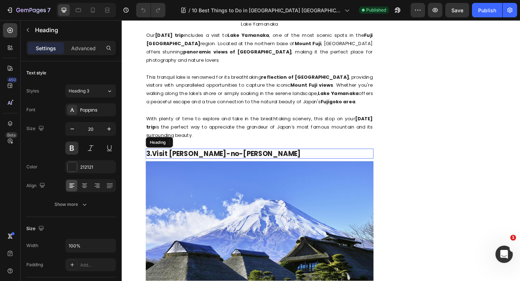
click at [264, 160] on h2 "3.Visit [PERSON_NAME]-no-[PERSON_NAME]" at bounding box center [271, 165] width 247 height 11
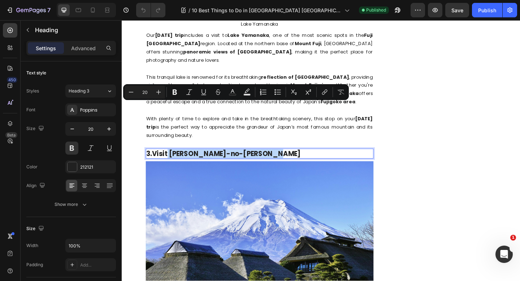
drag, startPoint x: 264, startPoint y: 117, endPoint x: 171, endPoint y: 116, distance: 92.7
click at [171, 161] on p "3.Visit [PERSON_NAME]-no-[PERSON_NAME]" at bounding box center [271, 165] width 246 height 9
click at [212, 174] on img at bounding box center [271, 267] width 247 height 186
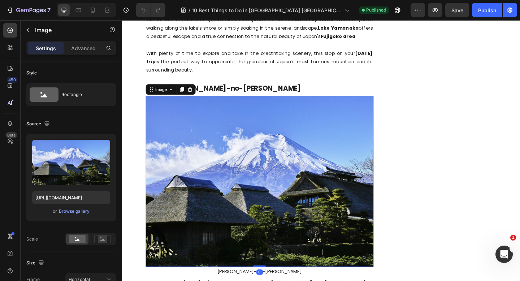
scroll to position [1136, 0]
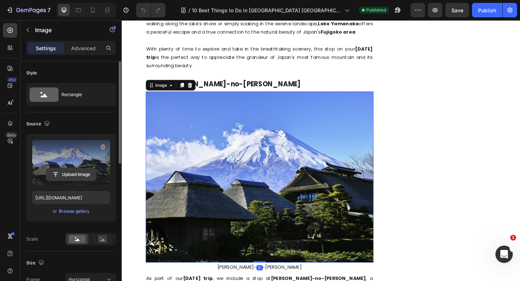
click at [82, 175] on input "file" at bounding box center [71, 174] width 50 height 12
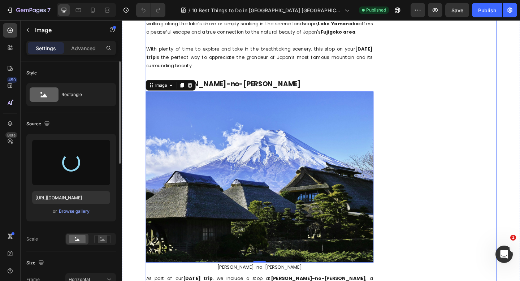
type input "https://cdn.shopify.com/s/files/1/0676/5353/3890/files/gempages_570564447404295…"
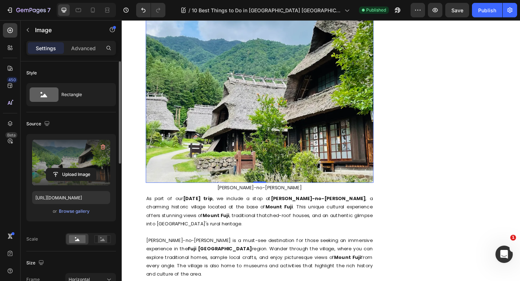
scroll to position [1236, 0]
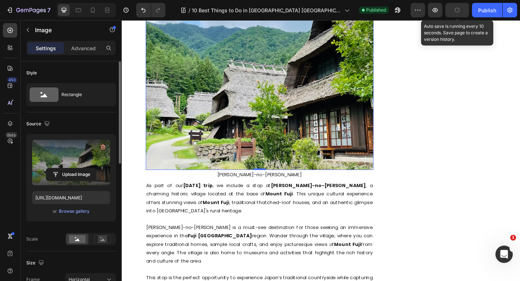
click at [453, 12] on button "button" at bounding box center [457, 10] width 24 height 14
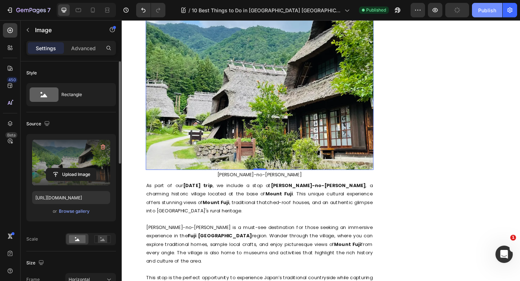
click at [482, 12] on div "Publish" at bounding box center [487, 10] width 18 height 8
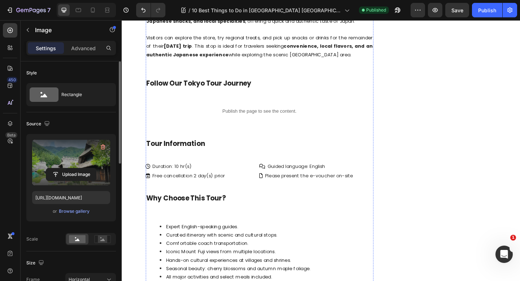
scroll to position [4644, 0]
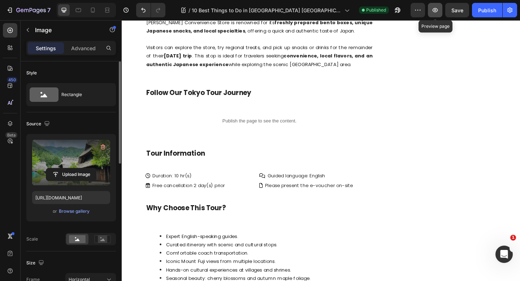
click at [435, 13] on icon "button" at bounding box center [434, 9] width 7 height 7
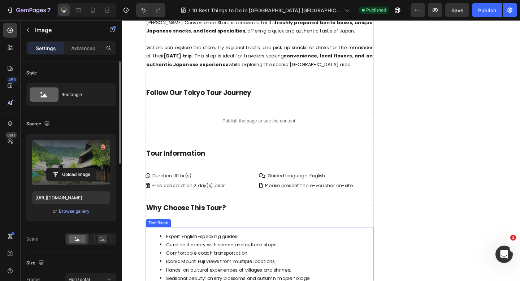
click at [216, 269] on li "Comfortable coach transportation." at bounding box center [279, 273] width 232 height 9
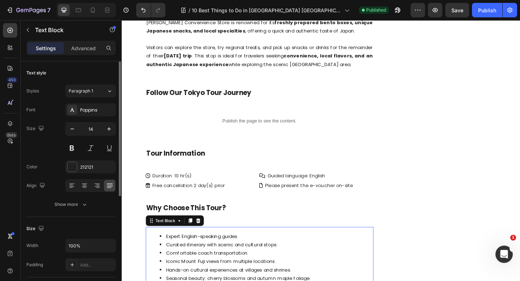
click at [212, 269] on li "Comfortable coach transportation." at bounding box center [279, 273] width 232 height 9
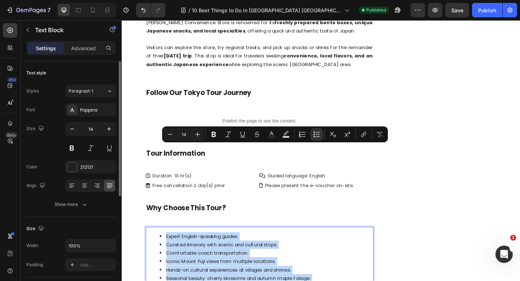
drag, startPoint x: 309, startPoint y: 234, endPoint x: 161, endPoint y: 161, distance: 165.1
copy ul "Expert English-speaking guides. Curated itinerary with scenic and cultural stop…"
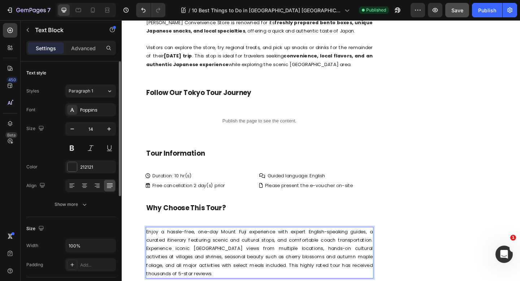
click at [456, 10] on span "Save" at bounding box center [457, 10] width 12 height 6
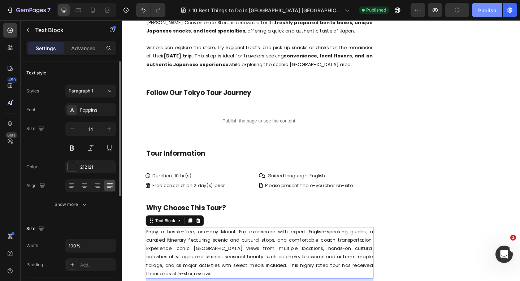
click at [486, 13] on div "Publish" at bounding box center [487, 10] width 18 height 8
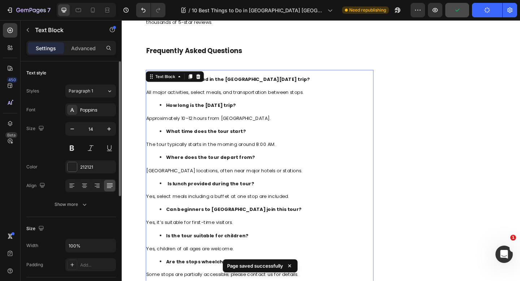
scroll to position [4853, 0]
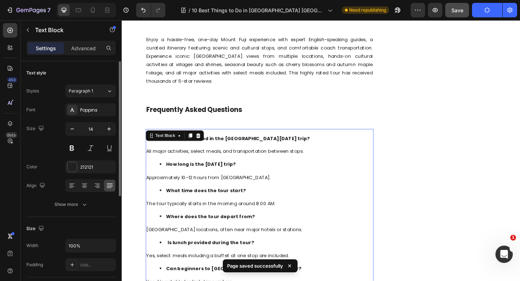
click at [163, 158] on p "All major activities, select meals, and transportation between stops." at bounding box center [271, 162] width 246 height 9
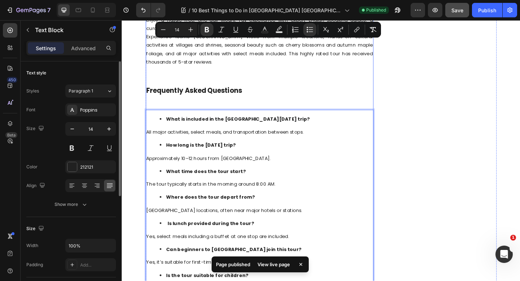
scroll to position [4875, 0]
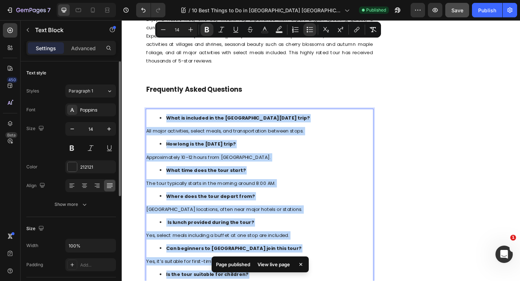
drag, startPoint x: 171, startPoint y: 51, endPoint x: 310, endPoint y: 279, distance: 266.8
click at [310, 279] on div "What is included in the Mount Fuji day trip? All major activities, select meals…" at bounding box center [271, 254] width 247 height 274
copy div "What is included in the Mount Fuji day trip? All major activities, select meals…"
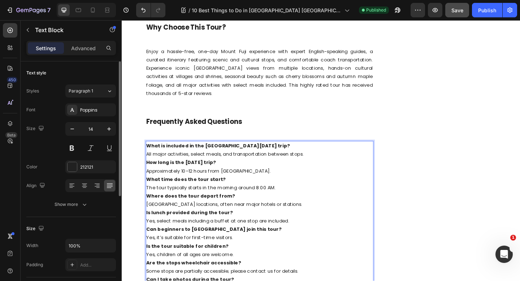
scroll to position [4826, 0]
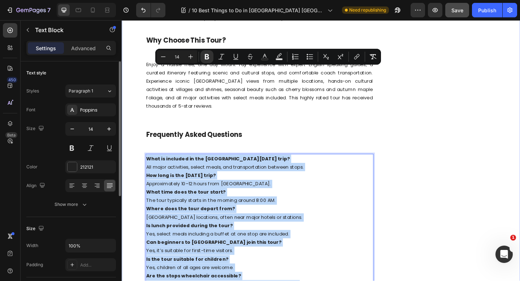
drag, startPoint x: 318, startPoint y: 232, endPoint x: 147, endPoint y: 75, distance: 232.1
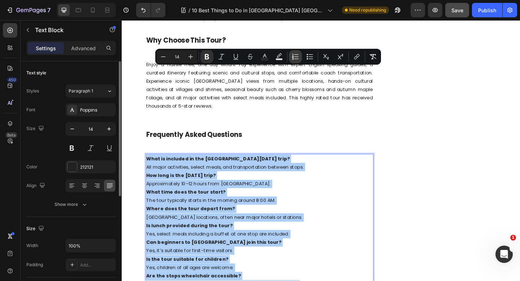
click at [295, 58] on icon "Editor contextual toolbar" at bounding box center [294, 56] width 7 height 7
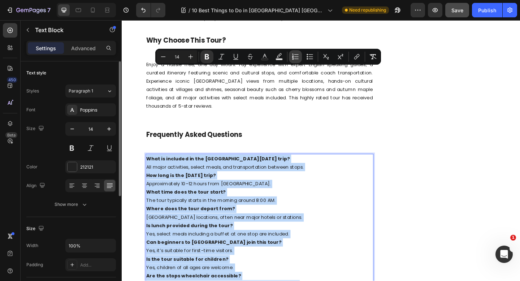
type input "14"
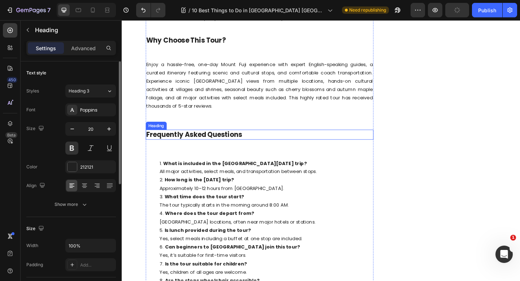
click at [259, 139] on h2 "Frequently Asked Questions" at bounding box center [271, 144] width 247 height 11
click at [259, 140] on p "Frequently Asked Questions" at bounding box center [271, 144] width 246 height 9
drag, startPoint x: 259, startPoint y: 48, endPoint x: 134, endPoint y: 45, distance: 124.5
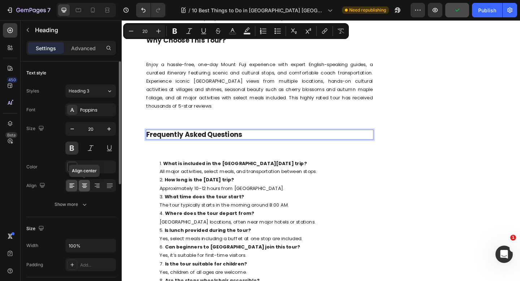
click at [88, 184] on icon at bounding box center [84, 185] width 7 height 7
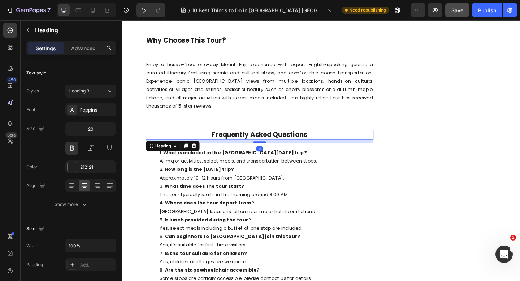
drag, startPoint x: 273, startPoint y: 69, endPoint x: 569, endPoint y: 36, distance: 297.0
click at [273, 152] on div at bounding box center [271, 153] width 14 height 2
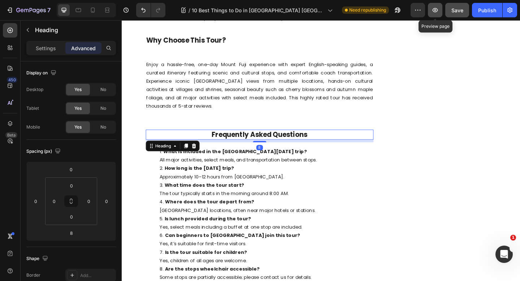
click at [438, 12] on icon "button" at bounding box center [434, 9] width 7 height 7
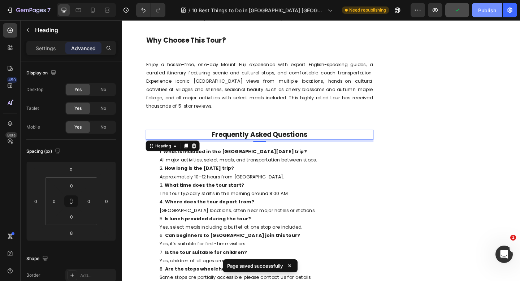
click at [477, 14] on button "Publish" at bounding box center [487, 10] width 30 height 14
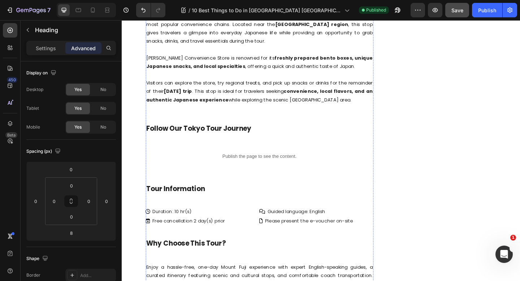
scroll to position [4539, 0]
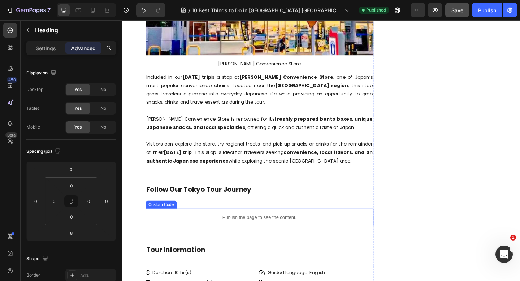
click at [233, 225] on div "Publish the page to see the content." at bounding box center [271, 234] width 247 height 19
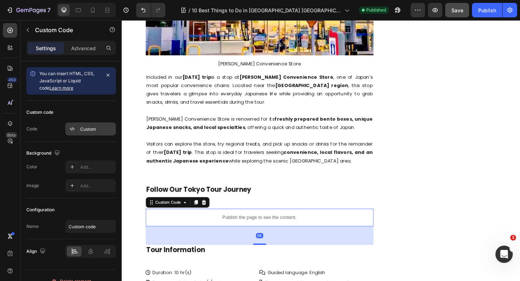
click at [81, 131] on div "Custom" at bounding box center [97, 129] width 34 height 6
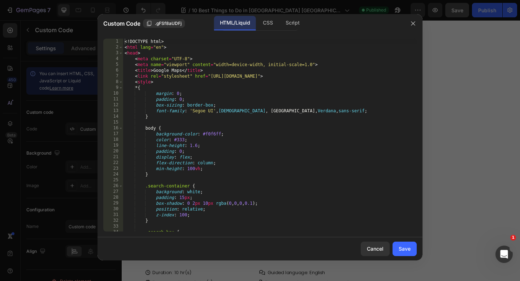
click at [124, 42] on div "<! DOCTYPE html > < html lang = "en" > < head > < meta charset = "UTF-8" > < me…" at bounding box center [269, 141] width 293 height 204
type textarea "</body> </html>"
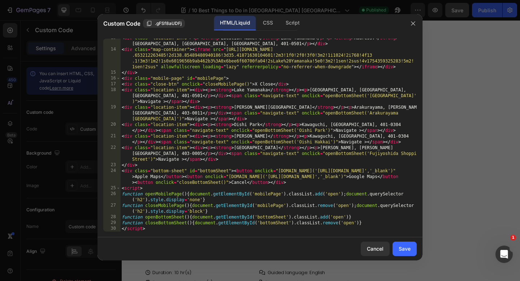
scroll to position [217, 0]
click at [399, 250] on div "Save" at bounding box center [404, 249] width 12 height 8
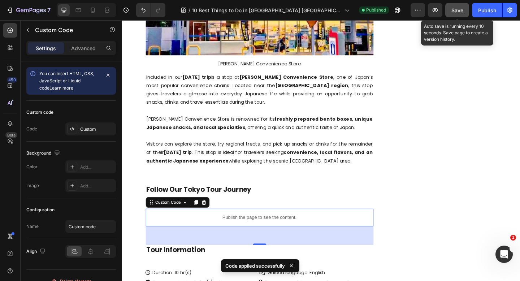
click at [456, 3] on button "Save" at bounding box center [457, 10] width 24 height 14
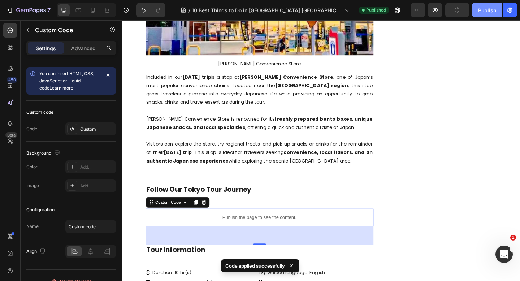
click at [477, 12] on button "Publish" at bounding box center [487, 10] width 30 height 14
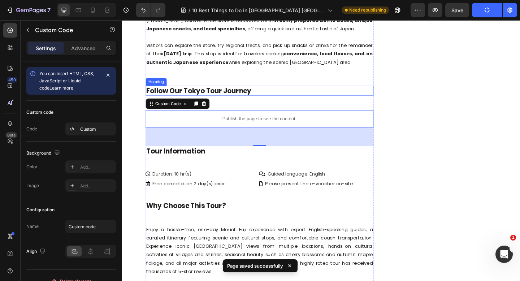
scroll to position [4647, 0]
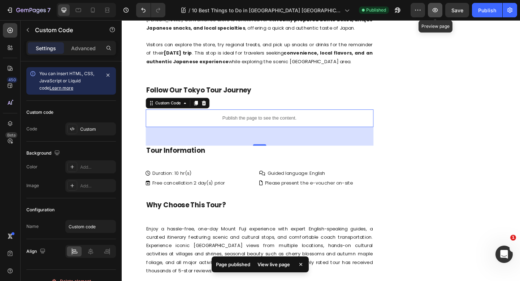
click at [433, 12] on icon "button" at bounding box center [434, 9] width 7 height 7
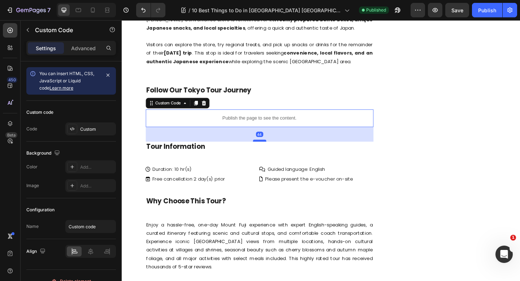
drag, startPoint x: 268, startPoint y: 59, endPoint x: 369, endPoint y: 21, distance: 108.6
click at [268, 150] on div at bounding box center [271, 151] width 14 height 2
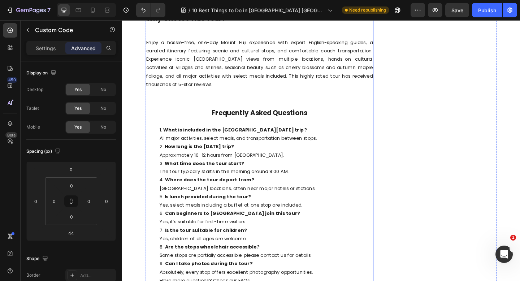
scroll to position [4850, 0]
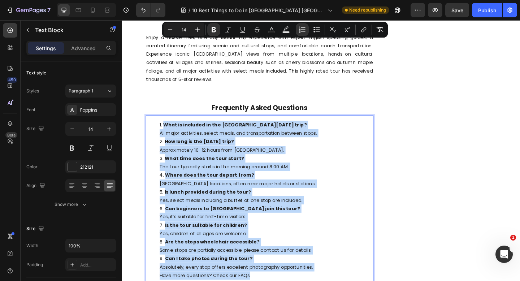
drag, startPoint x: 259, startPoint y: 200, endPoint x: 159, endPoint y: 37, distance: 191.9
click at [159, 130] on ol "What is included in the Mount Fuji day trip? All major activities, select meals…" at bounding box center [271, 216] width 246 height 173
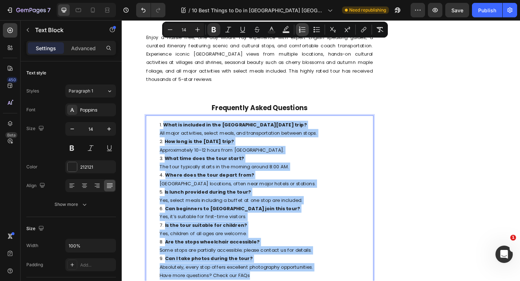
click at [306, 30] on button "Numbered List" at bounding box center [301, 29] width 13 height 13
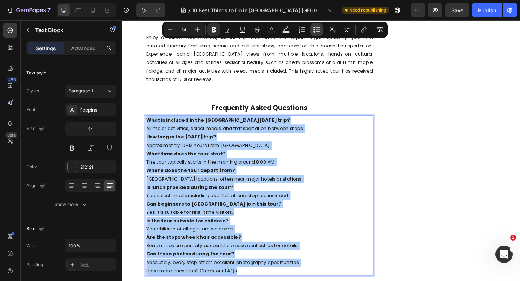
click at [316, 30] on icon "Editor contextual toolbar" at bounding box center [316, 29] width 7 height 7
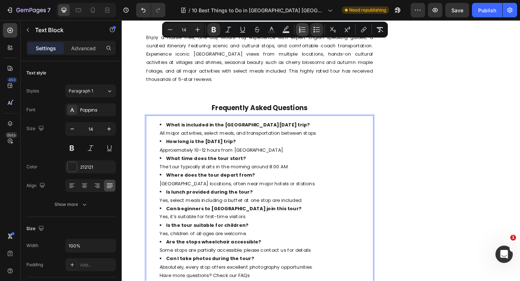
click at [305, 31] on icon "Editor contextual toolbar" at bounding box center [301, 29] width 7 height 7
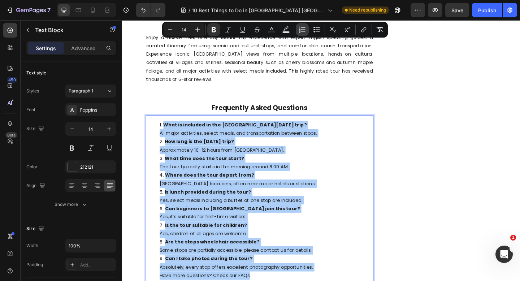
click at [300, 31] on icon "Editor contextual toolbar" at bounding box center [299, 32] width 1 height 2
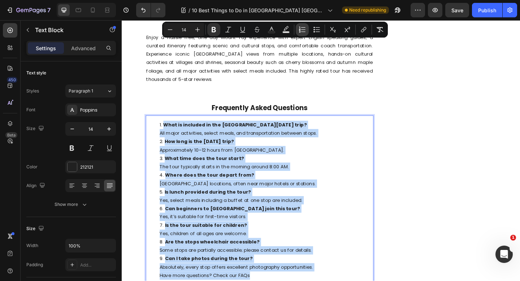
type input "14"
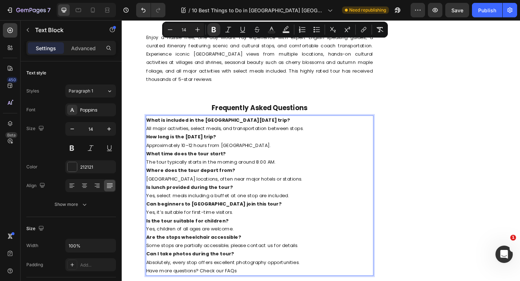
click at [332, 179] on p "Where does the tour depart from? Central Tokyo locations, often near major hote…" at bounding box center [271, 188] width 246 height 18
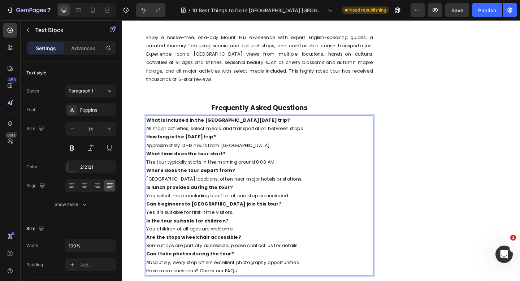
click at [332, 179] on p "Where does the tour depart from? Central Tokyo locations, often near major hote…" at bounding box center [271, 188] width 246 height 18
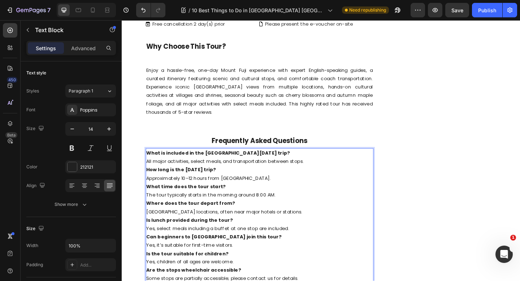
scroll to position [4806, 0]
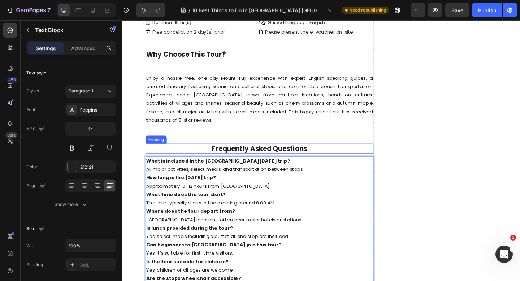
click at [333, 155] on p "Frequently Asked Questions" at bounding box center [271, 159] width 246 height 9
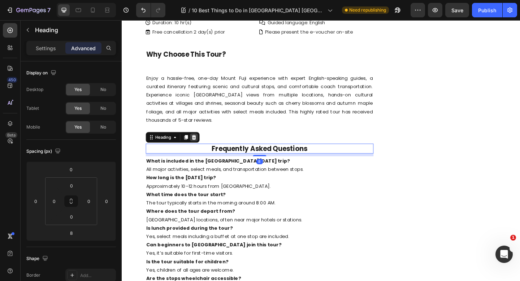
click at [203, 145] on icon at bounding box center [200, 148] width 6 height 6
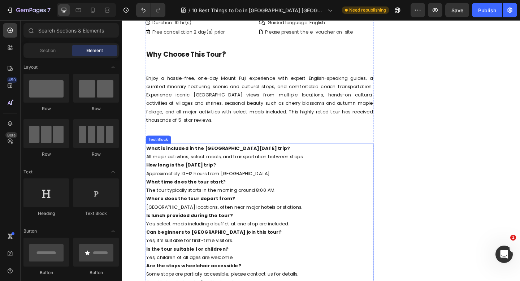
click at [320, 192] on p "What time does the tour start? The tour typically starts in the morning around …" at bounding box center [271, 201] width 246 height 18
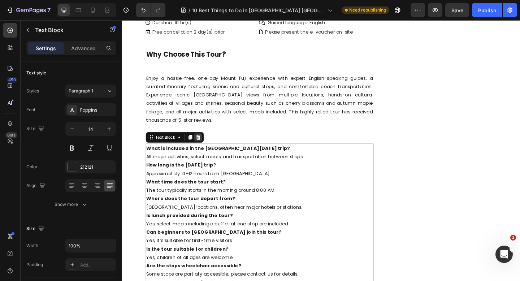
click at [204, 145] on icon at bounding box center [205, 148] width 6 height 6
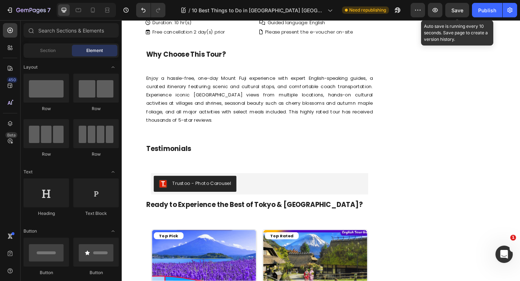
click at [462, 13] on div "Save" at bounding box center [457, 10] width 12 height 8
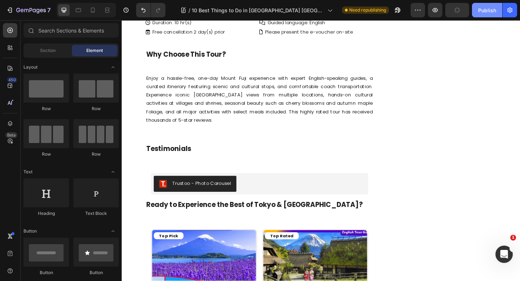
click at [481, 13] on div "Publish" at bounding box center [487, 10] width 18 height 8
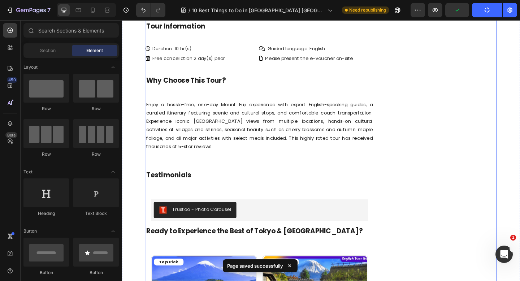
scroll to position [4770, 0]
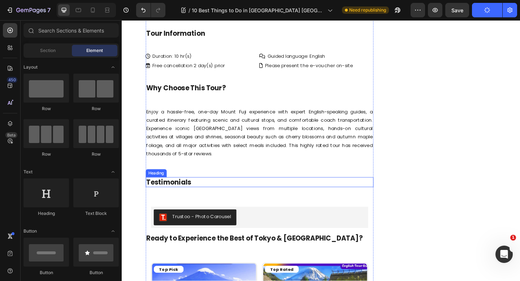
click at [202, 191] on h2 "Testimonials" at bounding box center [271, 196] width 247 height 11
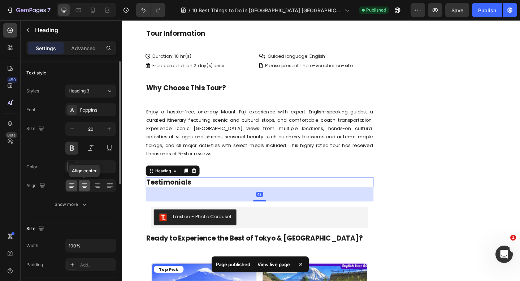
click at [84, 186] on icon at bounding box center [84, 186] width 5 height 1
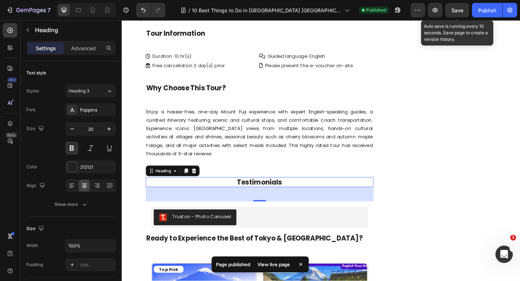
click at [459, 10] on span "Save" at bounding box center [457, 10] width 12 height 6
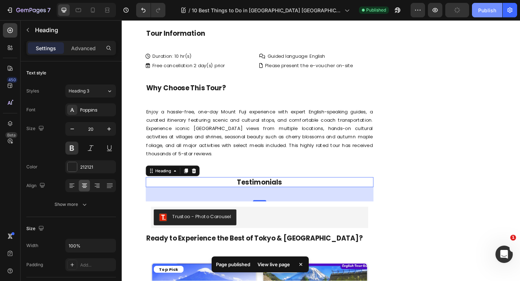
click at [482, 11] on div "Publish" at bounding box center [487, 10] width 18 height 8
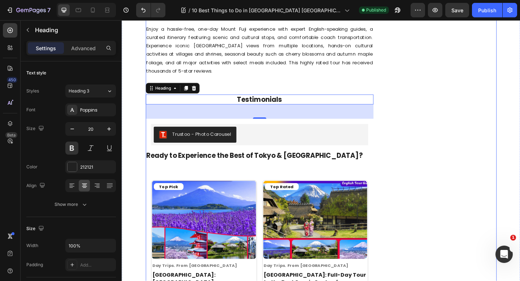
scroll to position [4906, 0]
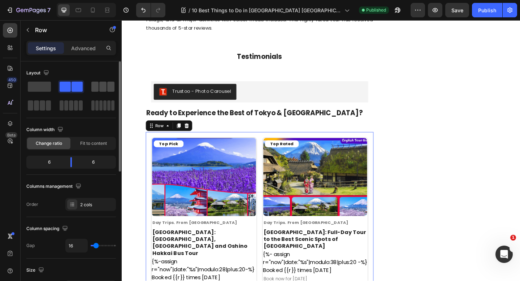
click at [107, 87] on span at bounding box center [110, 87] width 7 height 10
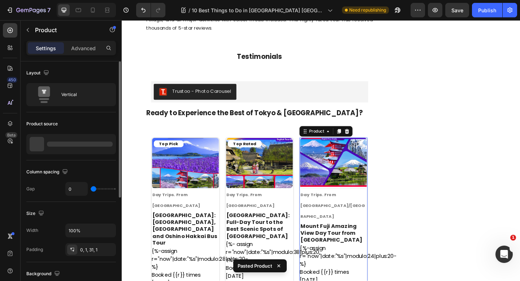
scroll to position [4912, 0]
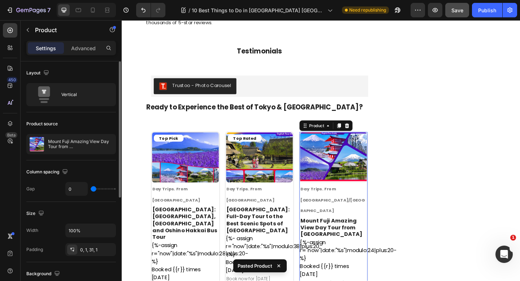
click at [451, 16] on button "Save" at bounding box center [457, 10] width 24 height 14
click at [476, 11] on button "Publish" at bounding box center [487, 10] width 30 height 14
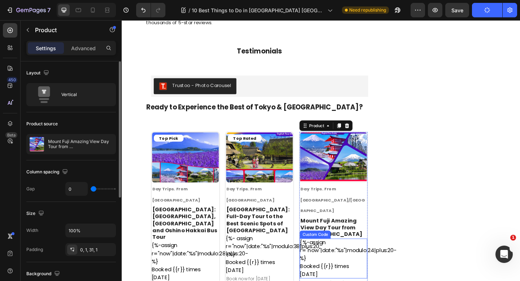
click at [358, 258] on div "{%-assign r="now"|date:"%s"|modulo:24|plus:20-%} Booked {{r}} times yesterday" at bounding box center [351, 279] width 73 height 43
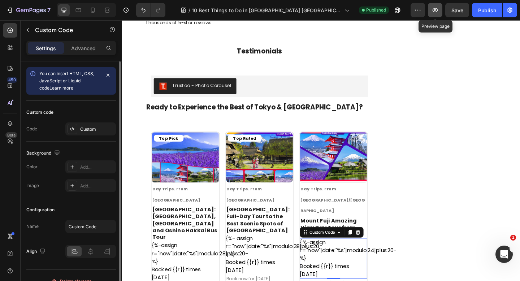
click at [434, 11] on icon "button" at bounding box center [434, 9] width 7 height 7
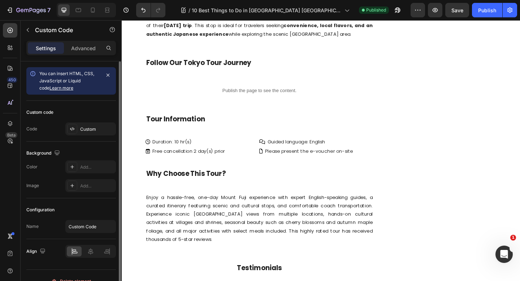
scroll to position [4727, 0]
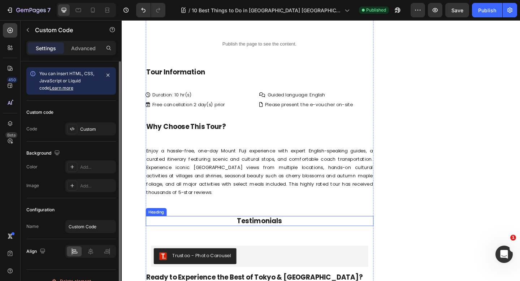
click at [280, 233] on h2 "Testimonials" at bounding box center [271, 238] width 247 height 11
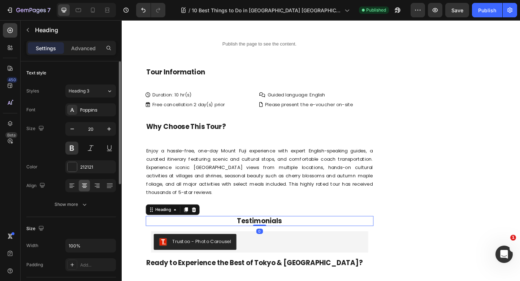
drag, startPoint x: 269, startPoint y: 163, endPoint x: 270, endPoint y: 145, distance: 18.4
click at [270, 233] on div "Testimonials Heading 0" at bounding box center [271, 238] width 247 height 11
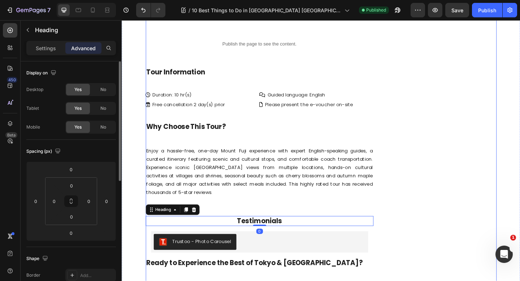
click at [458, 10] on span "Save" at bounding box center [457, 10] width 12 height 6
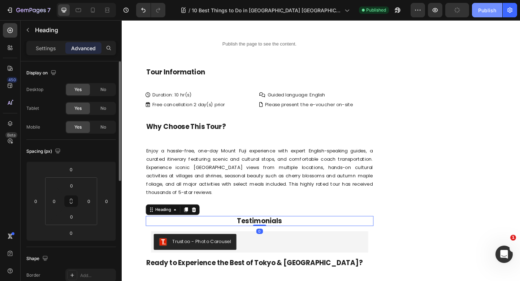
click at [483, 10] on div "Publish" at bounding box center [487, 10] width 18 height 8
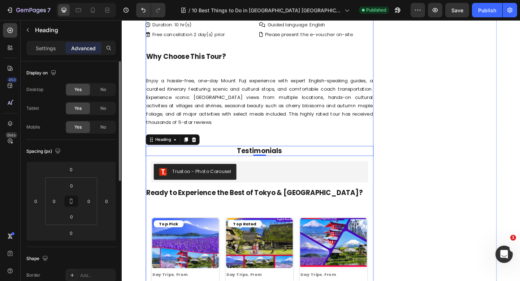
scroll to position [4885, 0]
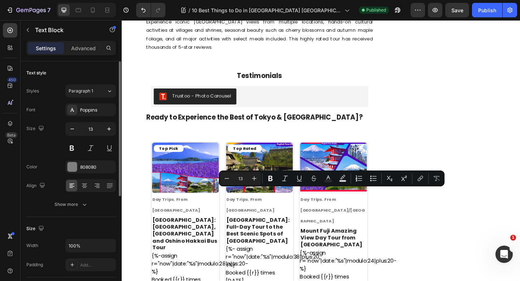
drag, startPoint x: 354, startPoint y: 216, endPoint x: 315, endPoint y: 209, distance: 40.4
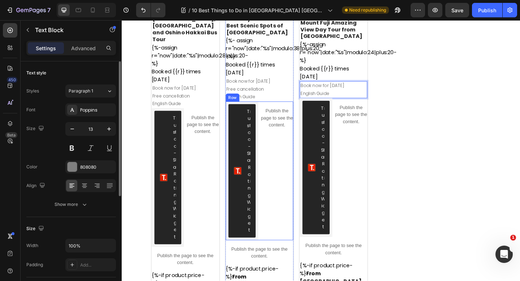
scroll to position [5136, 0]
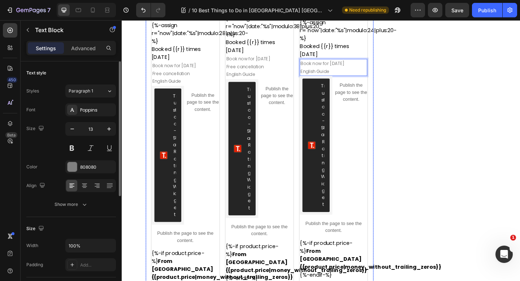
click at [286, 218] on div "Top Rated Product Badge Top Rated Product Badge Product Images Day Trips. From …" at bounding box center [271, 118] width 75 height 433
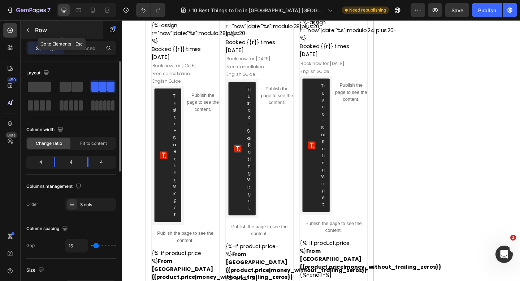
click at [28, 31] on icon "button" at bounding box center [28, 30] width 6 height 6
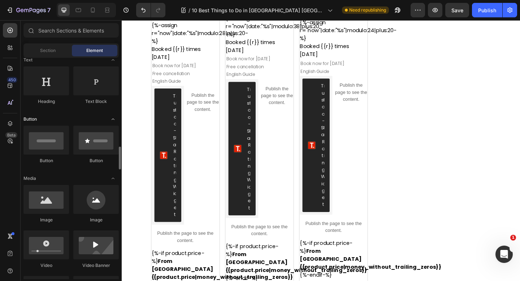
scroll to position [71, 0]
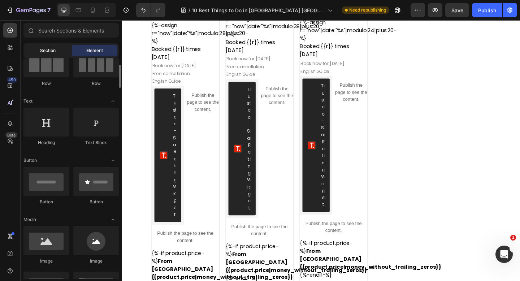
click at [41, 52] on span "Section" at bounding box center [48, 50] width 16 height 6
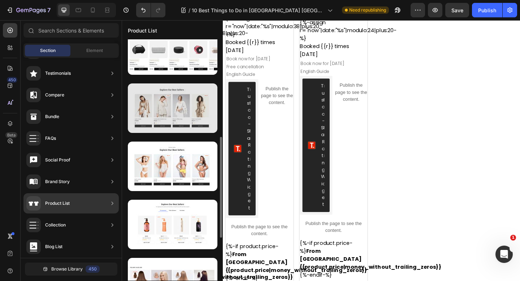
scroll to position [203, 0]
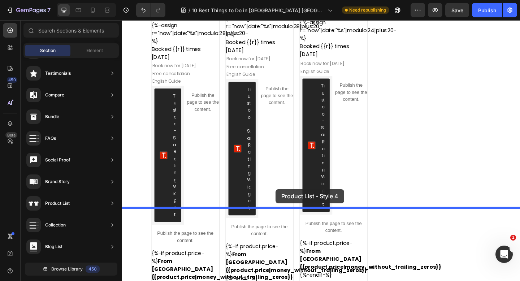
drag, startPoint x: 281, startPoint y: 168, endPoint x: 288, endPoint y: 204, distance: 36.7
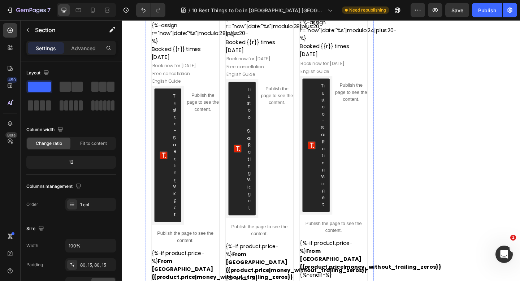
click at [285, 220] on div "Top Pick Product Badge Product Images Day Trips. From Tokyo Text Block Tokyo: M…" at bounding box center [271, 118] width 247 height 444
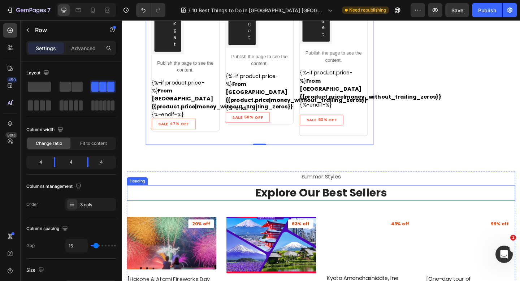
scroll to position [5322, 0]
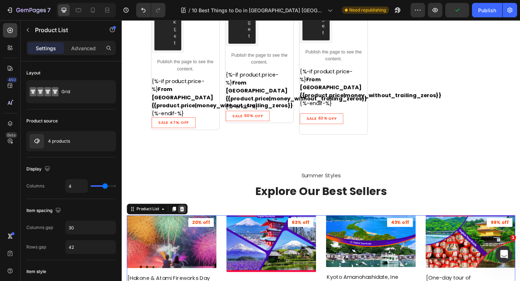
click at [185, 223] on icon at bounding box center [187, 225] width 5 height 5
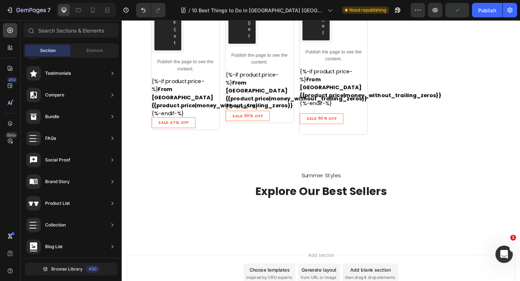
scroll to position [5267, 0]
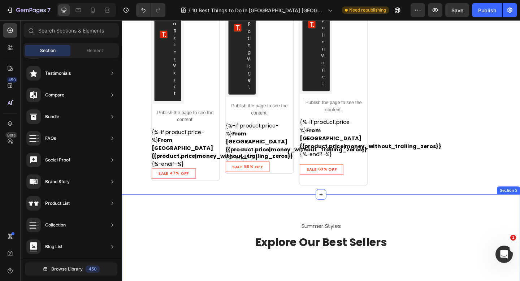
click at [281, 210] on div "Summer Styles Text block Explore Our Best Sellers Heading Row Section 3" at bounding box center [338, 263] width 433 height 107
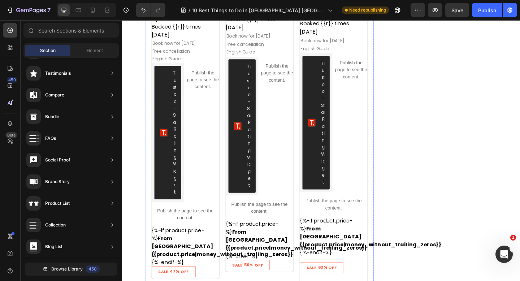
click at [308, 177] on div "Top Rated Product Badge Top Rated Product Badge Product Images Day Trips. From …" at bounding box center [271, 94] width 75 height 433
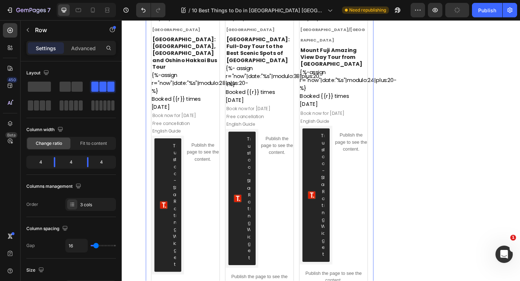
scroll to position [5134, 0]
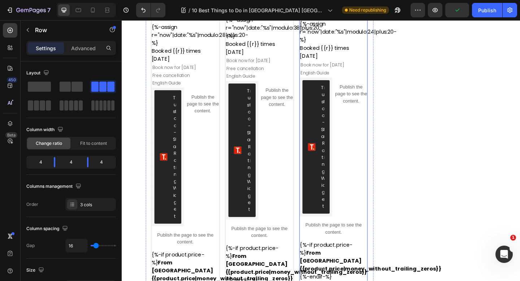
click at [324, 209] on div "Product Images Day Trips. From Osaka/Tokyo Text Block Mount Fuji Amazing View D…" at bounding box center [351, 118] width 75 height 429
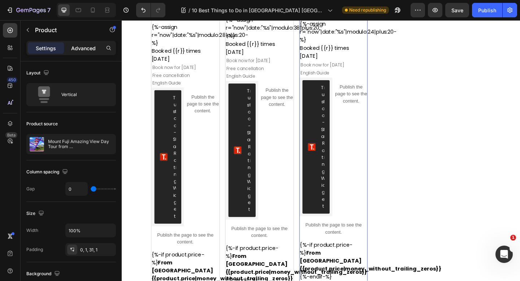
click at [84, 43] on div "Advanced" at bounding box center [83, 48] width 36 height 12
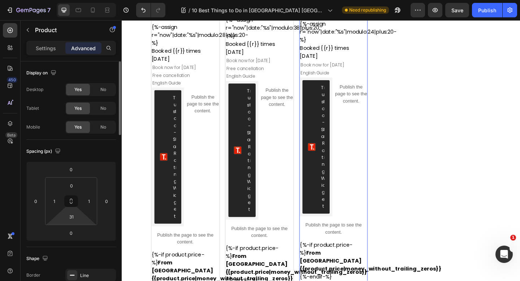
click at [75, 0] on html "7 Version history / 10 Best Things to Do in Tokyo Japan Need republishing Previ…" at bounding box center [260, 0] width 520 height 0
click at [75, 216] on input "31" at bounding box center [71, 216] width 14 height 11
type input "3"
type input "05"
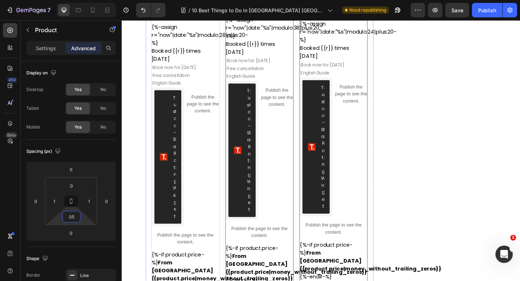
click at [296, 202] on div "Top Rated Product Badge Top Rated Product Badge Product Images Day Trips. From …" at bounding box center [271, 112] width 75 height 416
click at [364, 202] on div "Product Images Day Trips. From Osaka/Tokyo Text Block Mount Fuji Amazing View D…" at bounding box center [351, 114] width 75 height 420
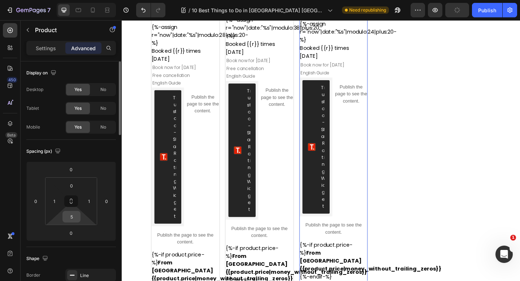
click at [74, 218] on input "5" at bounding box center [71, 216] width 14 height 11
type input "6"
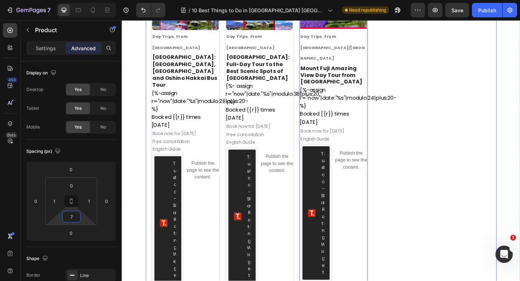
scroll to position [5051, 0]
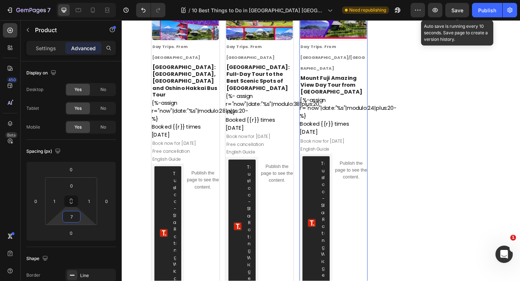
type input "7"
click at [456, 11] on span "Save" at bounding box center [457, 10] width 12 height 6
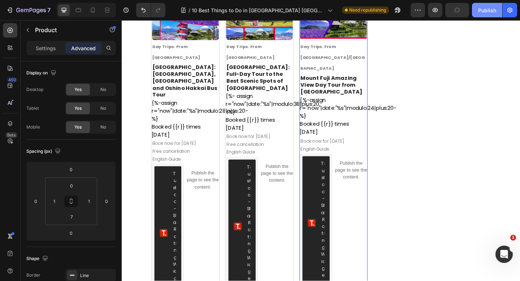
click at [485, 12] on div "Publish" at bounding box center [487, 10] width 18 height 8
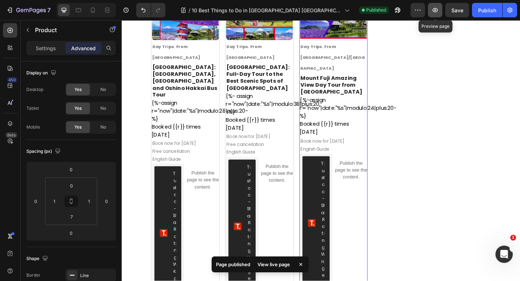
click at [435, 7] on icon "button" at bounding box center [434, 9] width 7 height 7
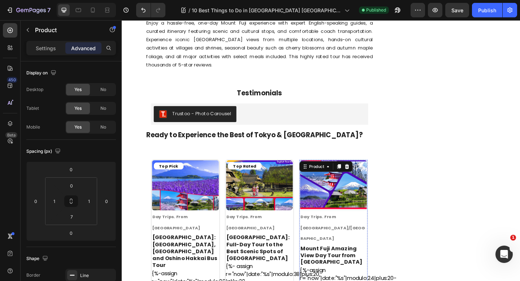
scroll to position [4839, 0]
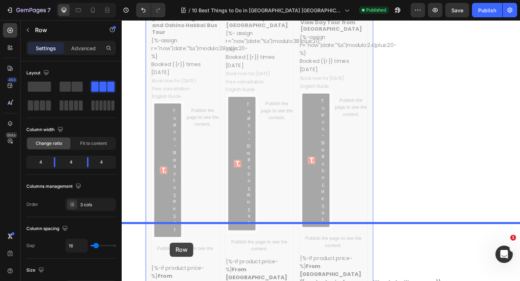
scroll to position [5134, 0]
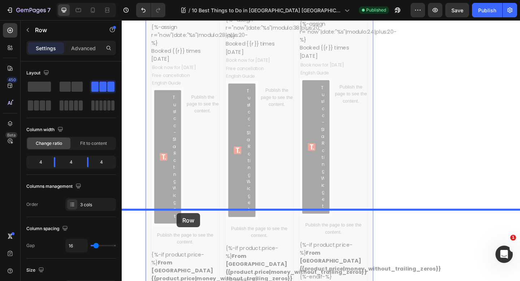
drag, startPoint x: 155, startPoint y: 91, endPoint x: 181, endPoint y: 230, distance: 141.7
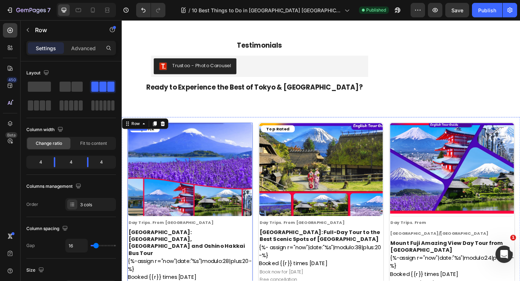
scroll to position [4720, 0]
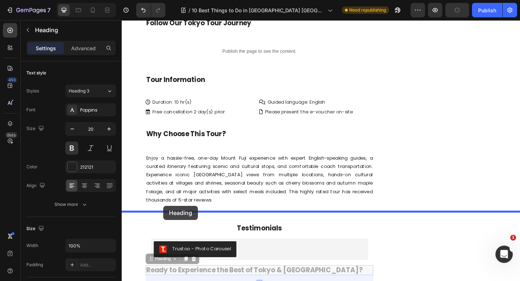
drag, startPoint x: 155, startPoint y: 188, endPoint x: 167, endPoint y: 222, distance: 36.3
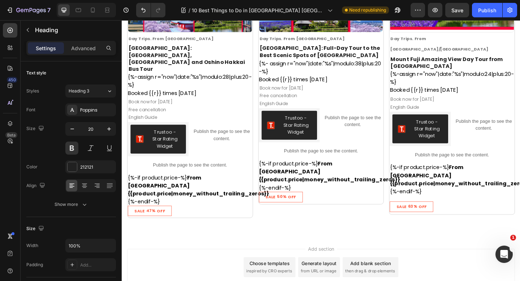
scroll to position [4942, 0]
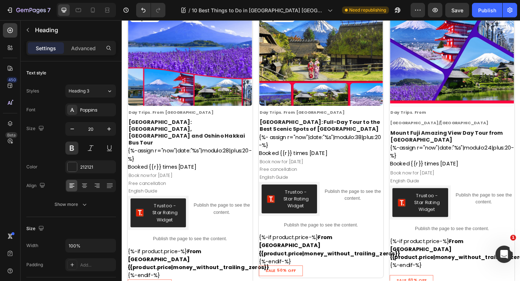
click at [123, 121] on div "Top Pick Product Badge Product Images Day Trips. From Tokyo Text Block Tokyo: M…" at bounding box center [338, 164] width 433 height 317
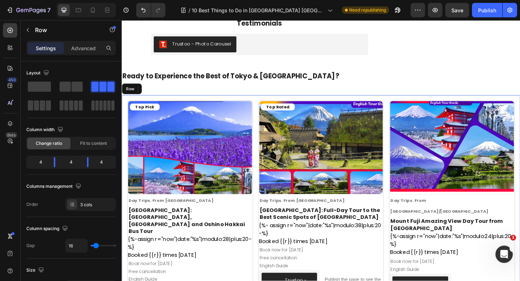
click at [124, 122] on div "Top Pick Product Badge Product Images Day Trips. From Tokyo Text Block Tokyo: M…" at bounding box center [338, 260] width 433 height 317
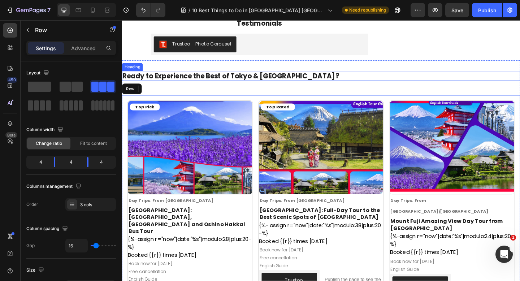
click at [124, 86] on p "Ready to Experience the Best of Tokyo & Mount Fuji?" at bounding box center [337, 80] width 431 height 9
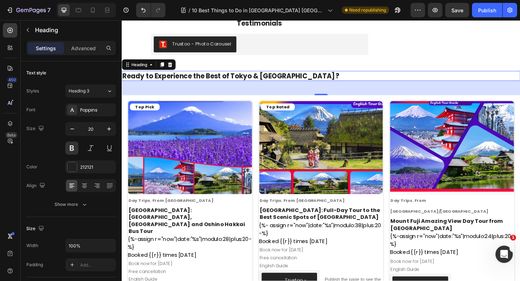
scroll to position [4803, 0]
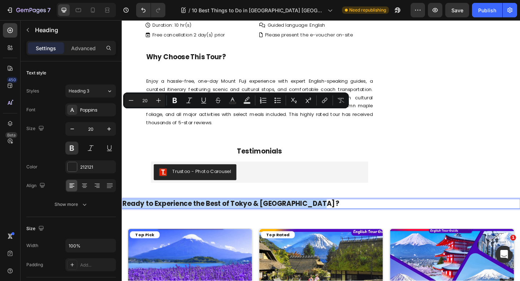
drag, startPoint x: 323, startPoint y: 124, endPoint x: 126, endPoint y: 119, distance: 197.1
click at [126, 215] on p "Ready to Experience the Best of Tokyo & Mount Fuji?" at bounding box center [337, 219] width 431 height 9
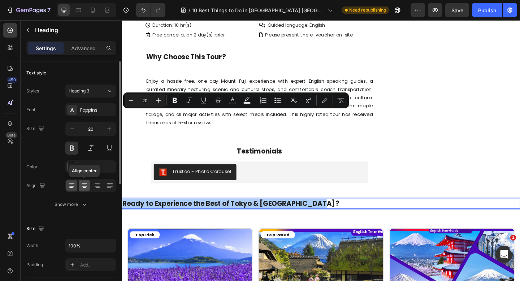
click at [84, 185] on icon at bounding box center [85, 185] width 4 height 1
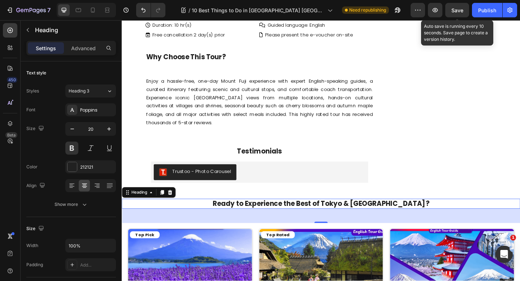
click at [459, 8] on span "Save" at bounding box center [457, 10] width 12 height 6
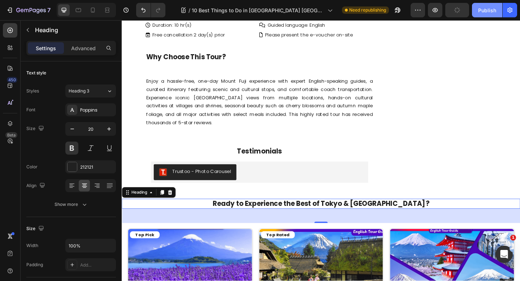
click at [485, 9] on div "Publish" at bounding box center [487, 10] width 18 height 8
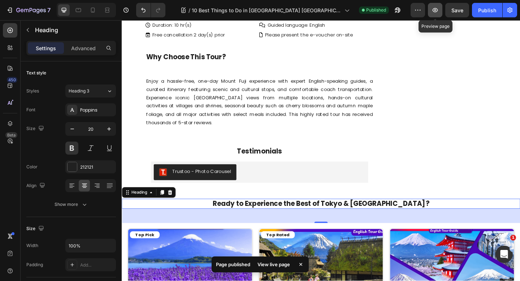
click at [437, 7] on icon "button" at bounding box center [434, 9] width 7 height 7
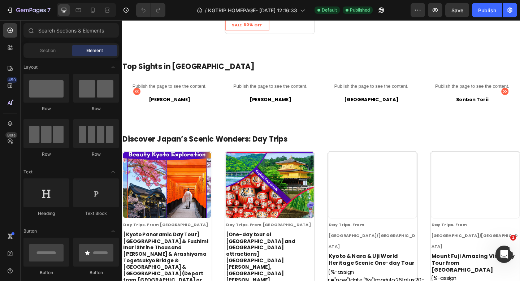
scroll to position [1185, 0]
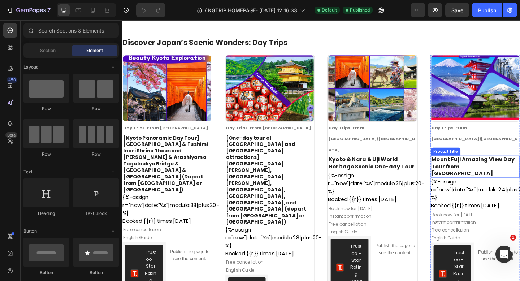
click at [507, 167] on h1 "Mount Fuji Amazing View Day Tour from [GEOGRAPHIC_DATA]" at bounding box center [505, 179] width 97 height 24
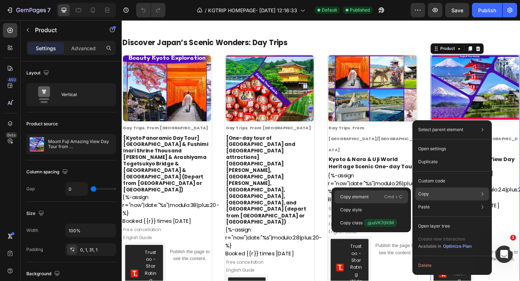
click at [379, 203] on div "Copy element Cmd + C" at bounding box center [371, 209] width 74 height 13
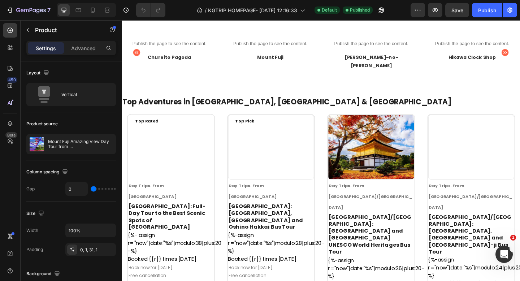
scroll to position [369, 0]
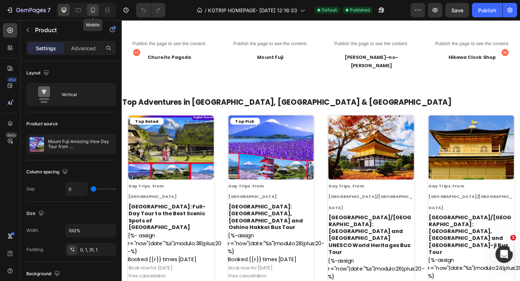
click at [94, 10] on icon at bounding box center [93, 10] width 4 height 5
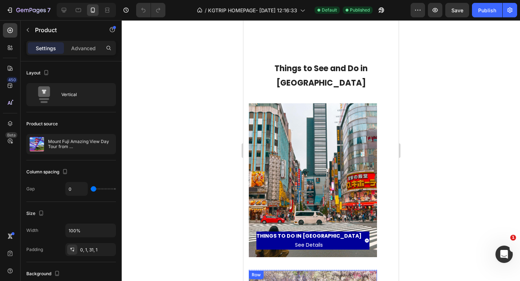
scroll to position [196, 0]
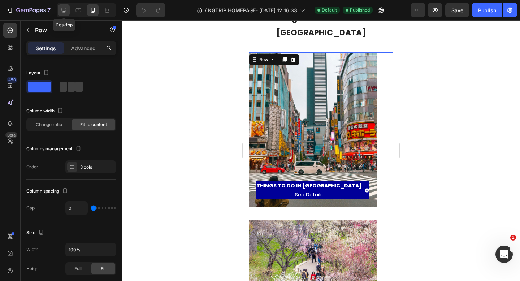
click at [63, 13] on icon at bounding box center [63, 9] width 7 height 7
type input "1200"
type input "30"
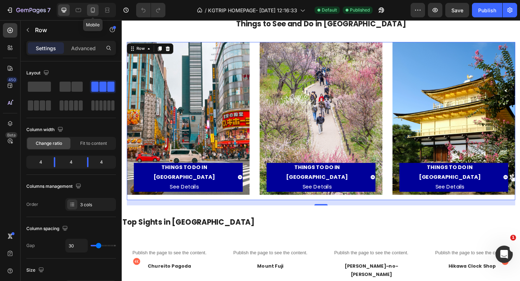
scroll to position [144, 0]
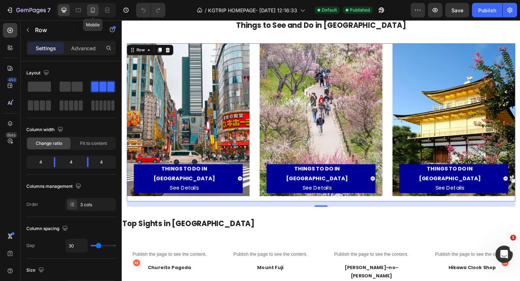
click at [91, 10] on icon at bounding box center [92, 9] width 7 height 7
type input "100%"
type input "0"
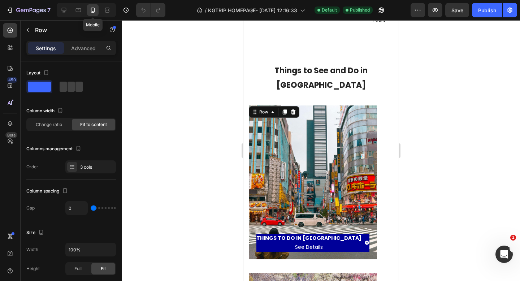
scroll to position [188, 0]
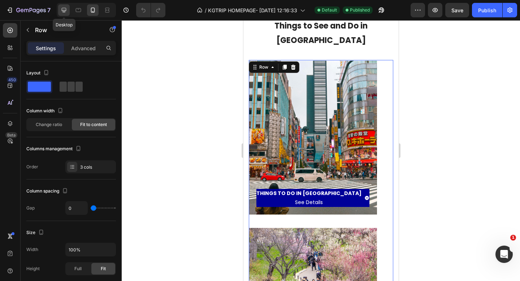
click at [60, 12] on icon at bounding box center [63, 9] width 7 height 7
type input "1200"
type input "30"
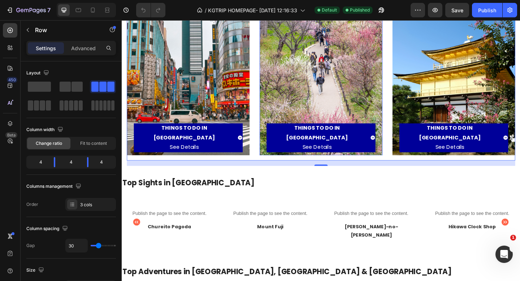
scroll to position [144, 0]
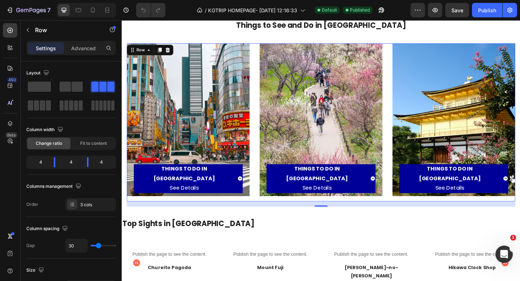
click at [268, 206] on div "THINGS TO DO IN [GEOGRAPHIC_DATA] See Details Button Row Hero Banner THINGS TO …" at bounding box center [338, 131] width 422 height 172
click at [265, 210] on div "THINGS TO DO IN [GEOGRAPHIC_DATA] See Details Button Row Hero Banner THINGS TO …" at bounding box center [338, 131] width 422 height 172
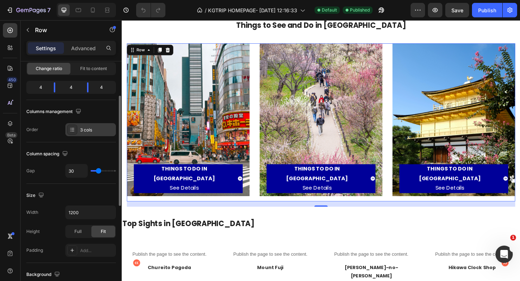
scroll to position [76, 0]
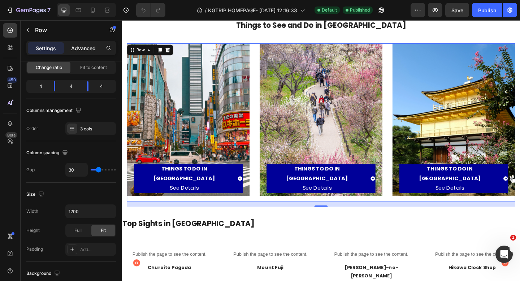
click at [82, 48] on p "Advanced" at bounding box center [83, 48] width 25 height 8
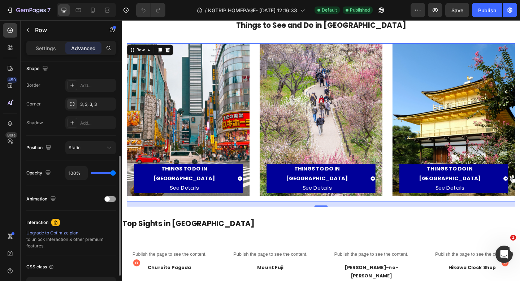
scroll to position [190, 0]
click at [91, 12] on icon at bounding box center [93, 10] width 4 height 5
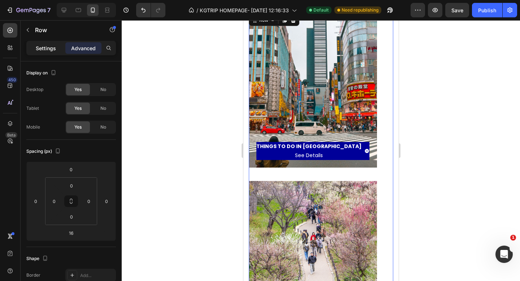
click at [41, 50] on p "Settings" at bounding box center [46, 48] width 20 height 8
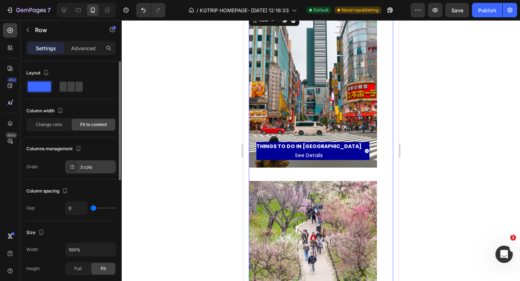
click at [75, 169] on div at bounding box center [72, 167] width 10 height 10
click at [52, 166] on div "Order 3 cols" at bounding box center [70, 166] width 89 height 13
type input "41"
type input "46"
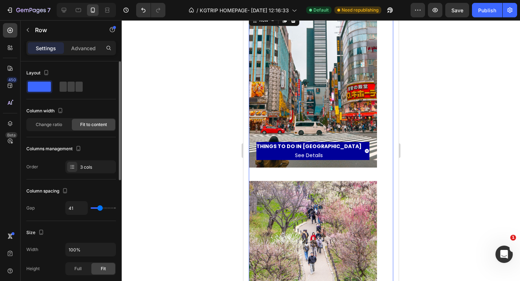
type input "46"
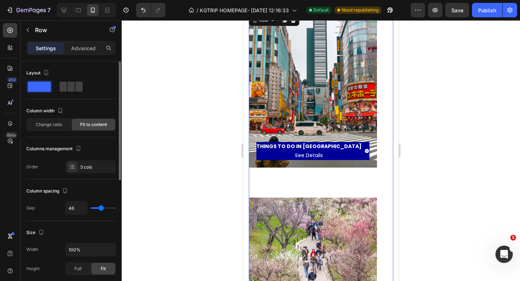
type input "45"
type input "24"
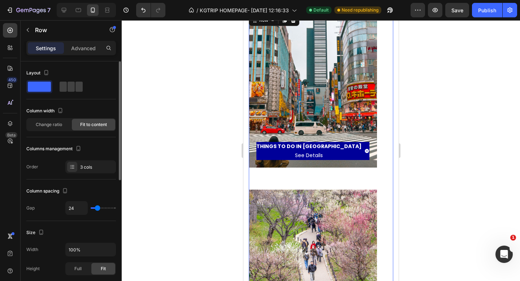
type input "20"
type input "18"
type input "17"
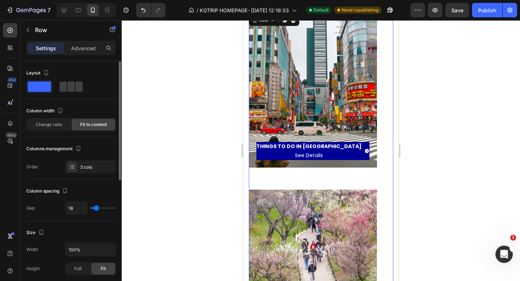
type input "17"
type input "16"
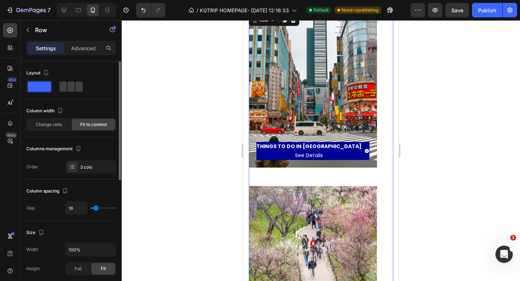
type input "14"
type input "13"
type input "11"
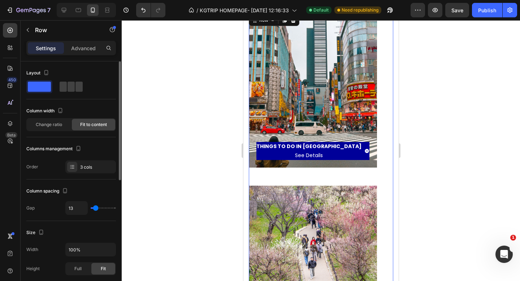
type input "11"
type input "4"
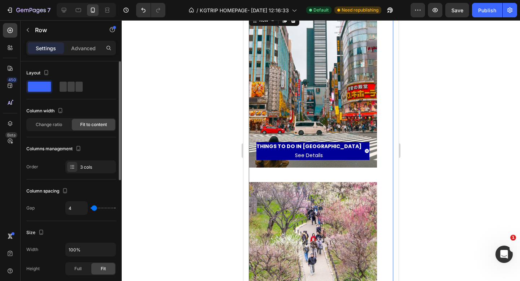
type input "3"
type input "1"
type input "0"
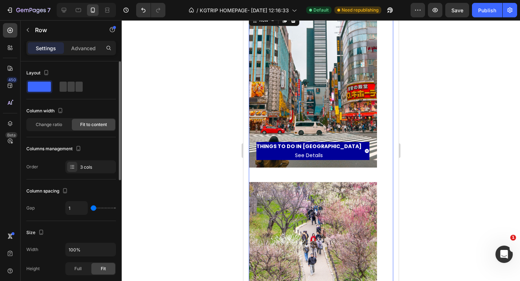
type input "0"
drag, startPoint x: 95, startPoint y: 209, endPoint x: 92, endPoint y: 207, distance: 3.7
click at [92, 207] on input "range" at bounding box center [103, 207] width 25 height 1
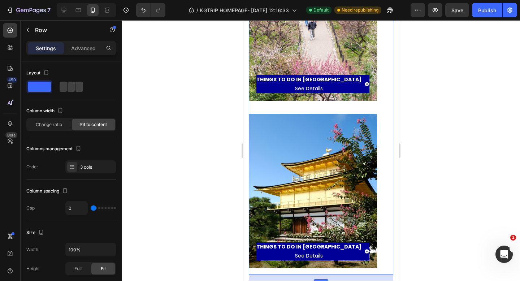
scroll to position [438, 0]
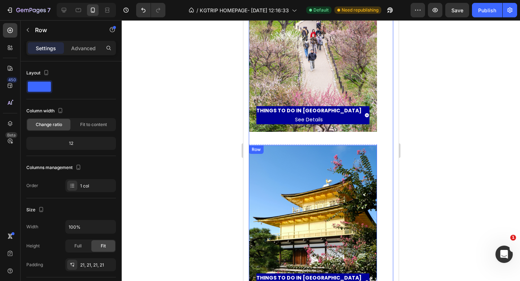
click at [317, 160] on div "THINGS TO DO IN [GEOGRAPHIC_DATA] See Details Button" at bounding box center [312, 222] width 113 height 139
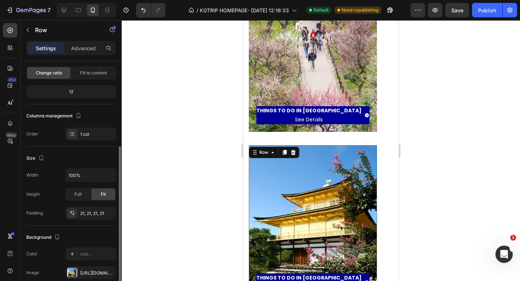
scroll to position [33, 0]
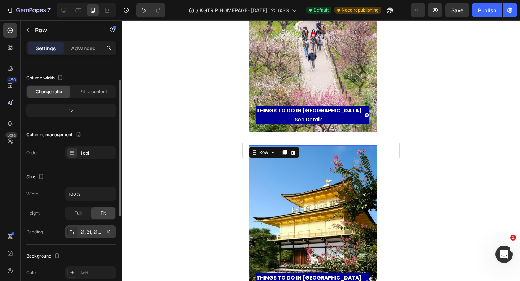
click at [82, 229] on div "21, 21, 21, 21" at bounding box center [90, 232] width 21 height 6
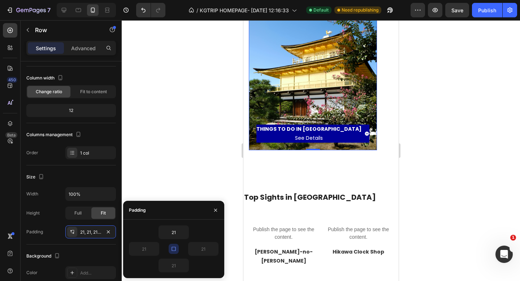
scroll to position [702, 0]
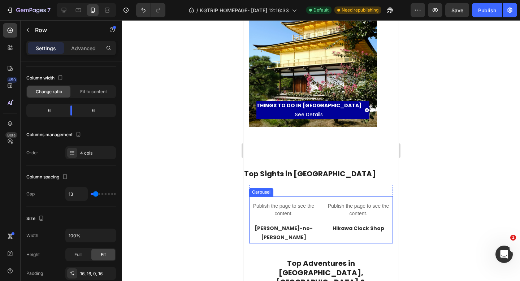
scroll to position [605, 0]
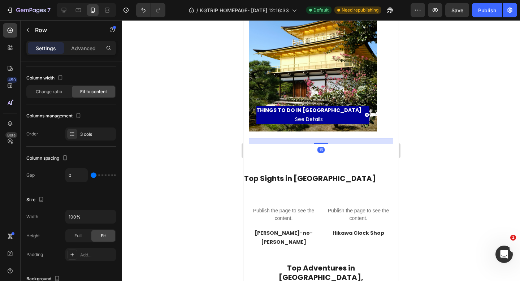
click at [331, 121] on div "THINGS TO DO IN [GEOGRAPHIC_DATA] See Details Button Row Hero Banner" at bounding box center [312, 57] width 128 height 161
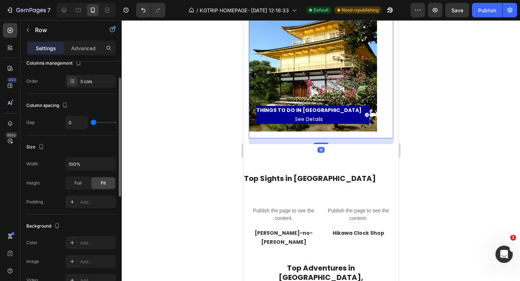
scroll to position [116, 0]
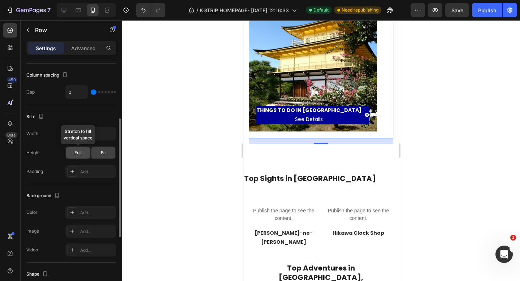
click at [76, 155] on span "Full" at bounding box center [77, 152] width 7 height 6
click at [99, 155] on div "Fit" at bounding box center [103, 153] width 24 height 12
click at [73, 174] on div at bounding box center [72, 171] width 10 height 10
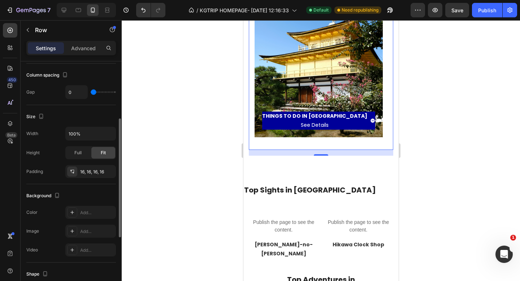
click at [87, 192] on div "Background" at bounding box center [70, 196] width 89 height 12
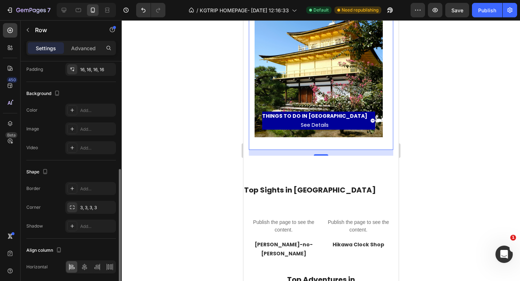
scroll to position [245, 0]
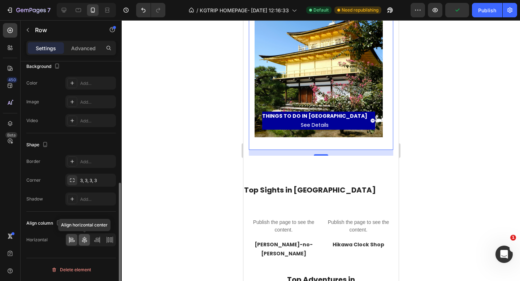
click at [85, 241] on icon at bounding box center [84, 239] width 7 height 7
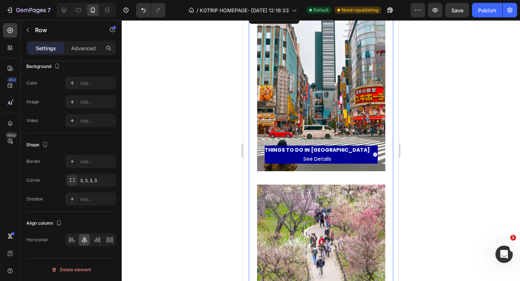
scroll to position [235, 0]
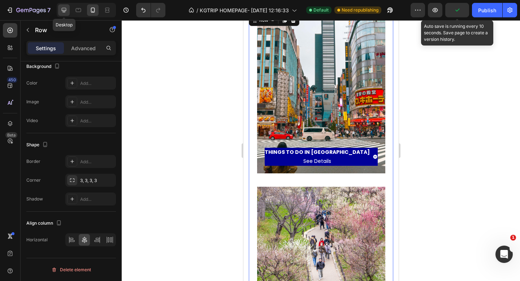
click at [65, 11] on icon at bounding box center [64, 10] width 5 height 5
type input "1200"
type input "30"
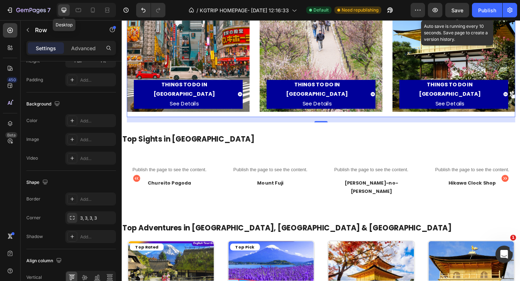
scroll to position [144, 0]
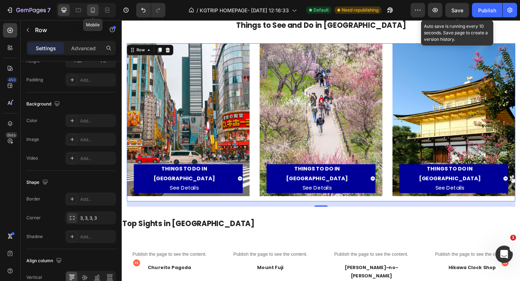
click at [91, 12] on icon at bounding box center [92, 9] width 7 height 7
type input "100%"
type input "0"
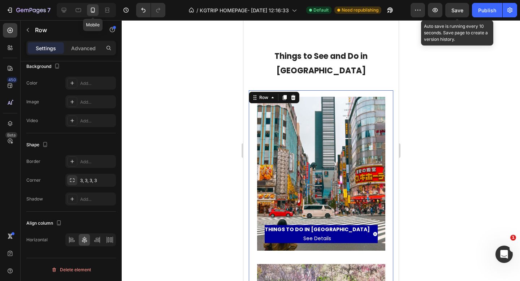
scroll to position [174, 0]
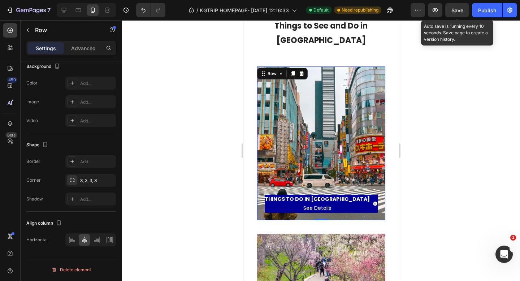
click at [312, 154] on div "THINGS TO DO IN [GEOGRAPHIC_DATA] See Details Button" at bounding box center [320, 143] width 113 height 139
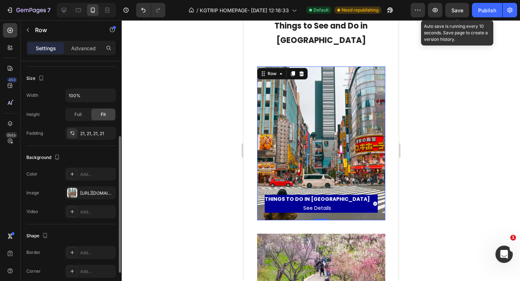
scroll to position [176, 0]
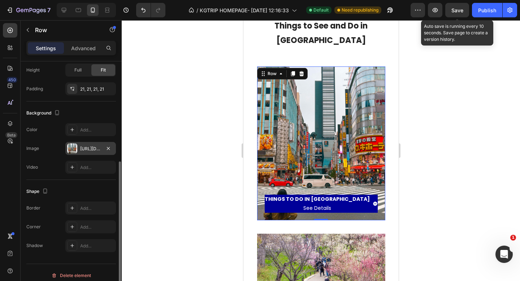
click at [86, 148] on div "[URL][DOMAIN_NAME]" at bounding box center [90, 148] width 21 height 6
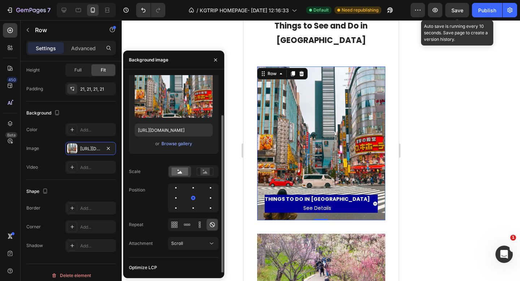
scroll to position [37, 0]
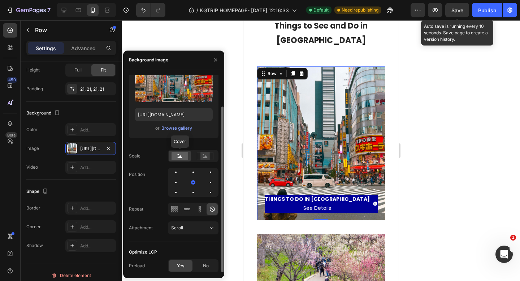
click at [179, 158] on rect at bounding box center [179, 156] width 17 height 8
click at [152, 160] on div "Scale" at bounding box center [173, 156] width 89 height 12
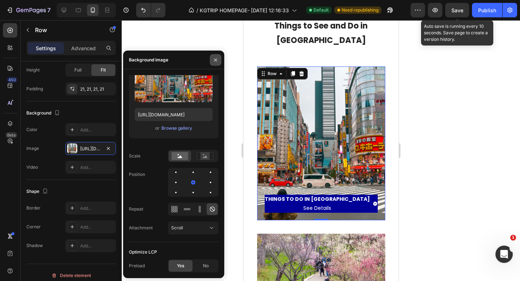
click at [214, 60] on icon "button" at bounding box center [215, 60] width 6 height 6
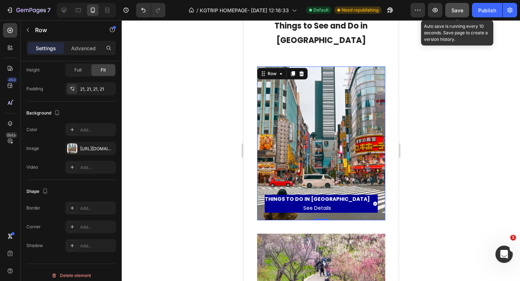
click at [451, 13] on button "Save" at bounding box center [457, 10] width 24 height 14
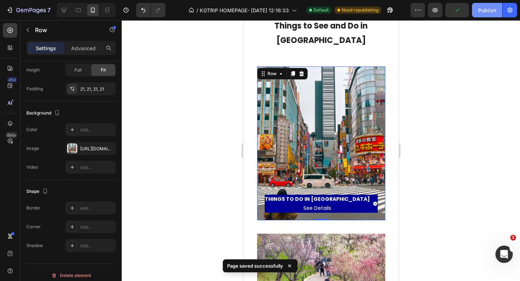
click at [490, 12] on div "Publish" at bounding box center [487, 10] width 18 height 8
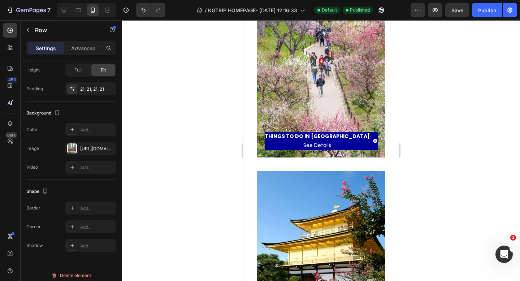
scroll to position [421, 0]
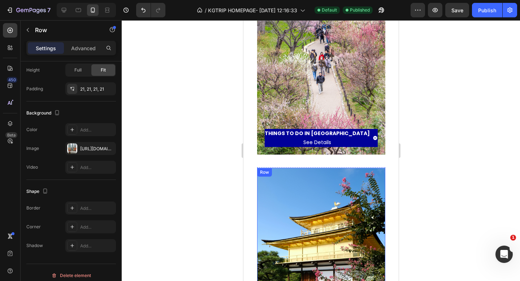
click at [322, 201] on div "THINGS TO DO IN [GEOGRAPHIC_DATA] See Details Button" at bounding box center [320, 244] width 113 height 139
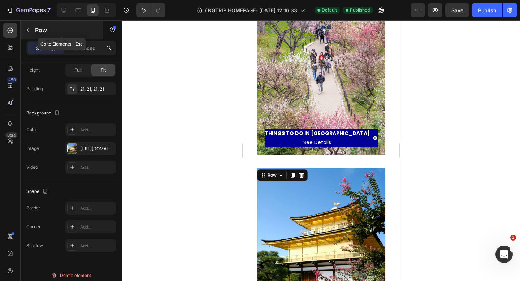
click at [28, 33] on button "button" at bounding box center [28, 30] width 12 height 12
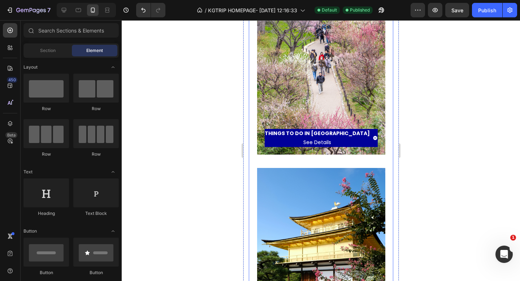
click at [291, 146] on div "THINGS TO DO IN [GEOGRAPHIC_DATA] See Details Button Row Hero Banner" at bounding box center [321, 83] width 128 height 167
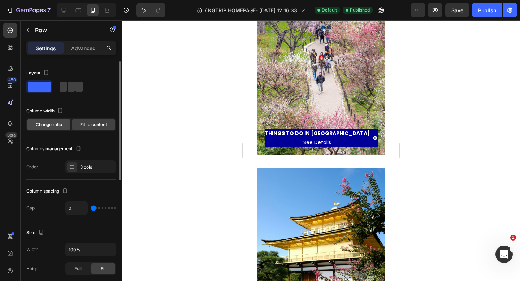
click at [43, 123] on span "Change ratio" at bounding box center [49, 124] width 26 height 6
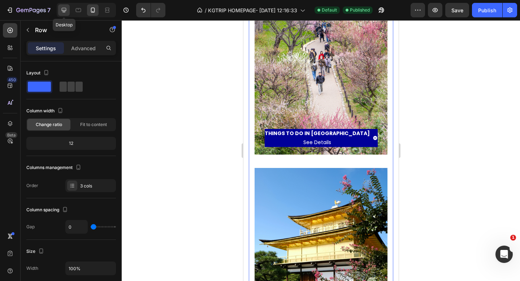
click at [63, 13] on icon at bounding box center [63, 9] width 7 height 7
type input "30"
type input "1200"
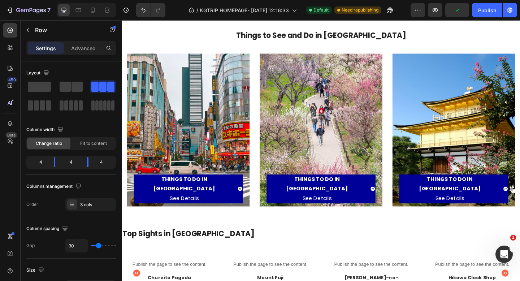
scroll to position [94, 0]
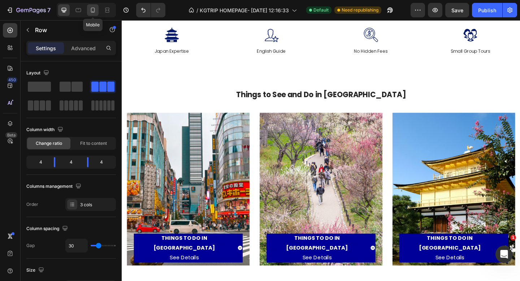
click at [94, 9] on icon at bounding box center [92, 9] width 7 height 7
type input "0"
type input "100%"
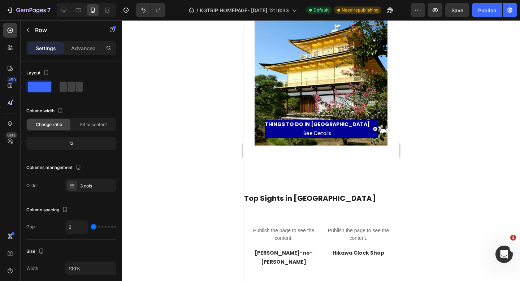
scroll to position [598, 0]
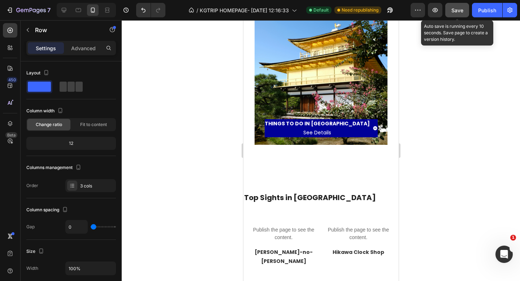
click at [464, 8] on button "Save" at bounding box center [457, 10] width 24 height 14
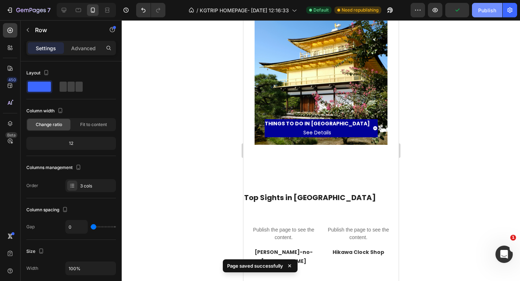
click at [477, 9] on button "Publish" at bounding box center [487, 10] width 30 height 14
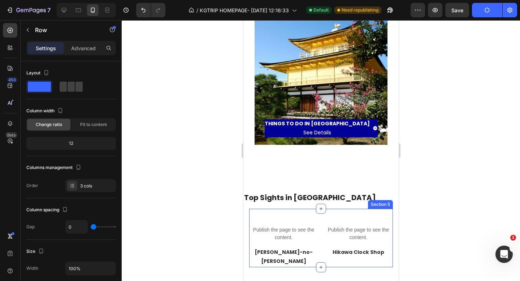
scroll to position [653, 0]
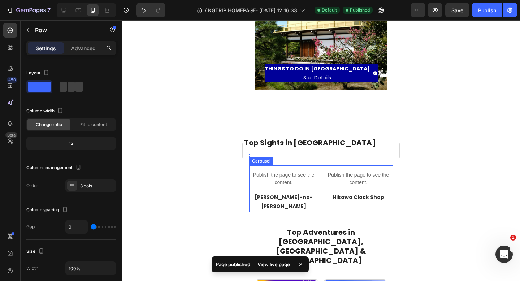
click at [327, 190] on div "Publish the page to see the content. Custom Code Hikawa Clock Shop Text Block" at bounding box center [357, 188] width 69 height 47
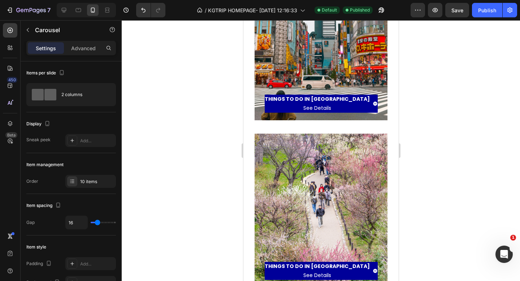
scroll to position [263, 0]
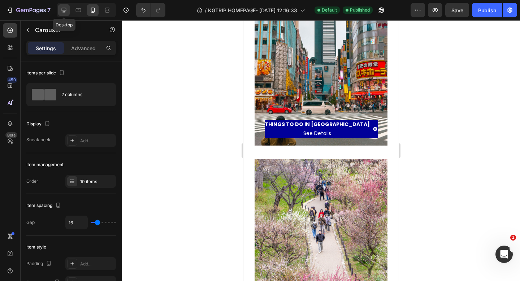
click at [62, 10] on icon at bounding box center [63, 9] width 7 height 7
type input "1200"
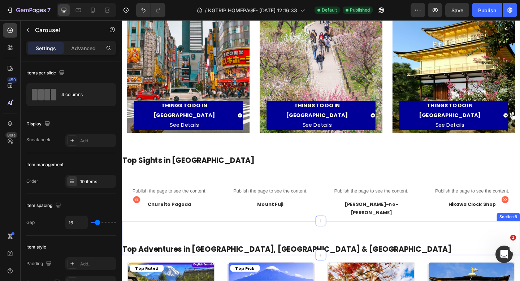
scroll to position [211, 0]
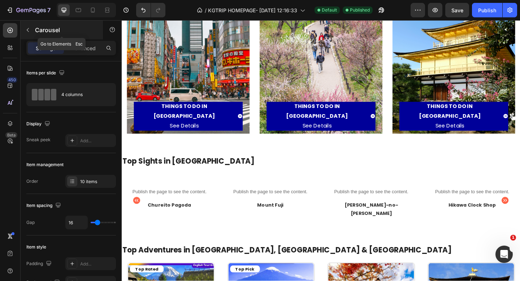
click at [28, 31] on icon "button" at bounding box center [28, 30] width 2 height 4
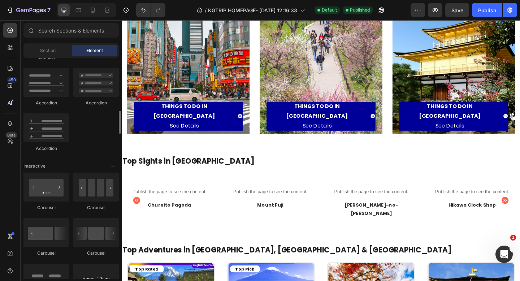
scroll to position [624, 0]
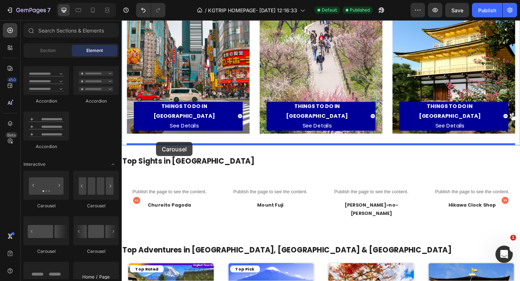
drag, startPoint x: 212, startPoint y: 209, endPoint x: 159, endPoint y: 153, distance: 77.3
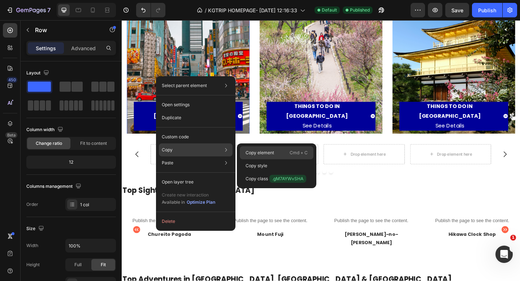
click at [260, 153] on p "Copy element" at bounding box center [259, 152] width 29 height 6
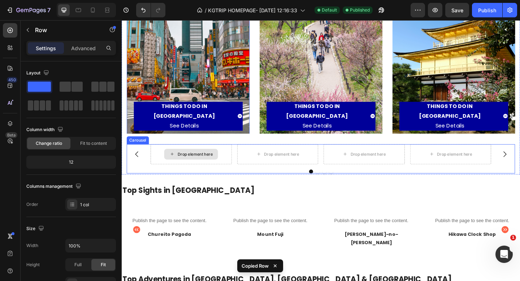
click at [227, 167] on div "Drop element here" at bounding box center [197, 166] width 88 height 22
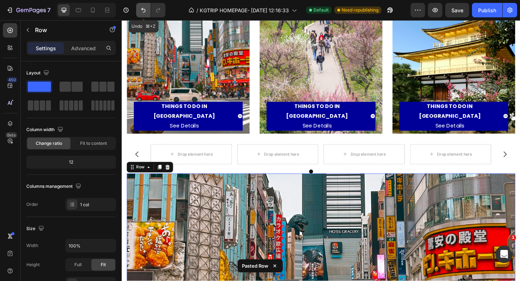
click at [140, 10] on icon "Undo/Redo" at bounding box center [143, 9] width 7 height 7
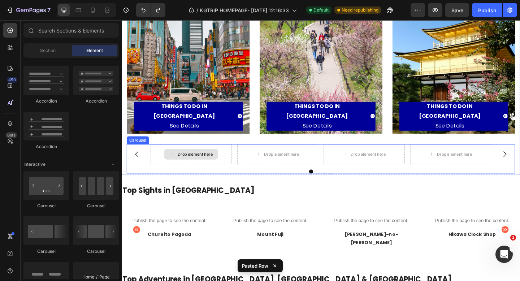
click at [175, 168] on icon at bounding box center [177, 166] width 6 height 6
click at [160, 162] on div "Drop element here" at bounding box center [197, 166] width 88 height 22
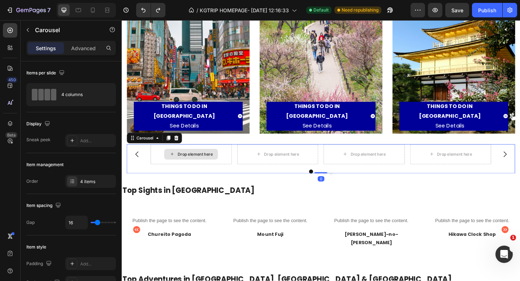
click at [160, 162] on div "Drop element here" at bounding box center [197, 166] width 88 height 22
click at [87, 184] on div "4 items" at bounding box center [97, 181] width 34 height 6
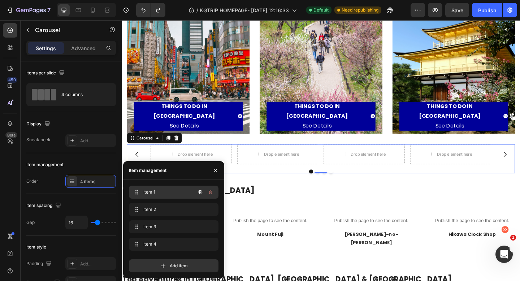
click at [142, 190] on div "Item 1 Item 1" at bounding box center [163, 192] width 63 height 10
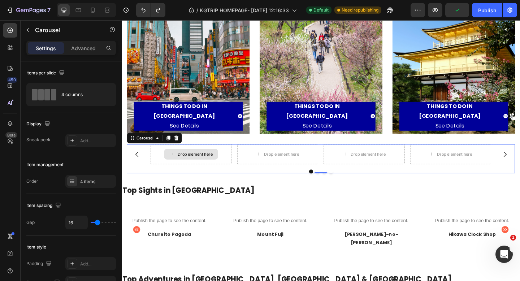
click at [158, 165] on div "Drop element here" at bounding box center [197, 166] width 88 height 22
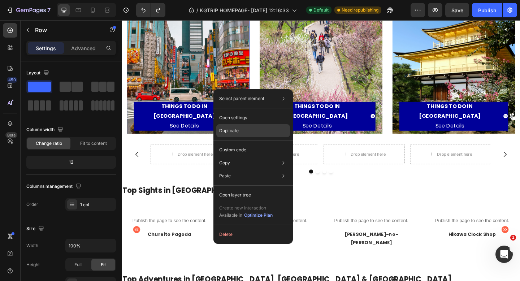
click at [232, 133] on p "Duplicate" at bounding box center [228, 130] width 19 height 6
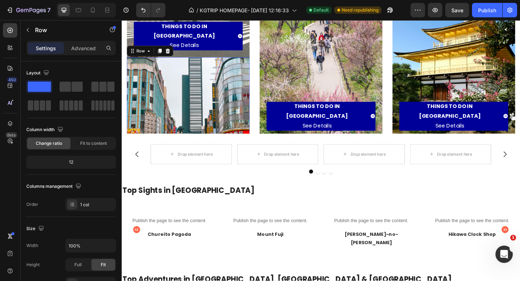
scroll to position [176, 0]
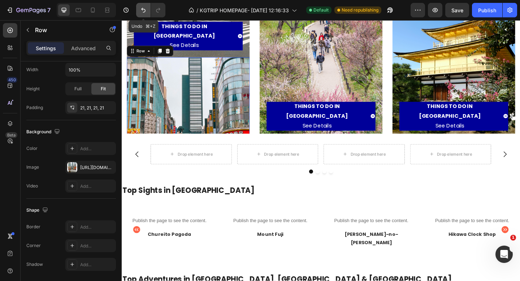
click at [141, 9] on icon "Undo/Redo" at bounding box center [143, 10] width 4 height 5
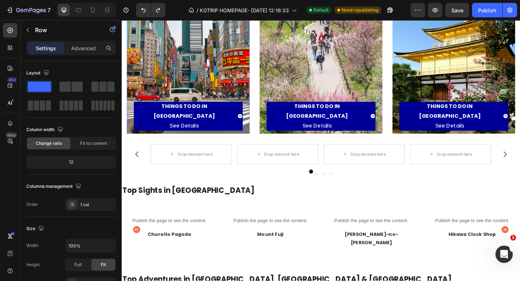
click at [229, 141] on div "THINGS TO DO IN [GEOGRAPHIC_DATA] See Details Button Row 0" at bounding box center [193, 60] width 133 height 174
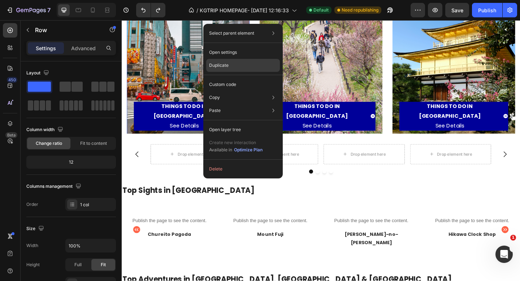
click at [222, 67] on p "Duplicate" at bounding box center [218, 65] width 19 height 6
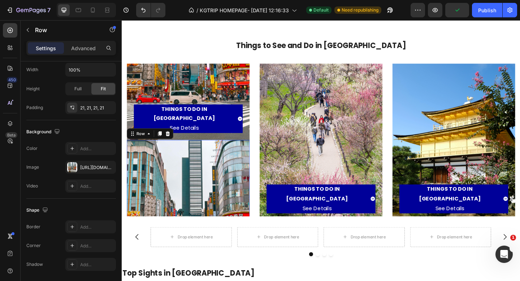
scroll to position [200, 0]
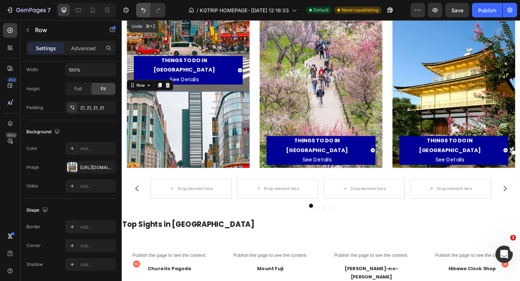
click at [149, 13] on button "Undo/Redo" at bounding box center [143, 10] width 14 height 14
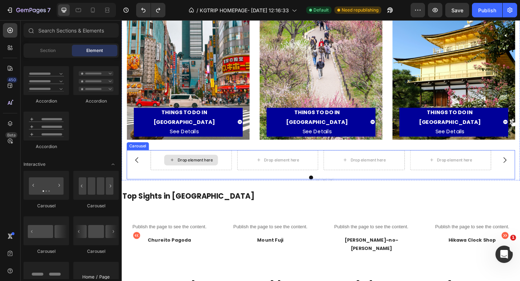
scroll to position [260, 0]
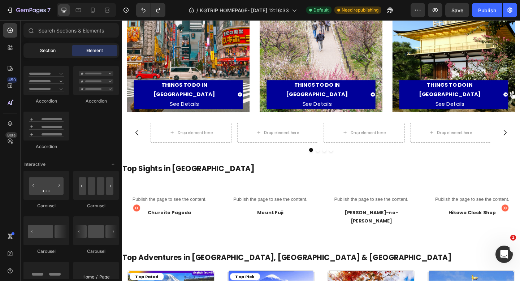
click at [50, 52] on span "Section" at bounding box center [48, 50] width 16 height 6
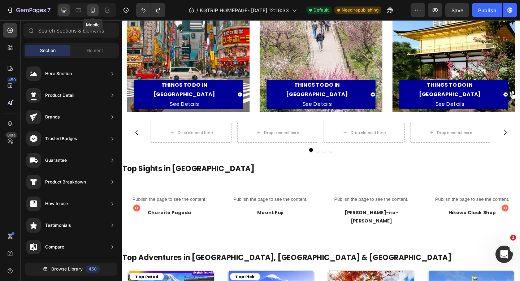
click at [95, 12] on icon at bounding box center [92, 9] width 7 height 7
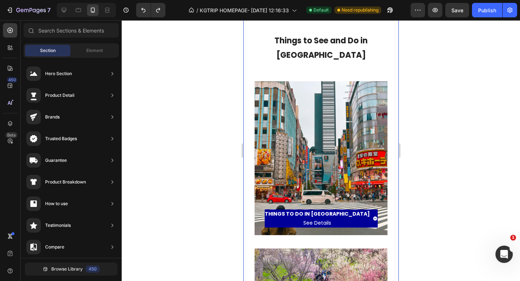
scroll to position [180, 0]
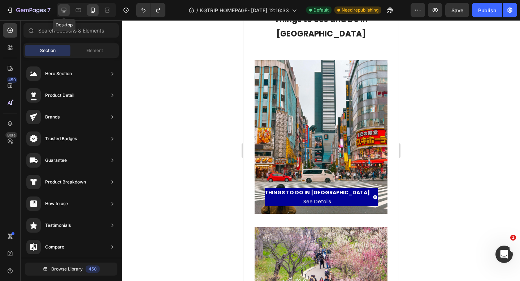
click at [64, 13] on icon at bounding box center [63, 9] width 7 height 7
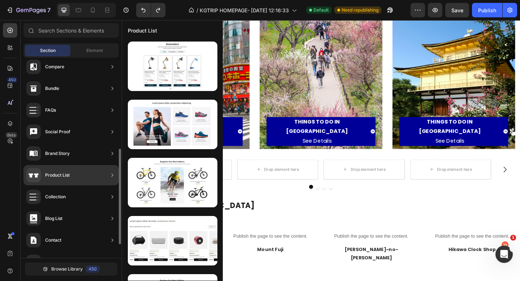
scroll to position [186, 0]
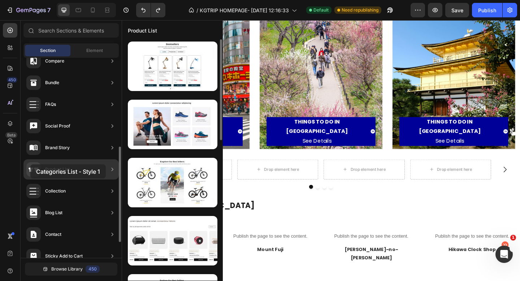
drag, startPoint x: 161, startPoint y: 135, endPoint x: 30, endPoint y: 164, distance: 134.2
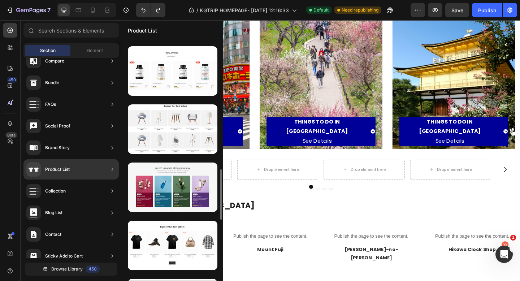
scroll to position [544, 0]
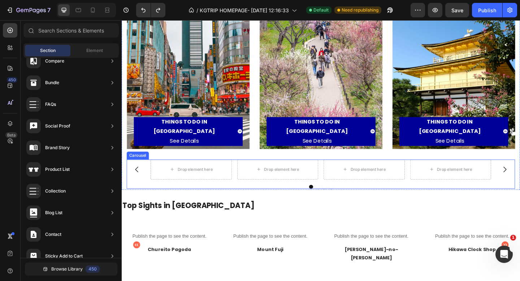
click at [266, 200] on div at bounding box center [338, 201] width 422 height 4
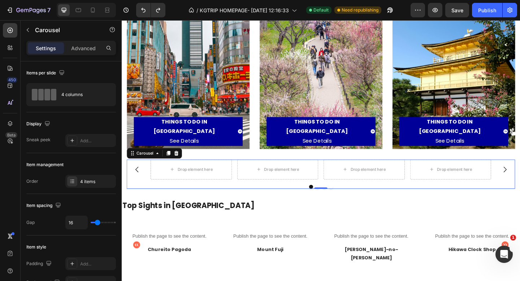
click at [251, 199] on div at bounding box center [338, 201] width 422 height 4
click at [184, 165] on div at bounding box center [180, 165] width 9 height 9
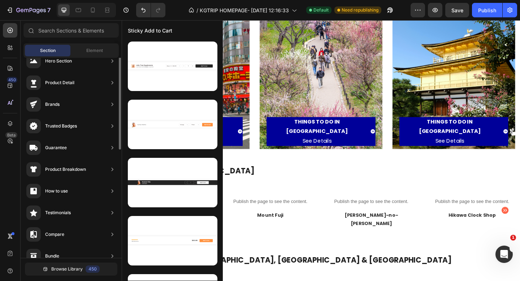
scroll to position [0, 0]
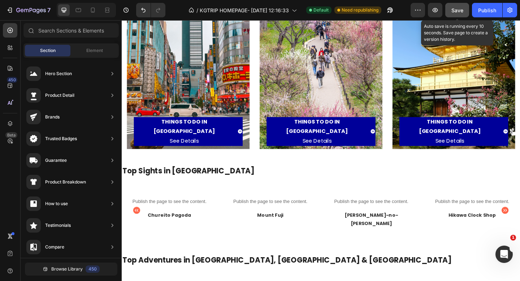
click at [455, 8] on span "Save" at bounding box center [457, 10] width 12 height 6
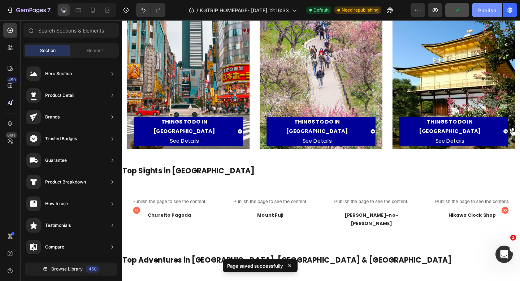
click at [489, 9] on div "Publish" at bounding box center [487, 10] width 18 height 8
